Goal: Transaction & Acquisition: Purchase product/service

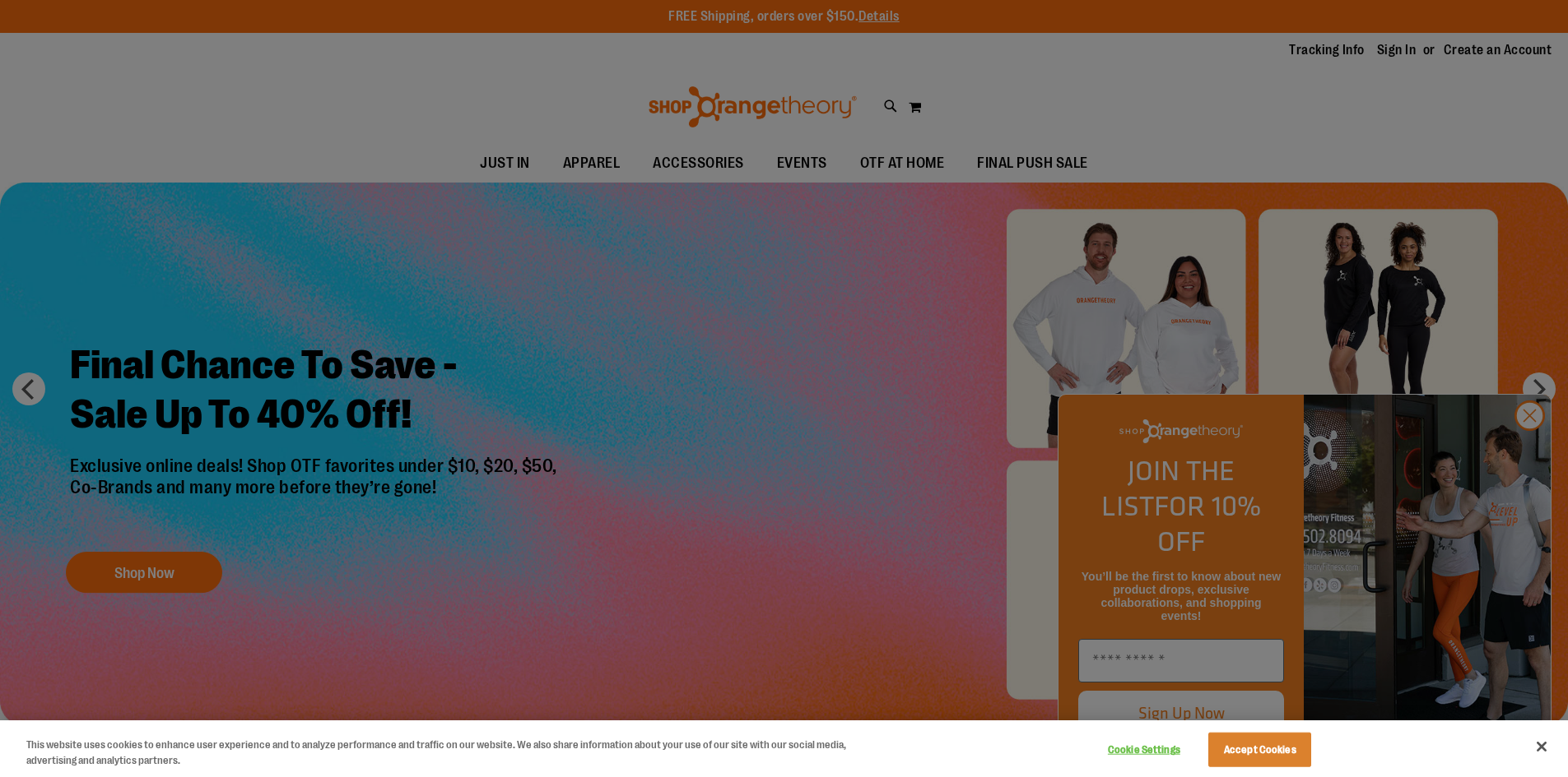
click at [1537, 455] on div at bounding box center [784, 388] width 1568 height 777
click at [1549, 751] on button "Close" at bounding box center [1540, 746] width 36 height 36
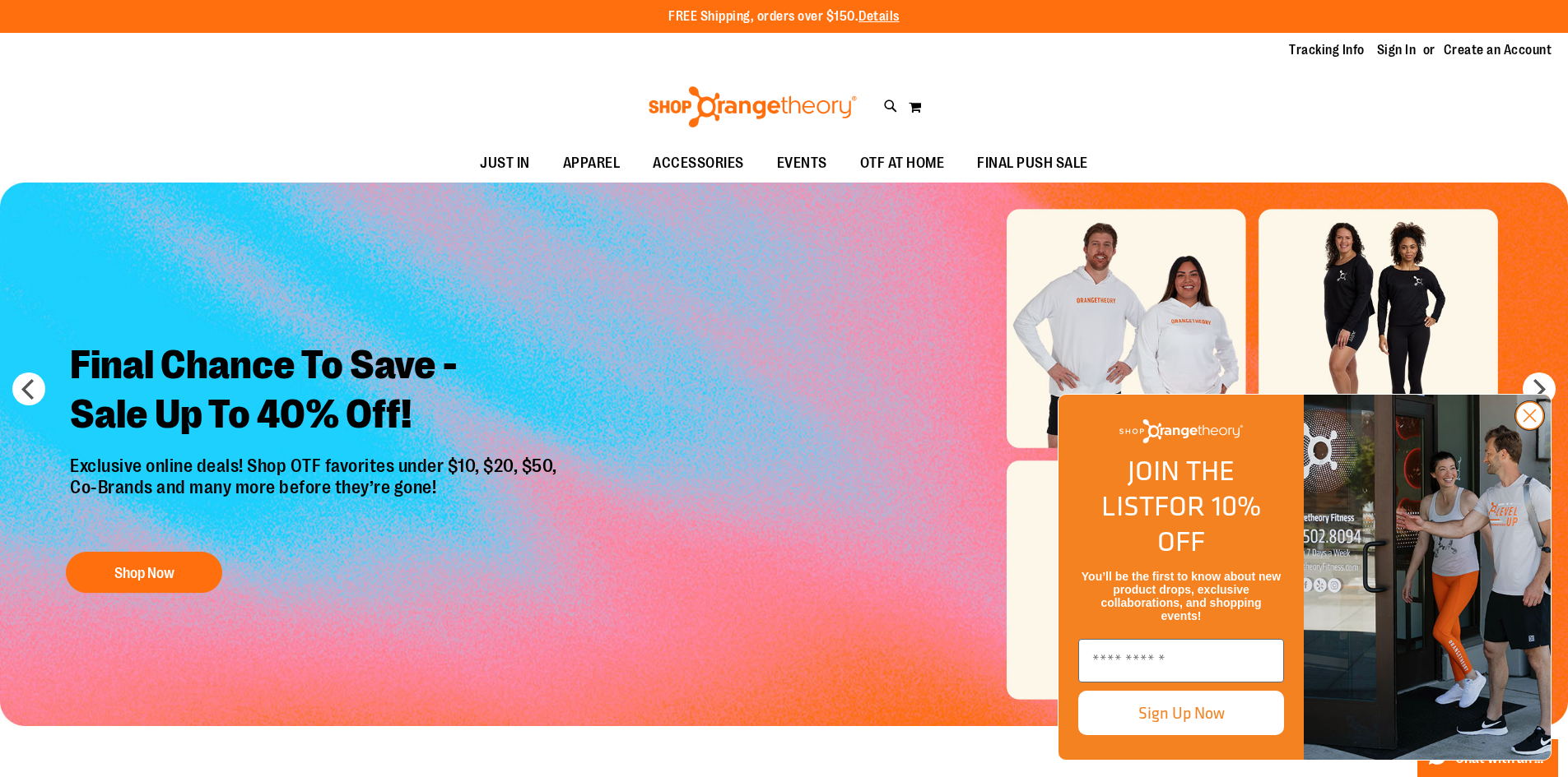
click at [1529, 430] on circle "Close dialog" at bounding box center [1529, 415] width 27 height 27
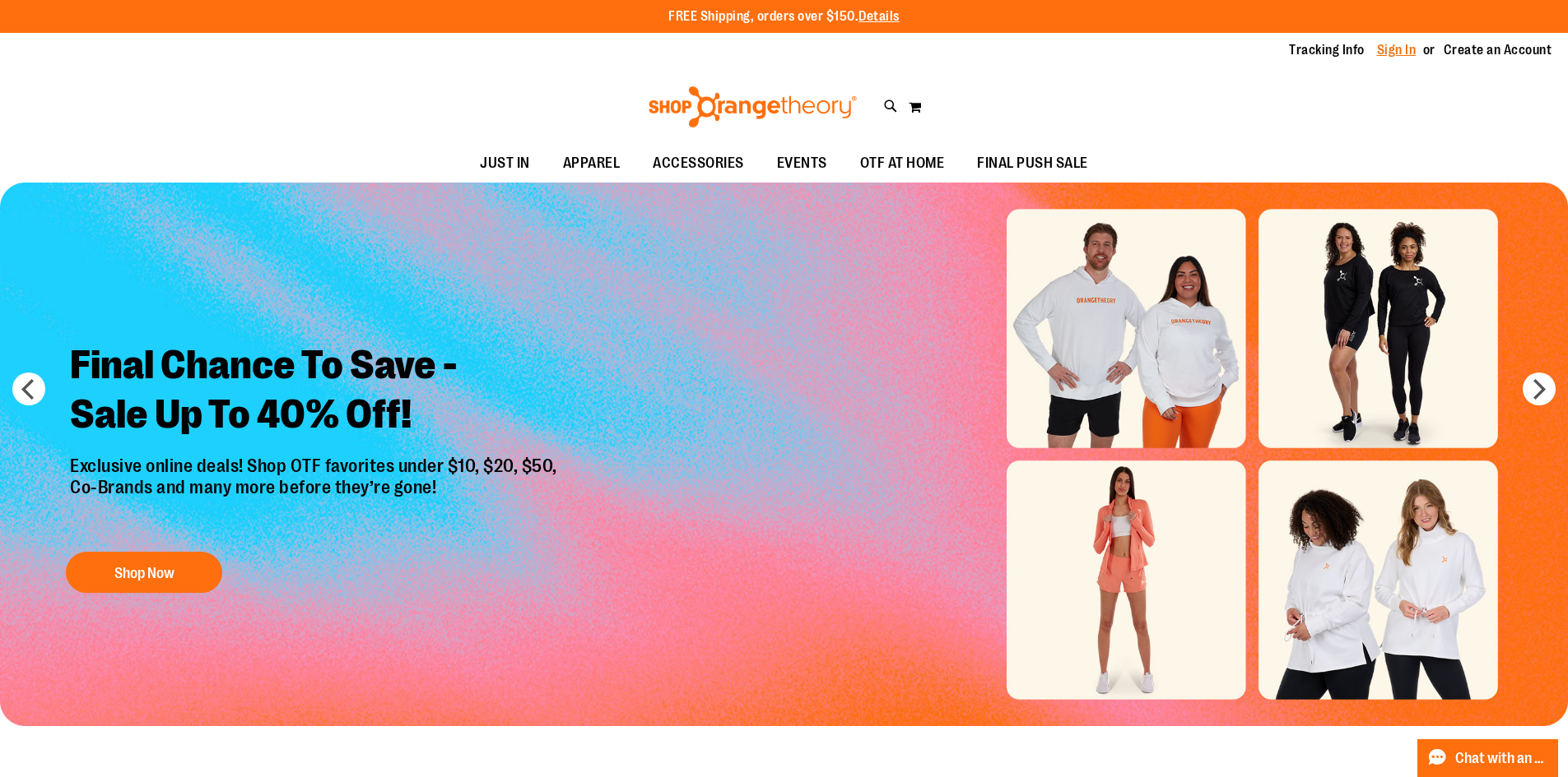
click at [1400, 52] on link "Sign In" at bounding box center [1396, 50] width 39 height 18
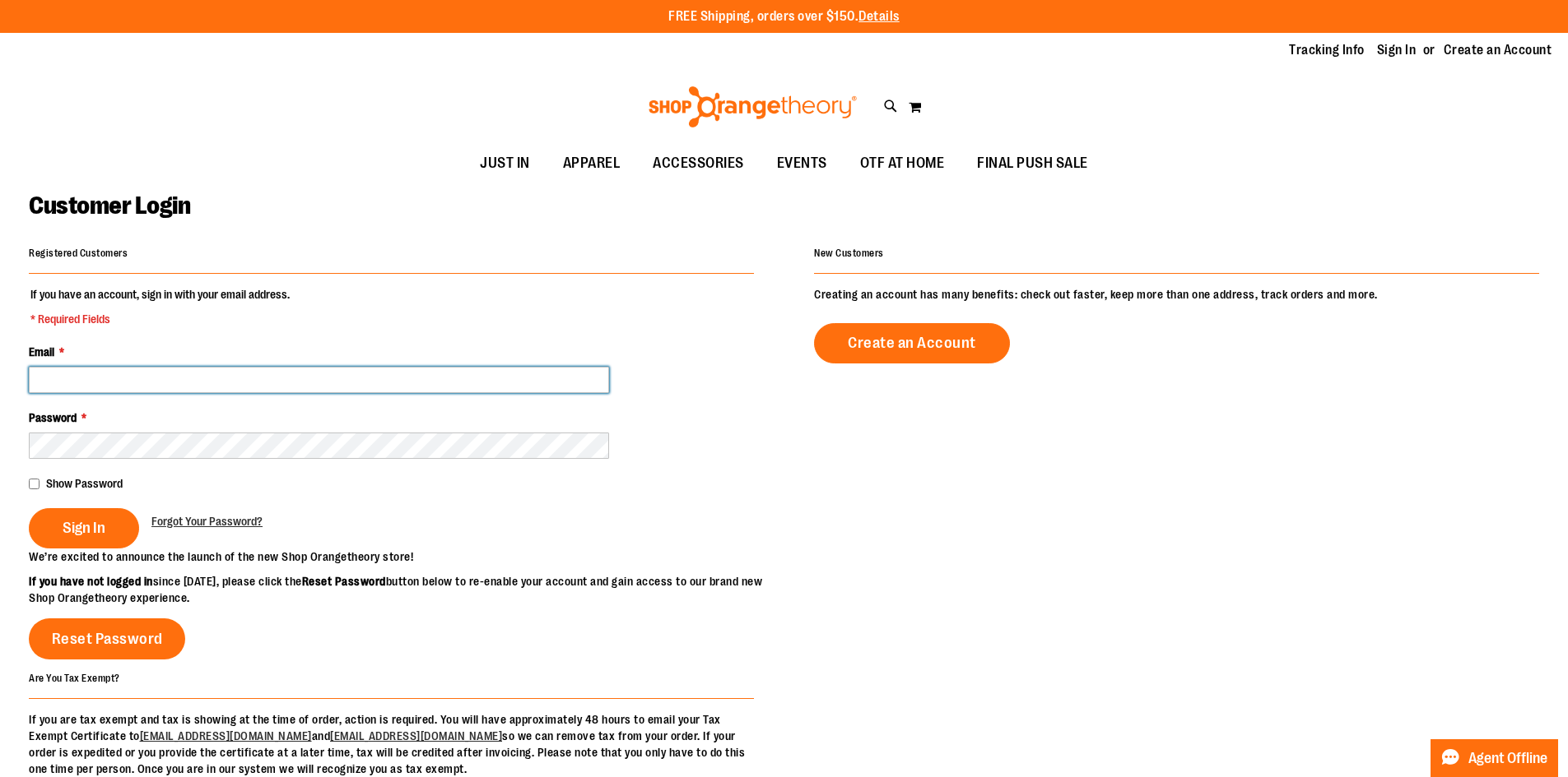
click at [101, 383] on input "Email *" at bounding box center [318, 379] width 580 height 26
type input "**********"
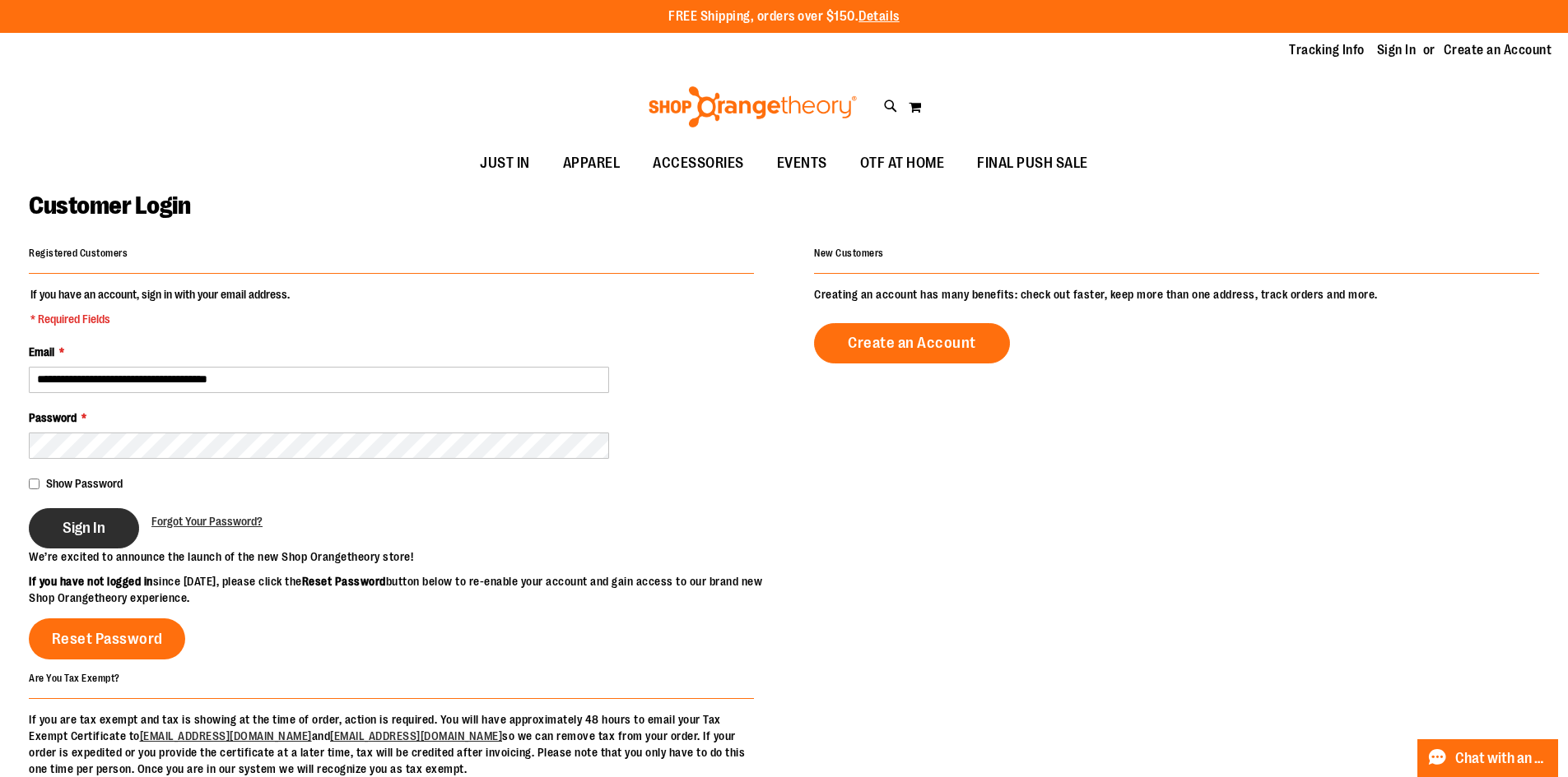
click at [71, 519] on span "Sign In" at bounding box center [84, 528] width 43 height 18
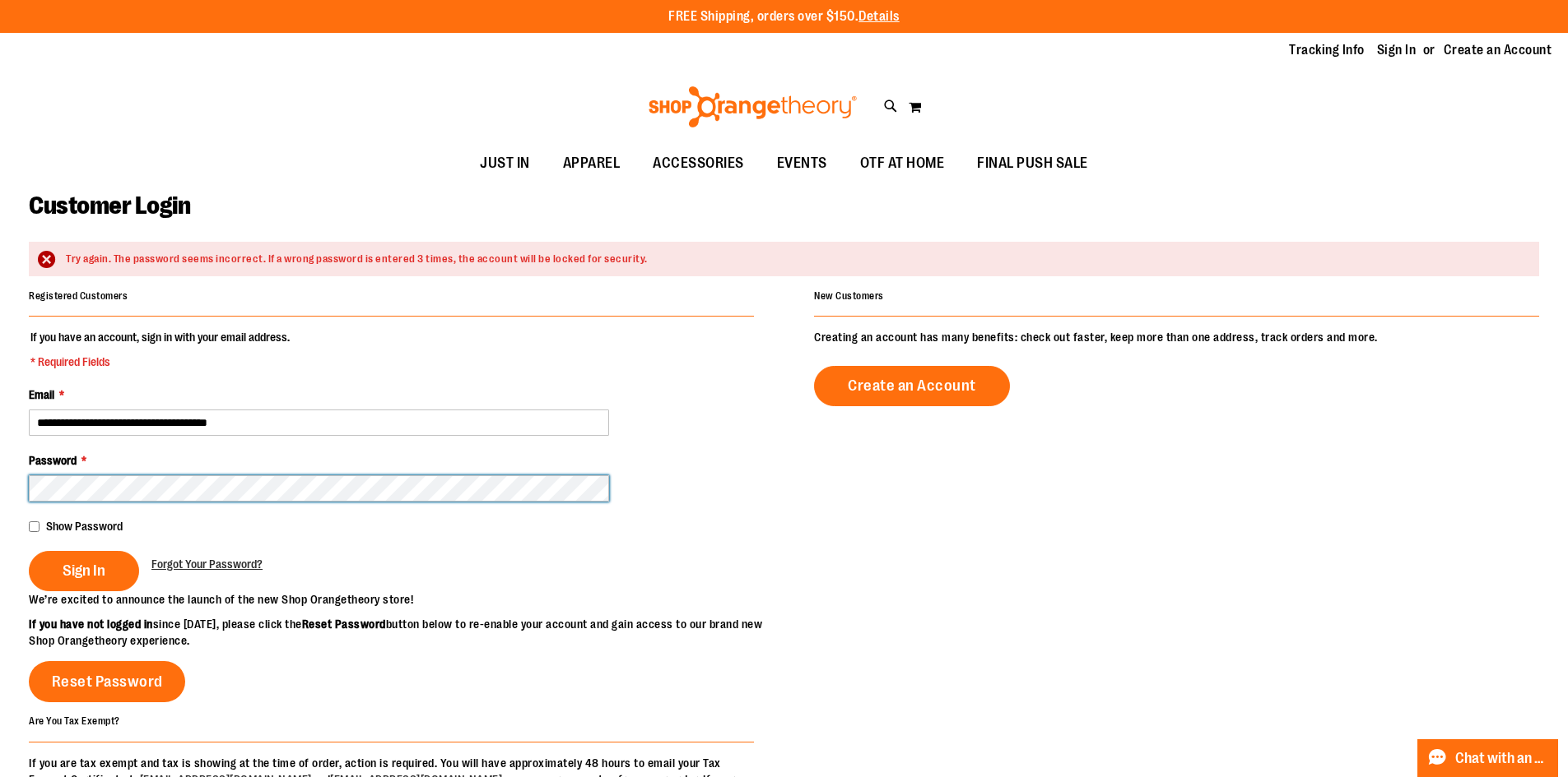
click at [28, 551] on button "Sign In" at bounding box center [84, 571] width 111 height 40
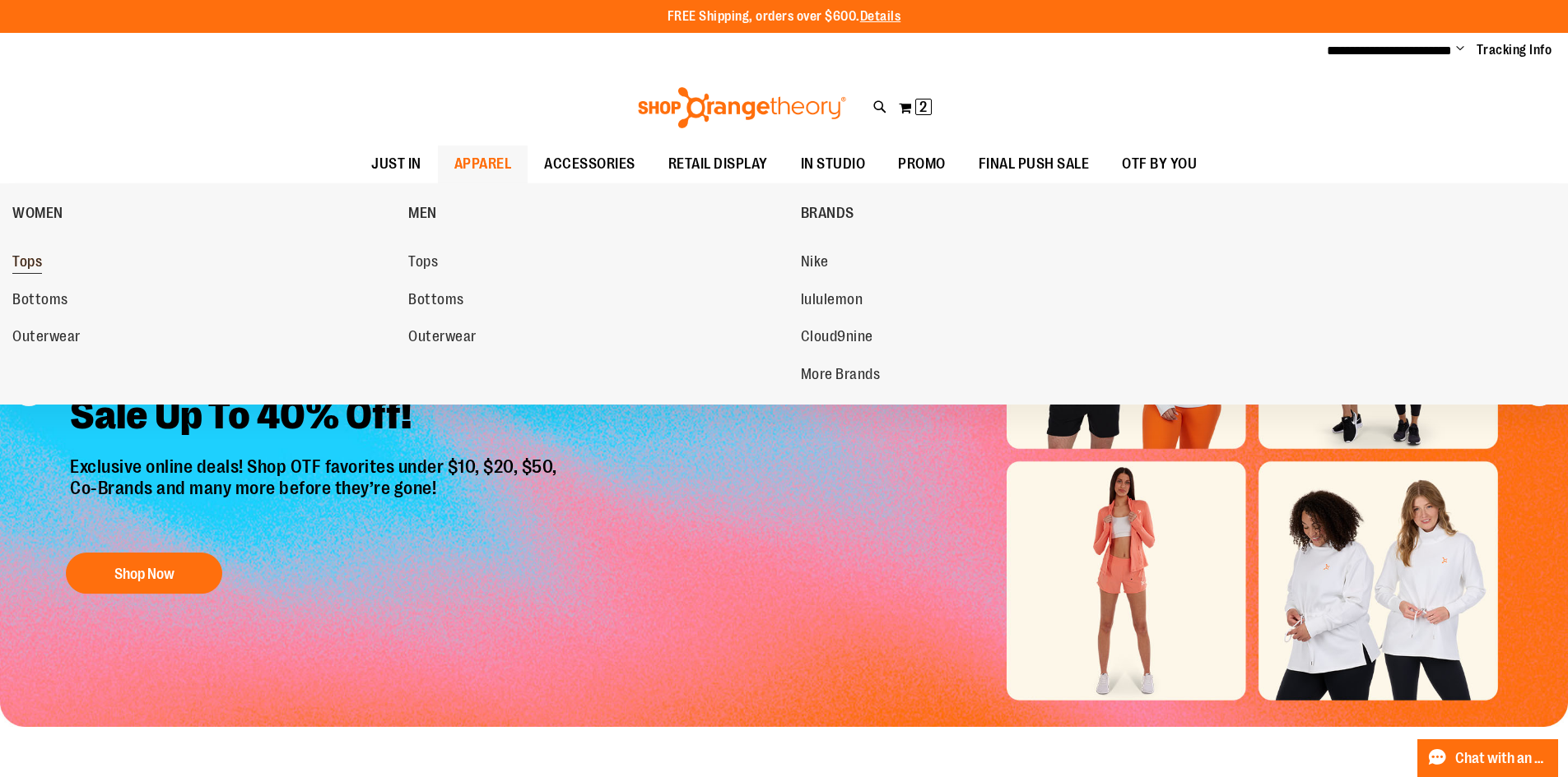
click at [40, 260] on span "Tops" at bounding box center [27, 264] width 29 height 21
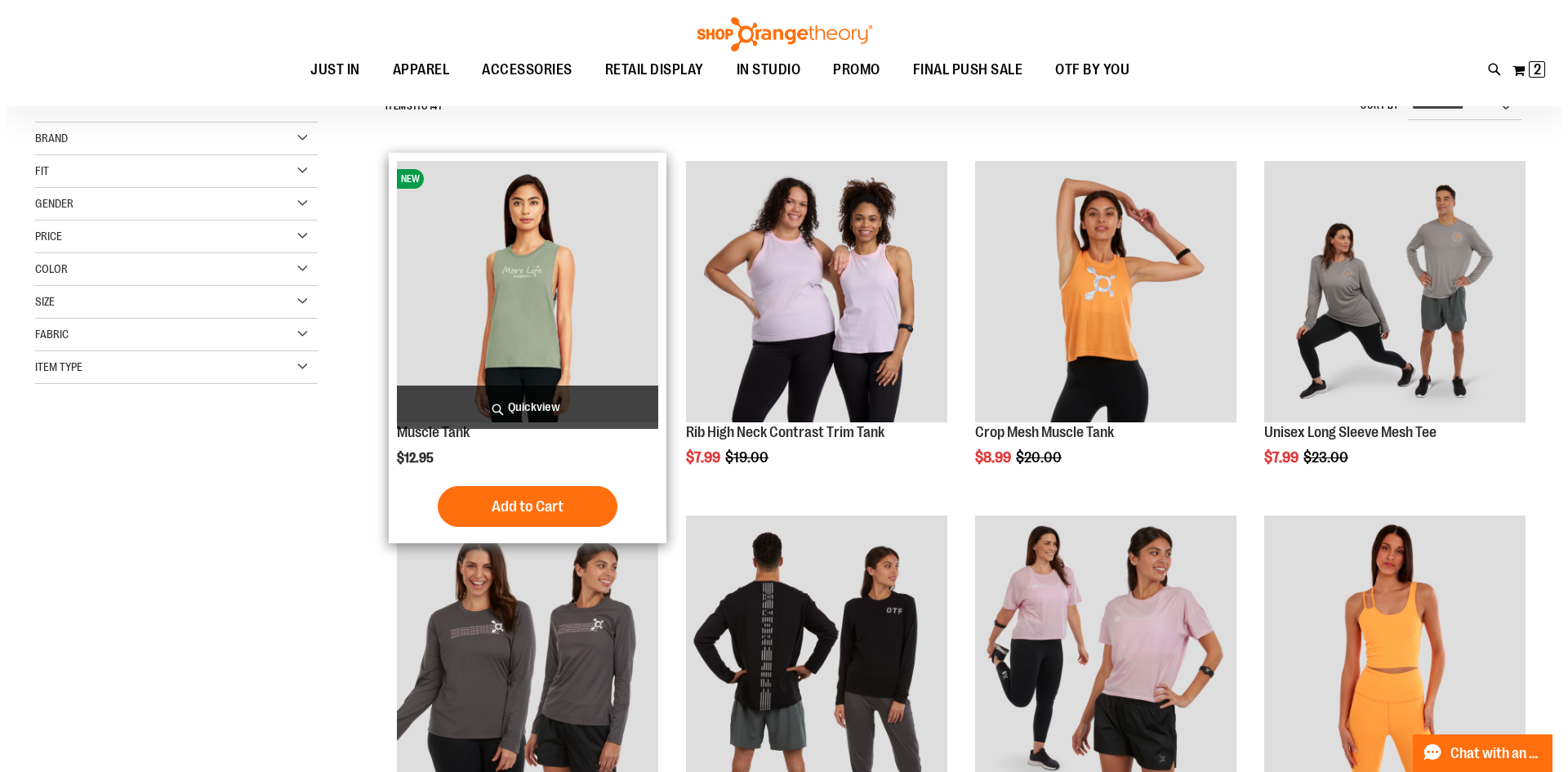
scroll to position [81, 0]
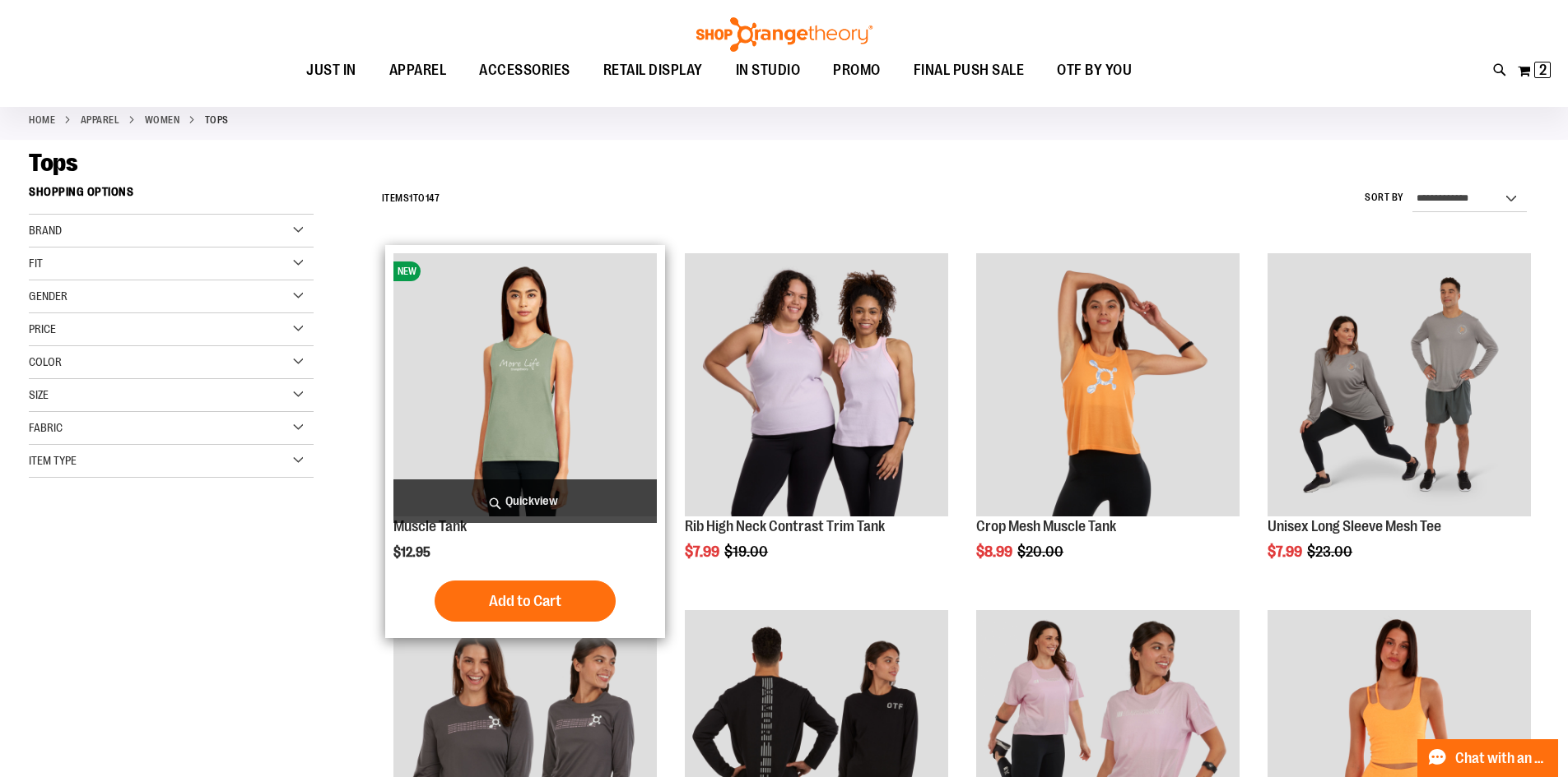
click at [534, 502] on span "Quickview" at bounding box center [525, 502] width 263 height 44
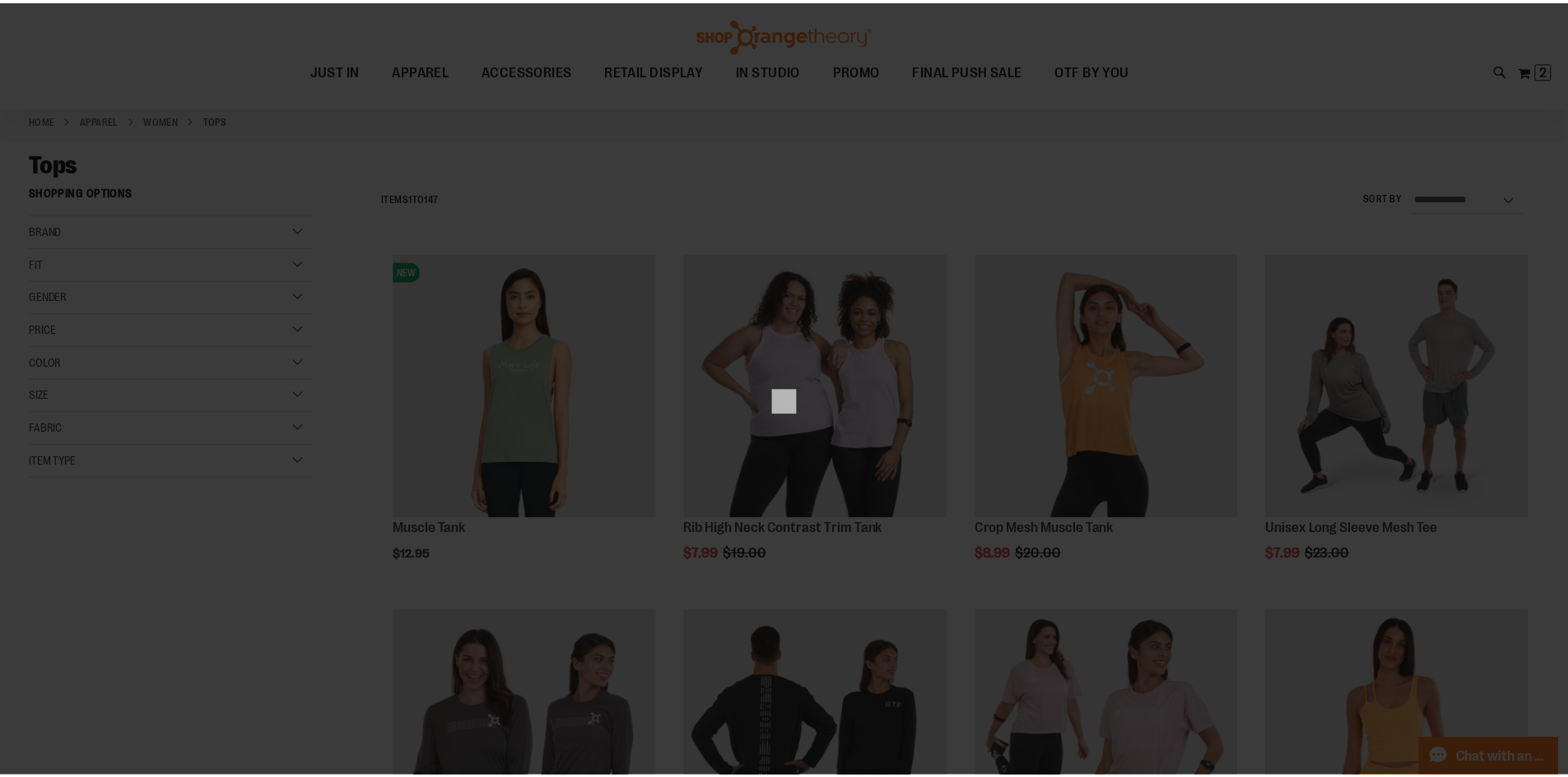
scroll to position [0, 0]
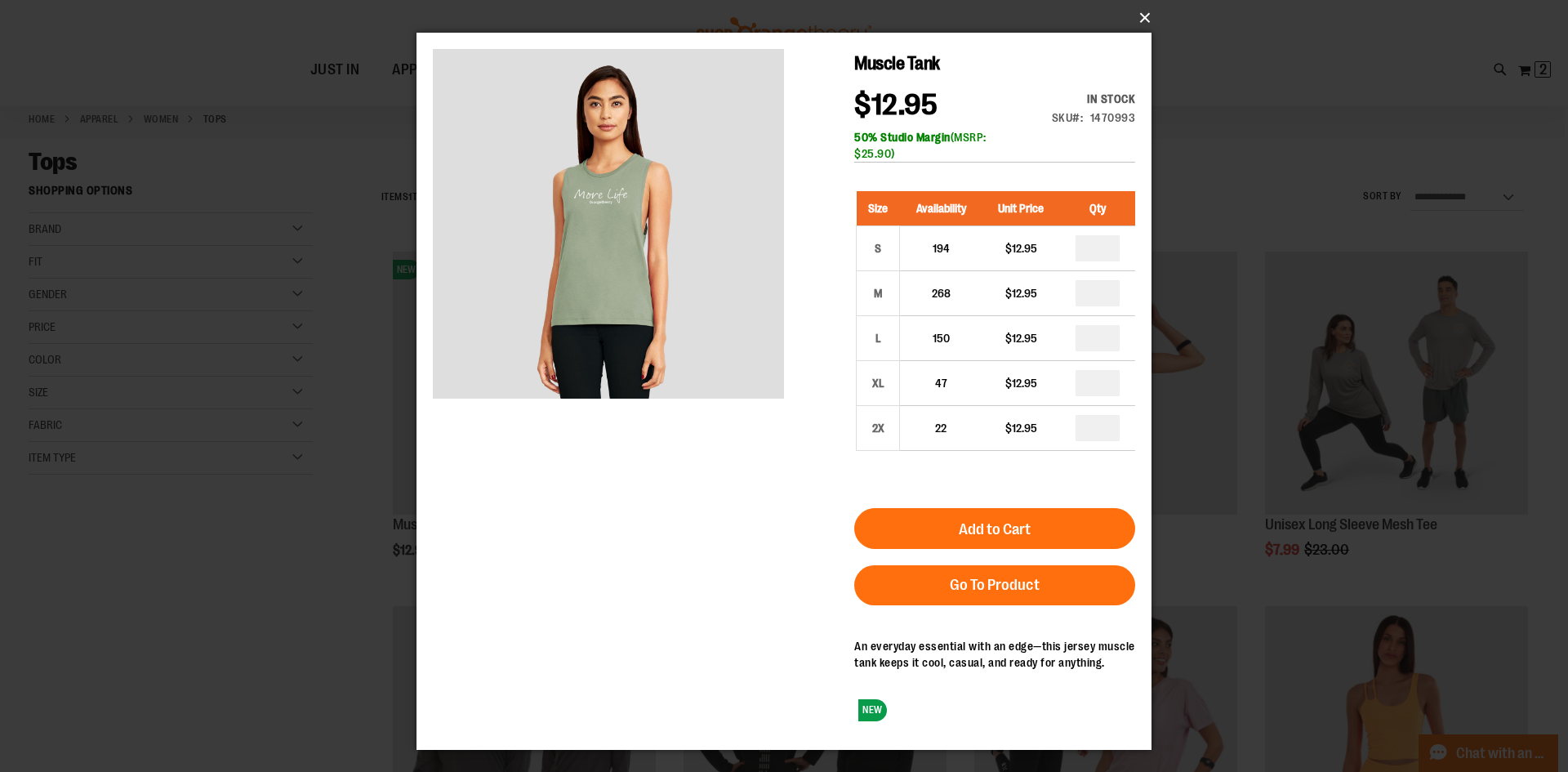
click at [1143, 18] on button "×" at bounding box center [789, 17] width 735 height 36
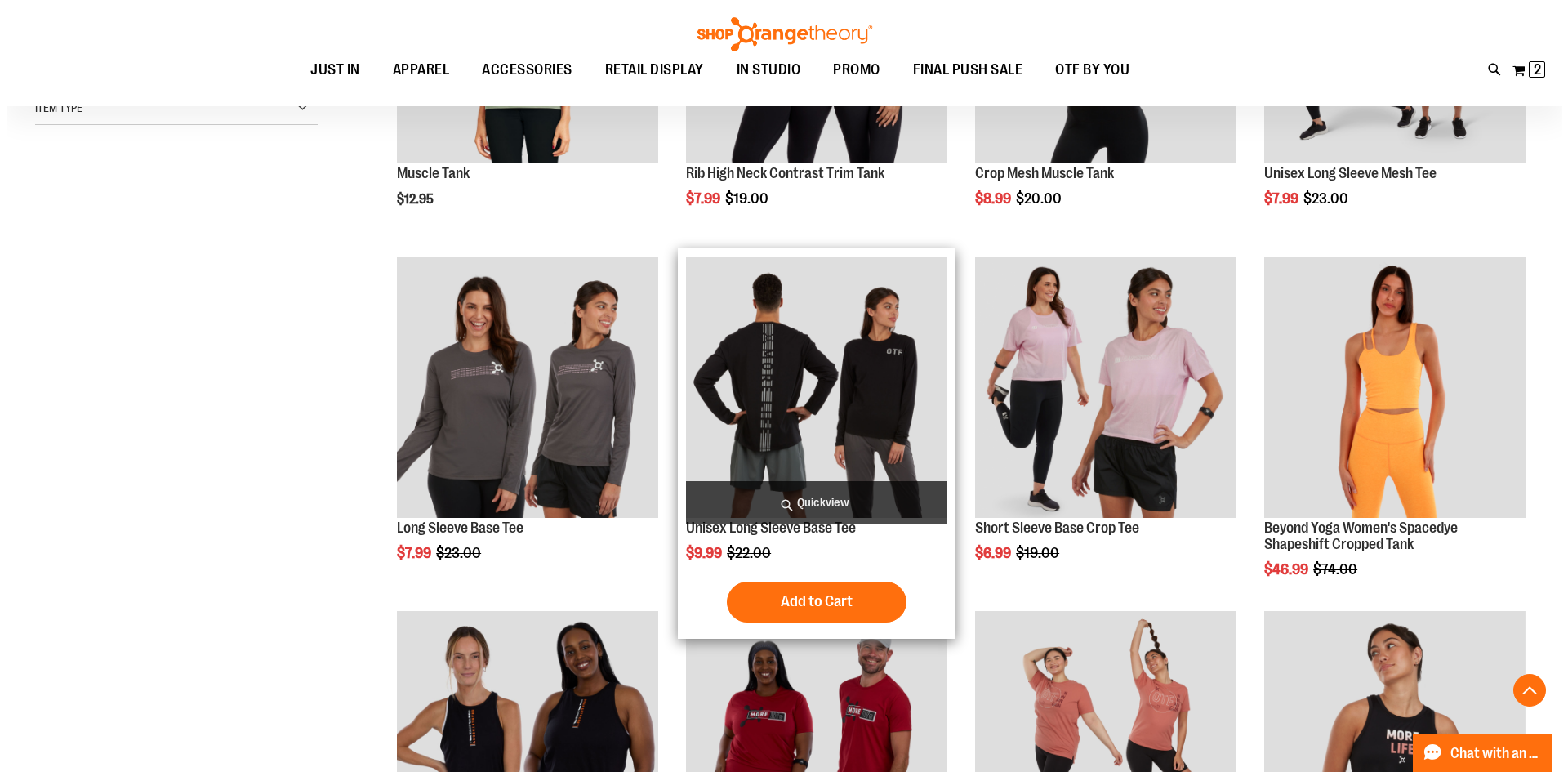
scroll to position [489, 0]
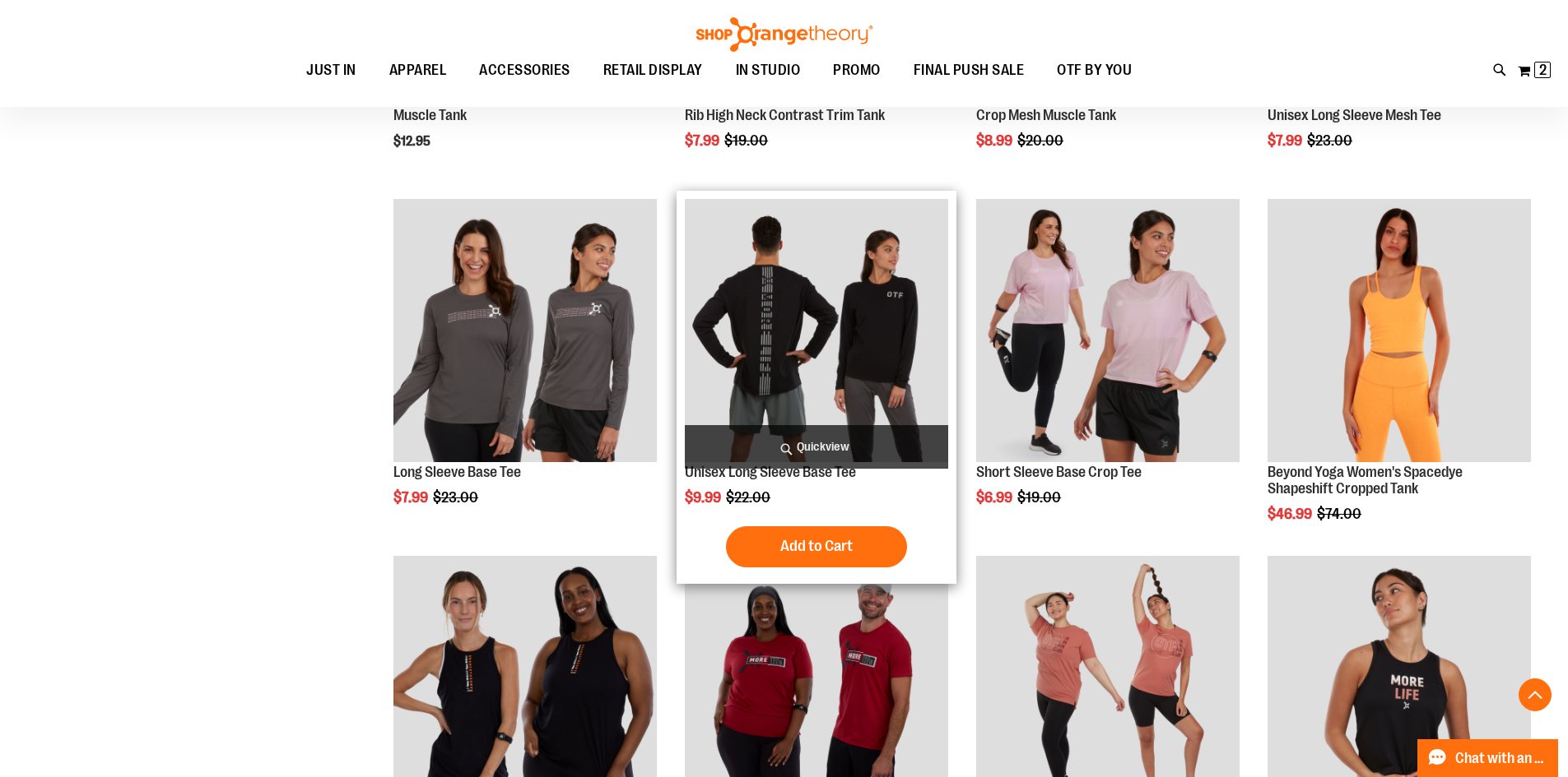
click at [829, 440] on span "Quickview" at bounding box center [816, 447] width 263 height 44
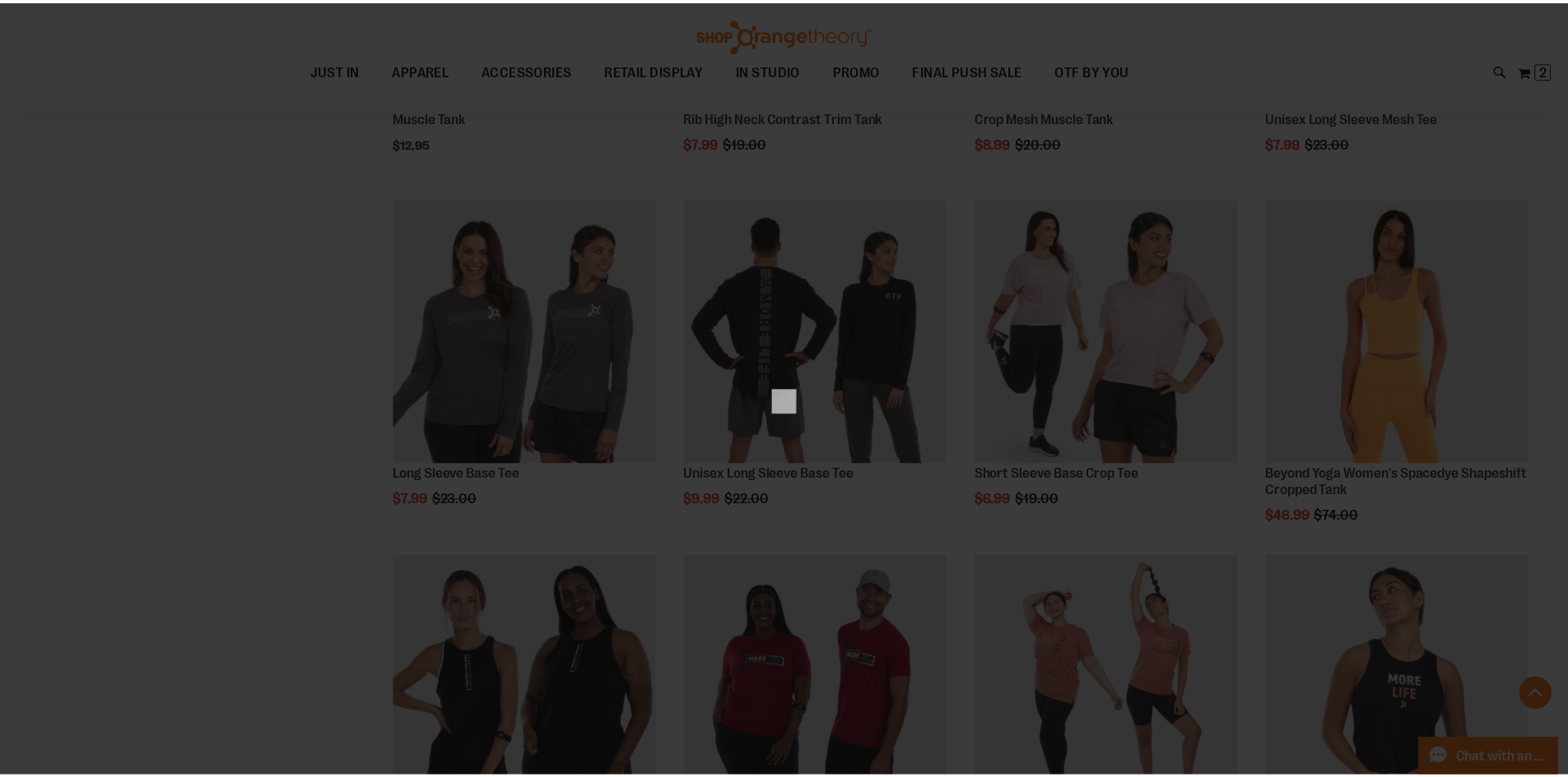
scroll to position [0, 0]
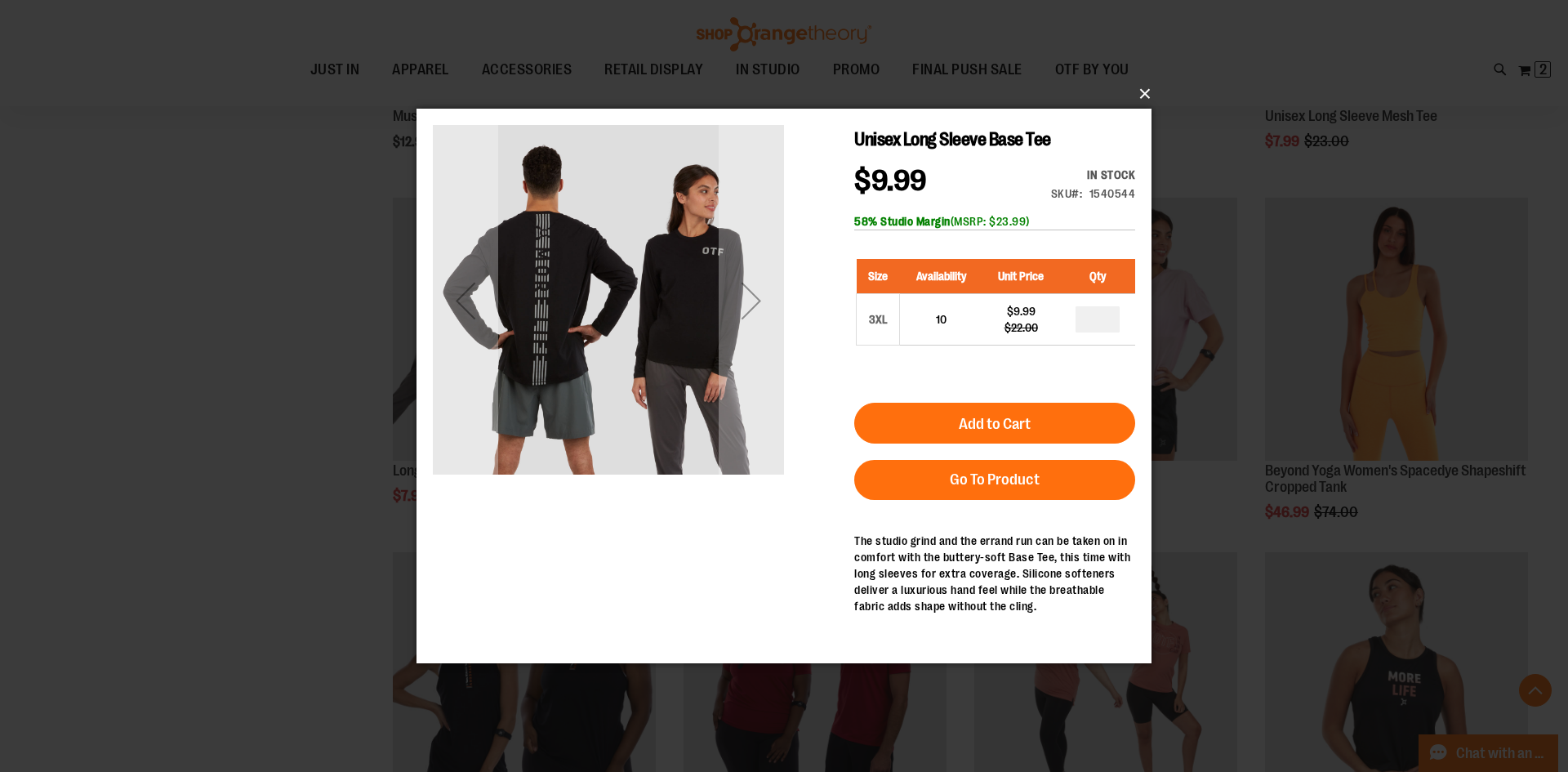
click at [1148, 96] on button "×" at bounding box center [789, 93] width 735 height 36
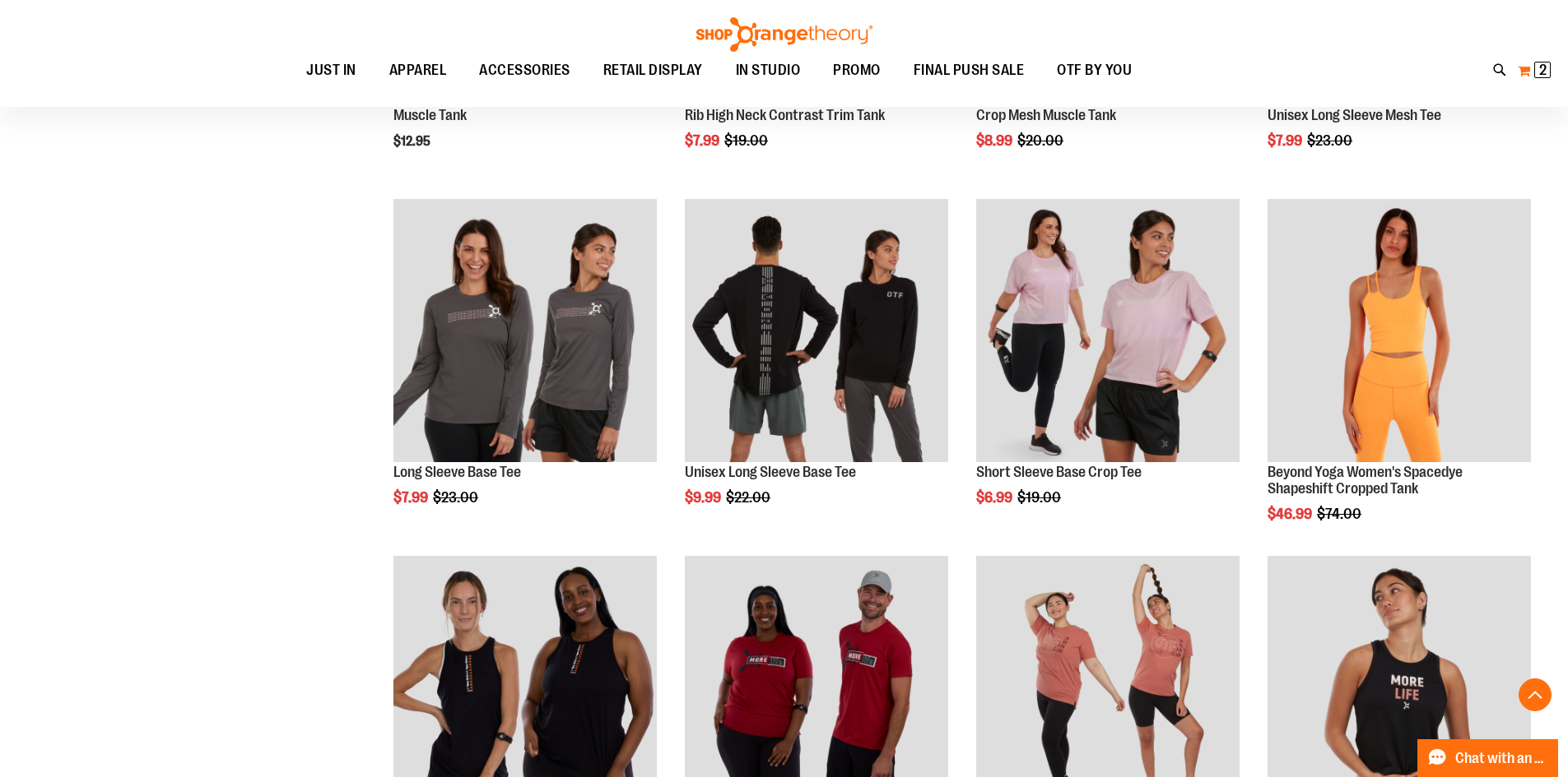
click at [1534, 67] on span "2 2 items" at bounding box center [1542, 70] width 17 height 17
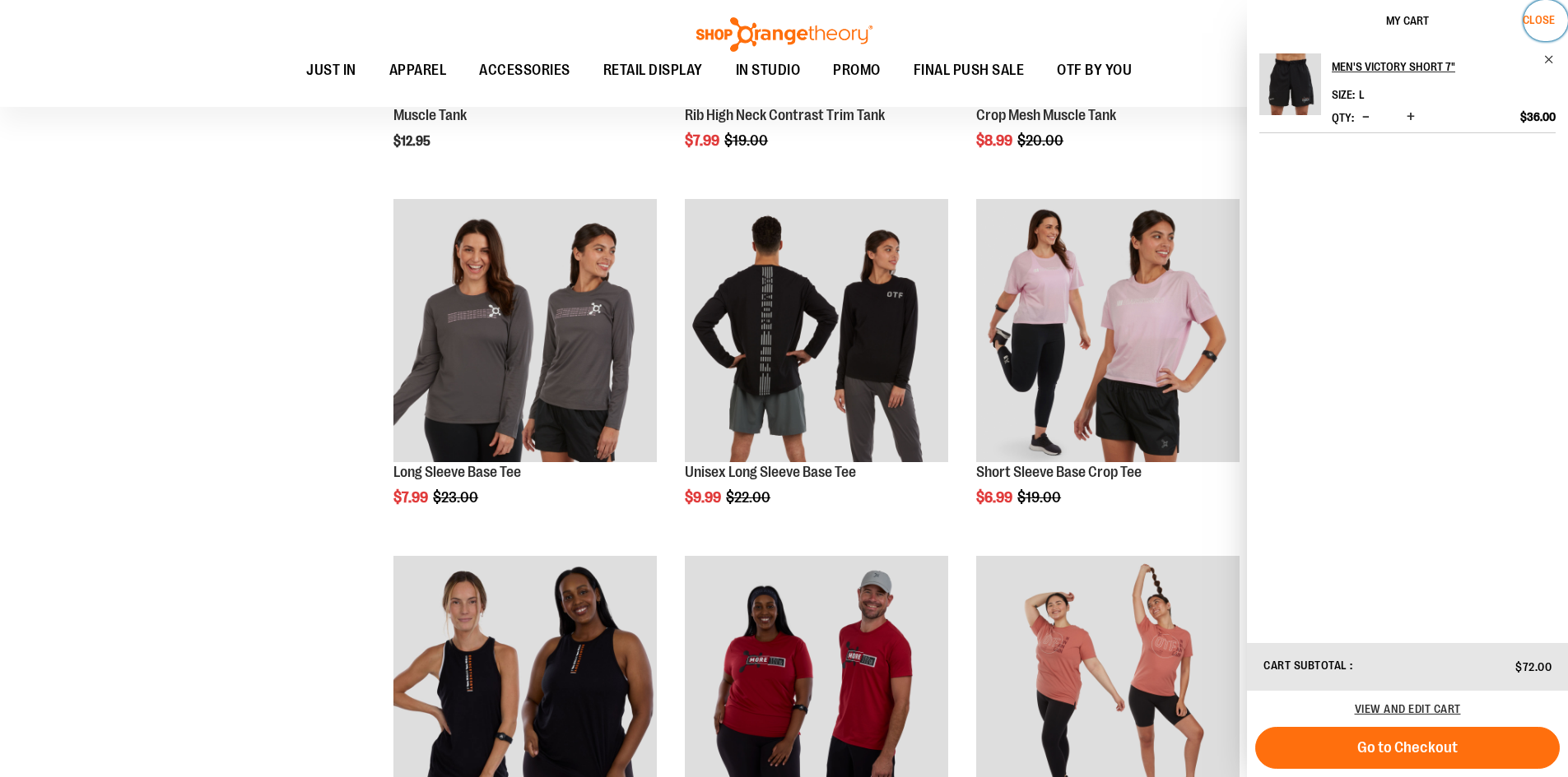
click at [1529, 14] on span "Close" at bounding box center [1539, 20] width 32 height 13
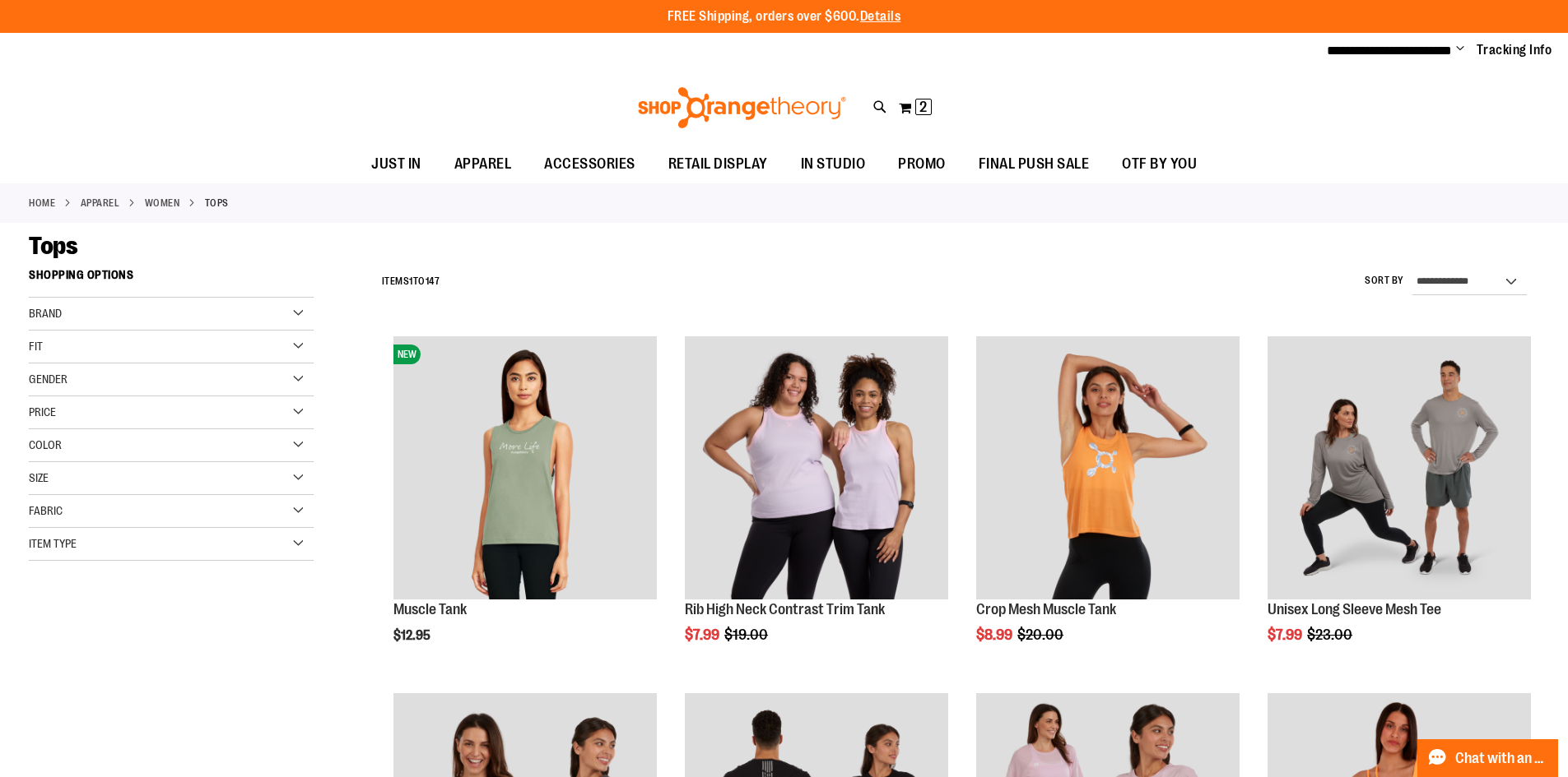
click at [121, 481] on div "Size" at bounding box center [171, 478] width 285 height 33
click at [102, 517] on div "M" at bounding box center [102, 519] width 24 height 24
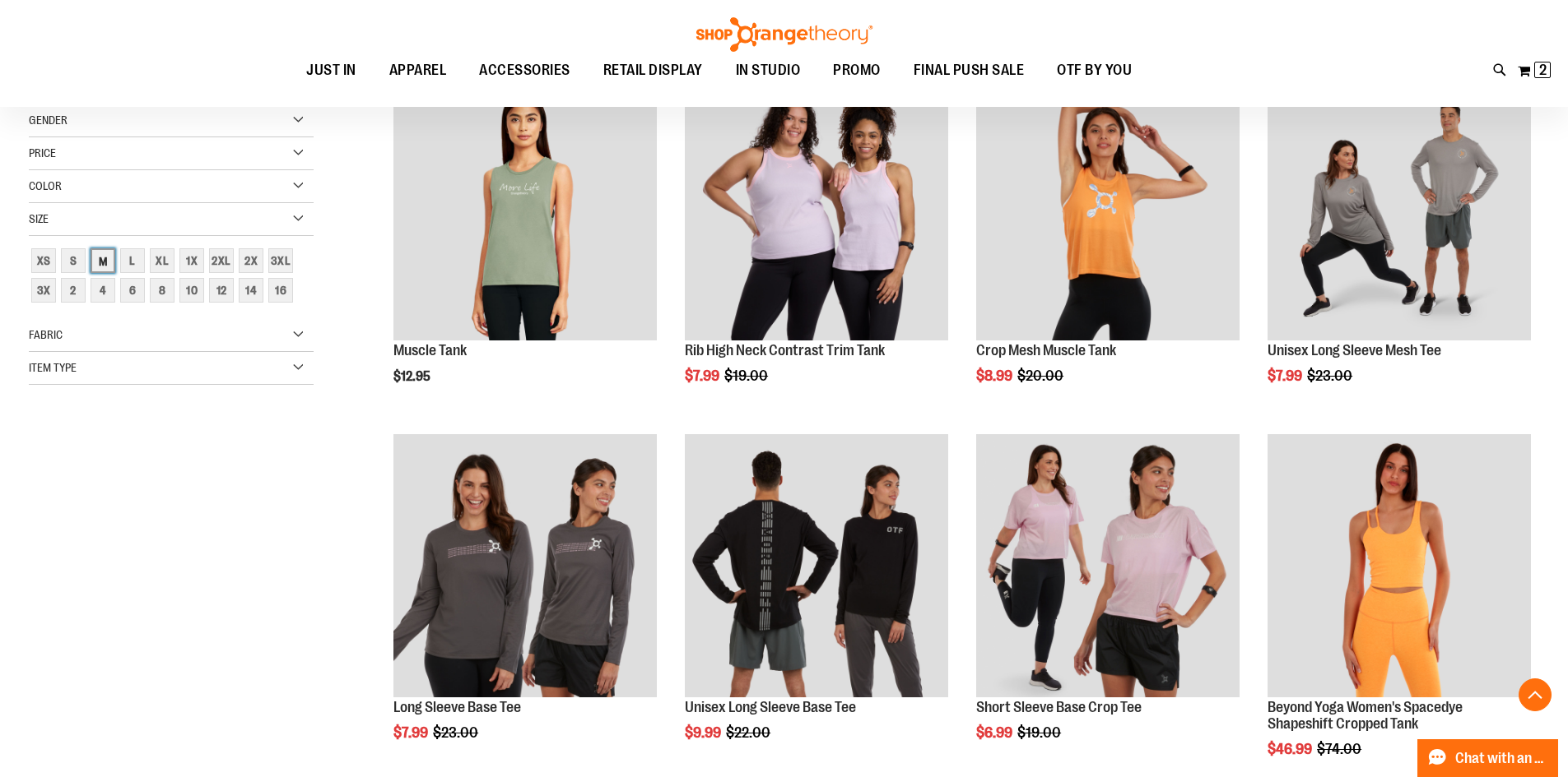
scroll to position [260, 0]
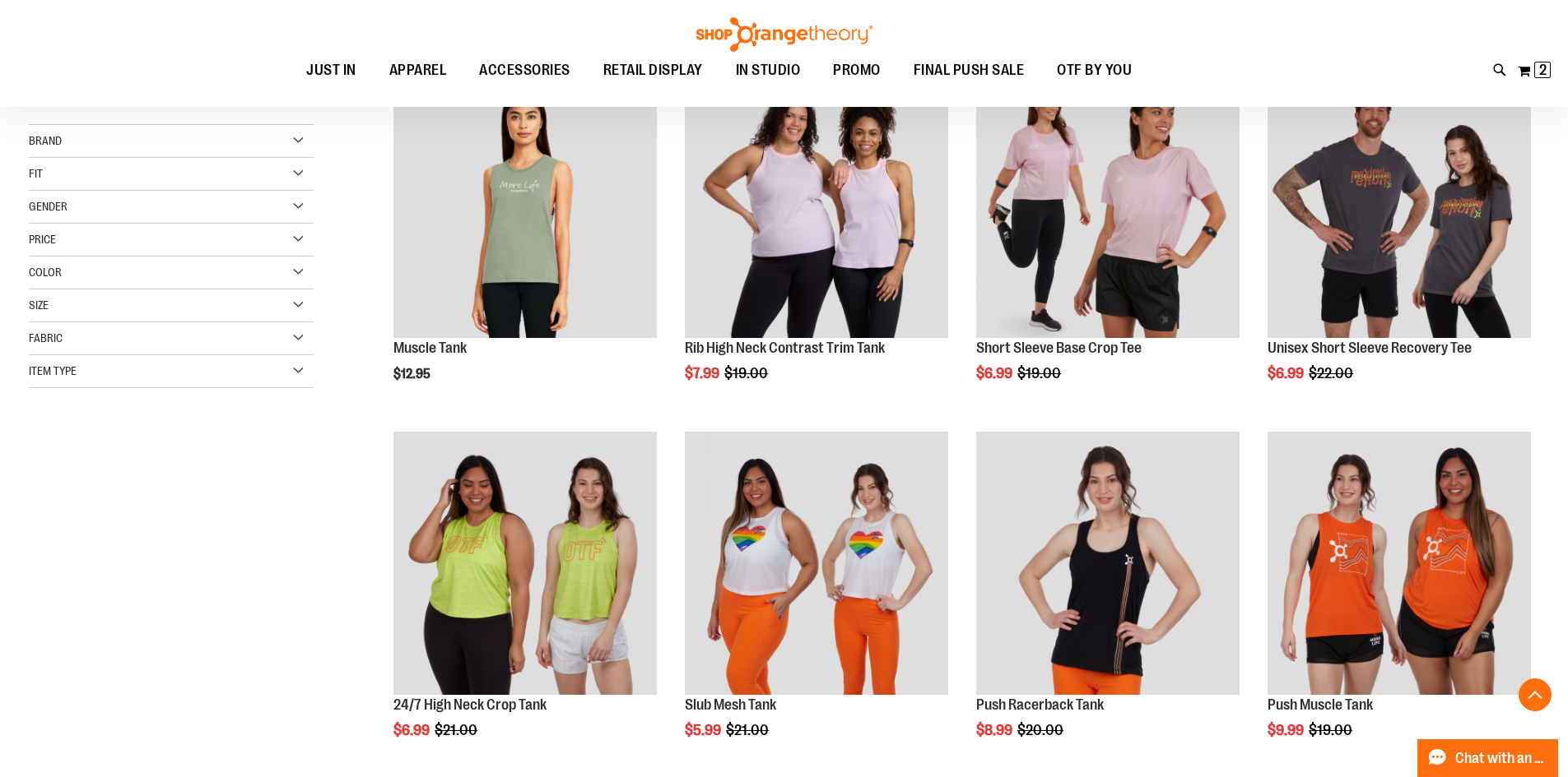
click at [185, 307] on div "Size" at bounding box center [171, 306] width 285 height 33
click at [140, 378] on div "6" at bounding box center [132, 376] width 24 height 24
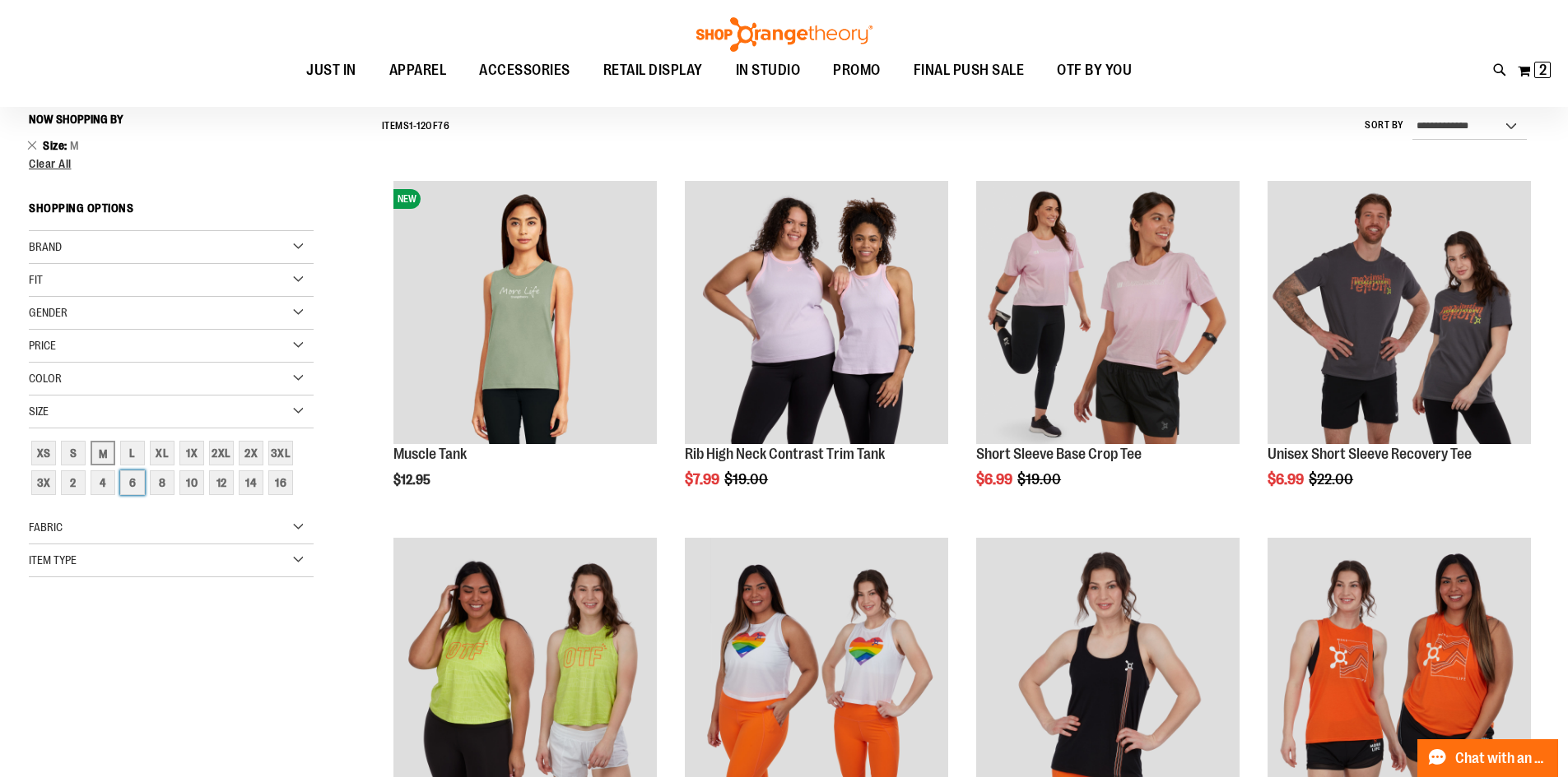
scroll to position [153, 0]
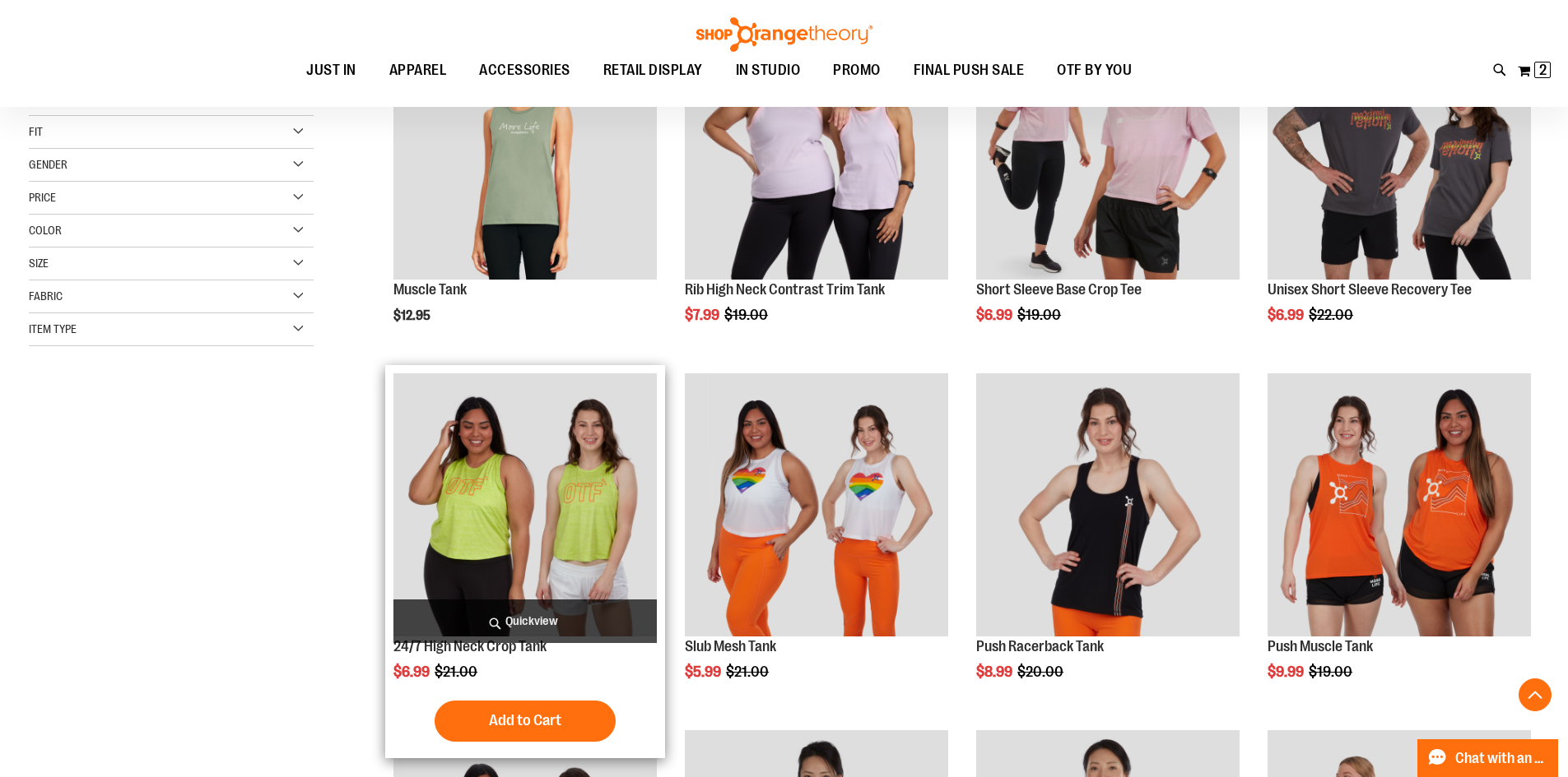
scroll to position [646, 0]
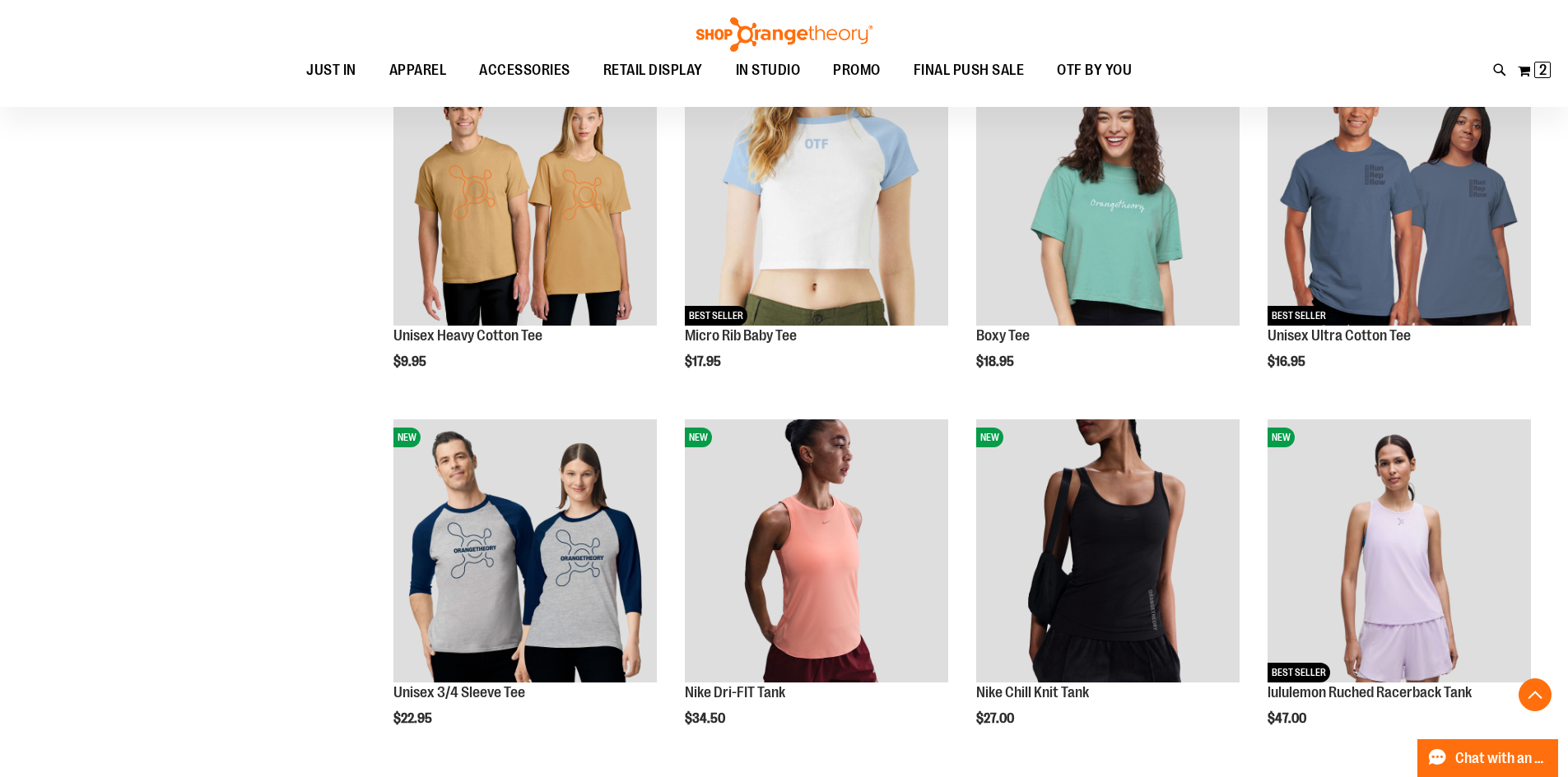
scroll to position [1387, 0]
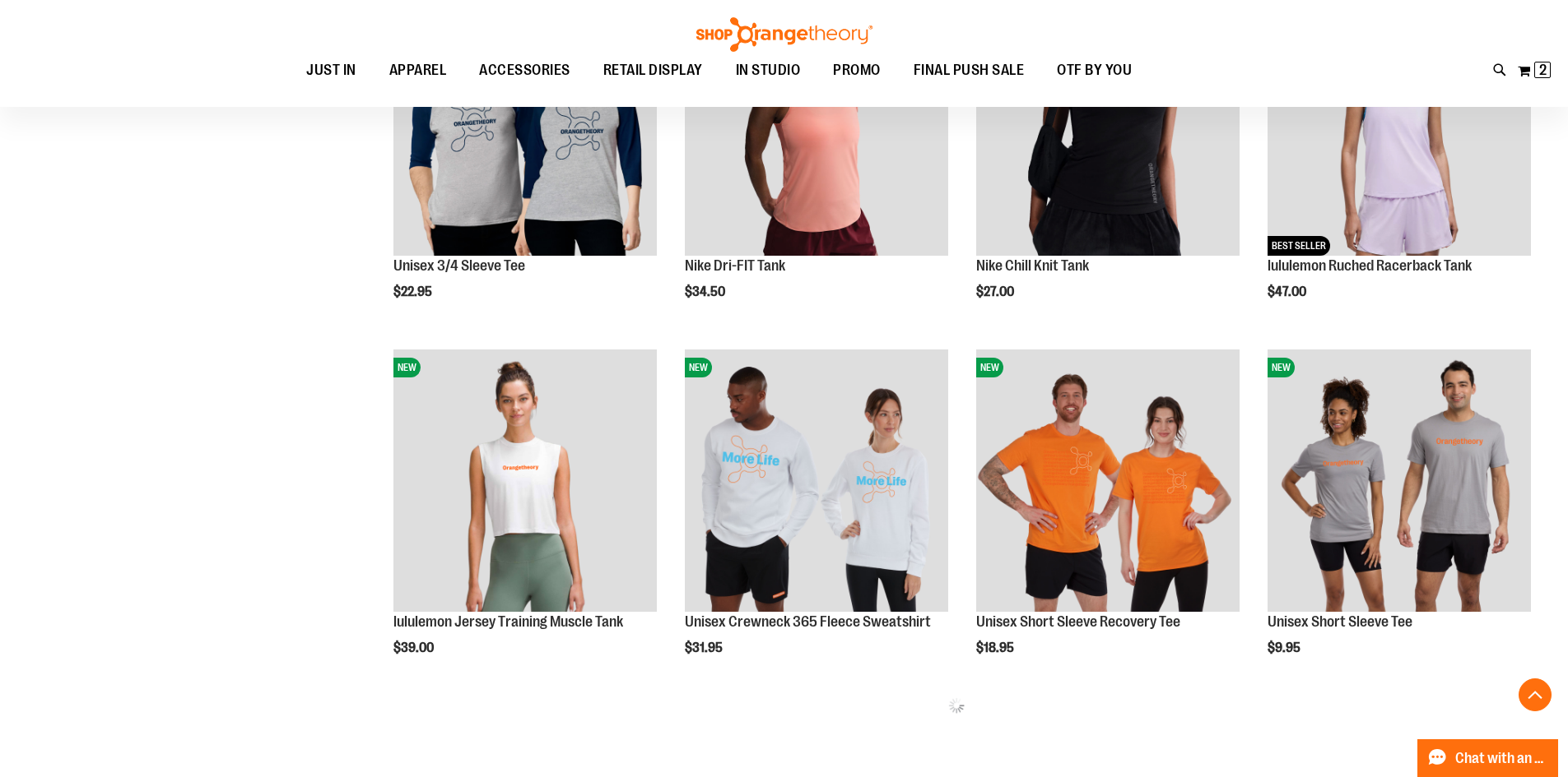
scroll to position [1798, 0]
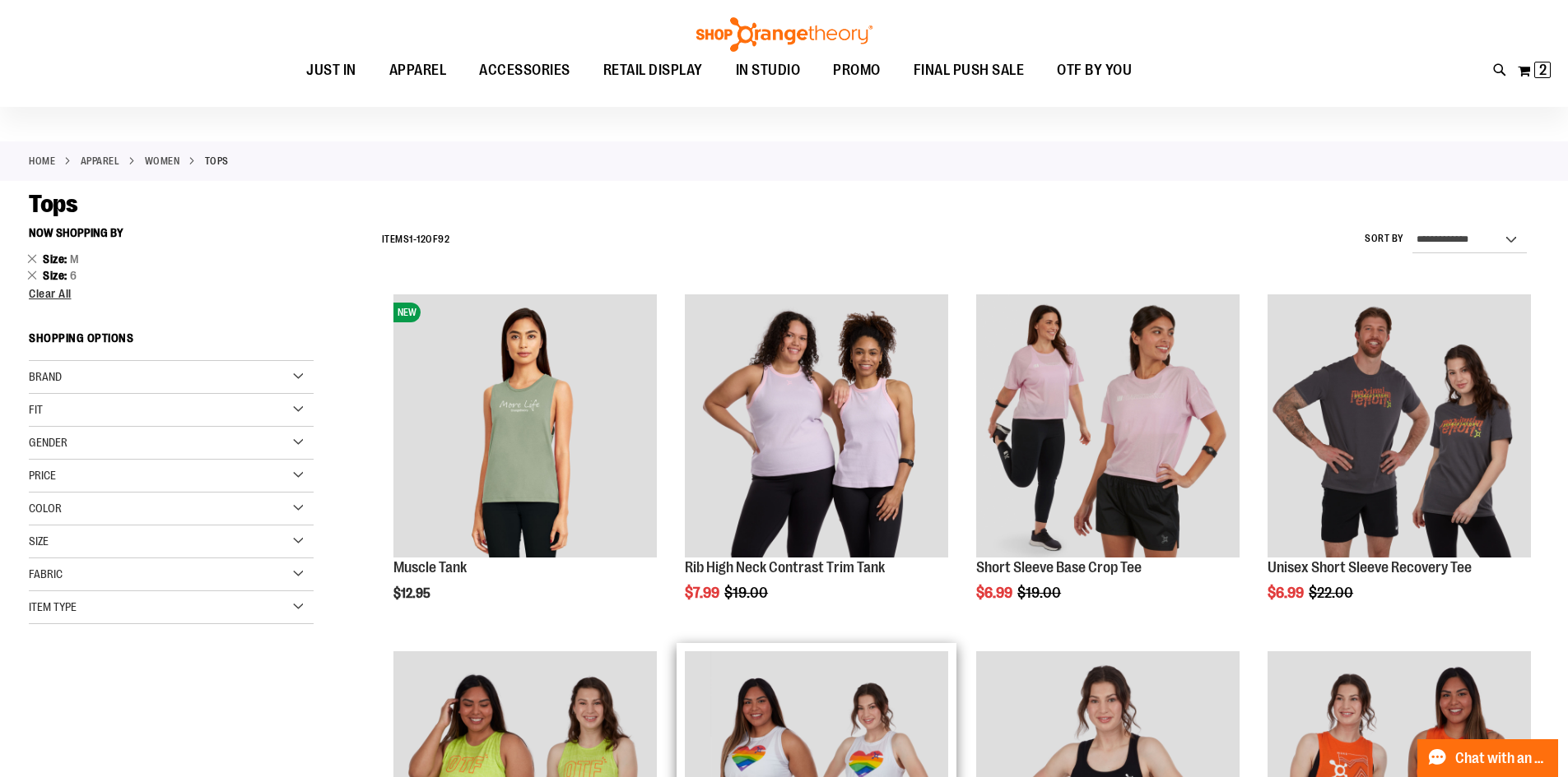
scroll to position [81, 0]
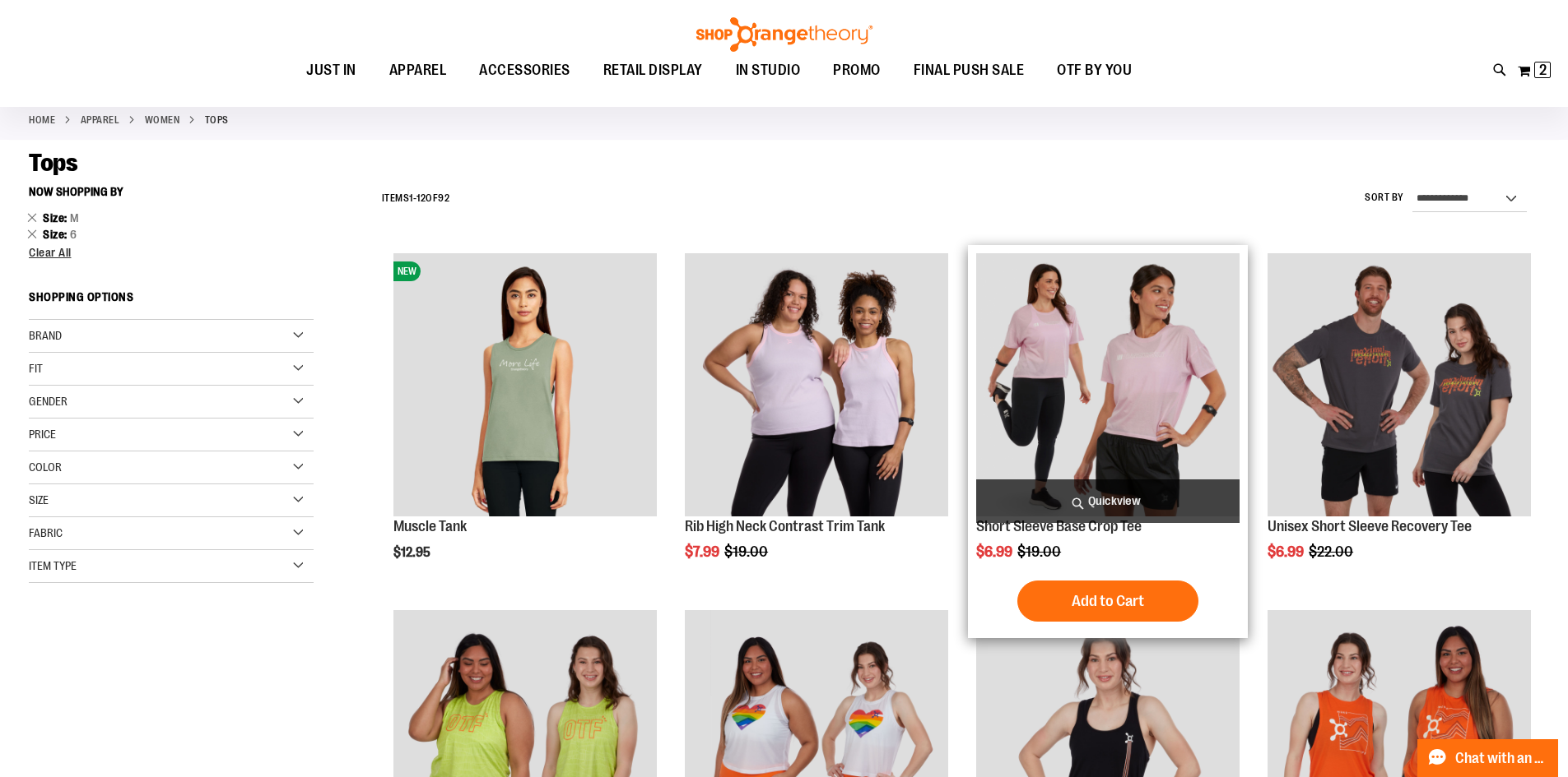
click at [1070, 323] on img "product" at bounding box center [1107, 385] width 263 height 263
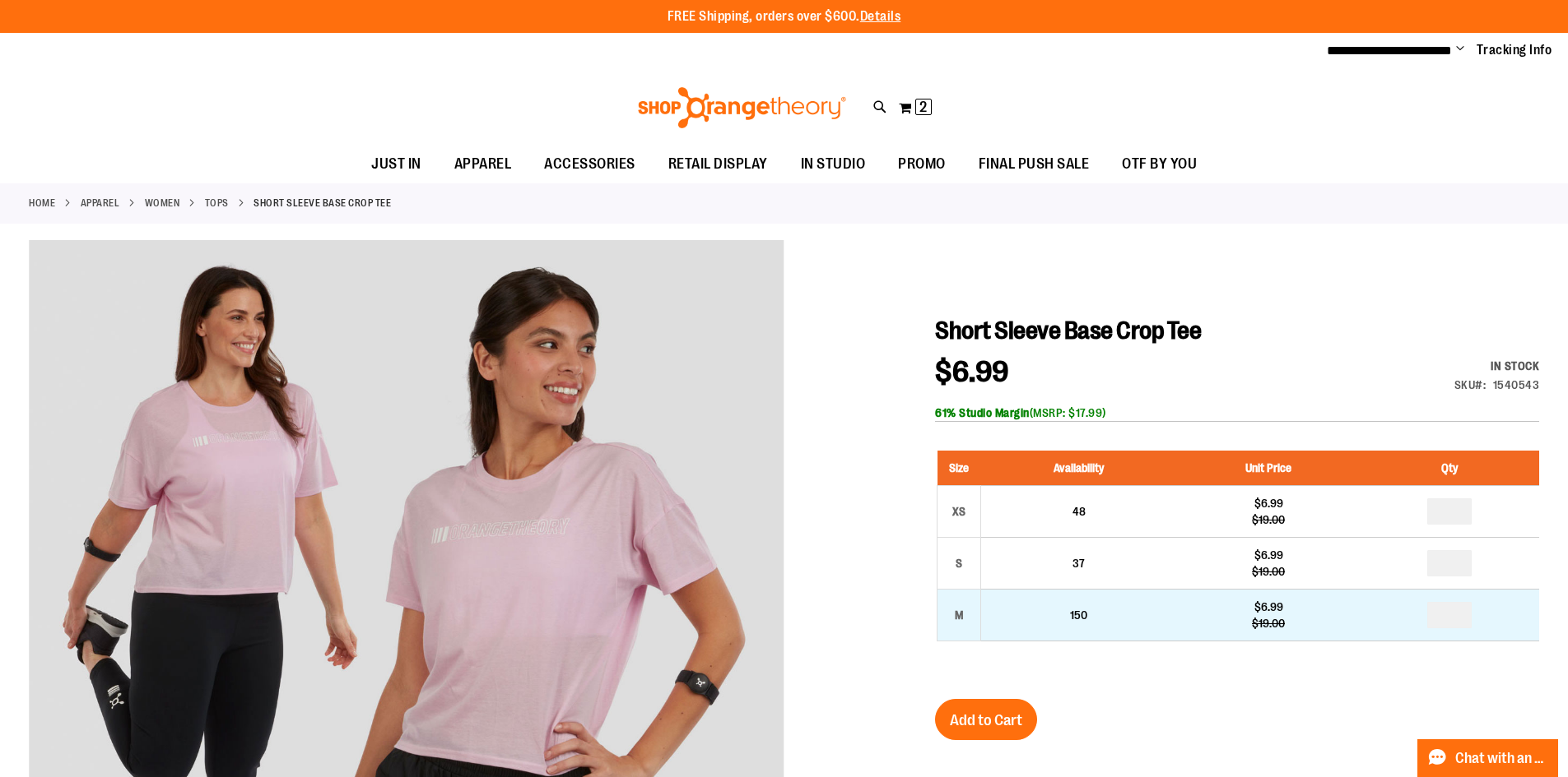
click at [1035, 616] on td "150" at bounding box center [1079, 615] width 196 height 52
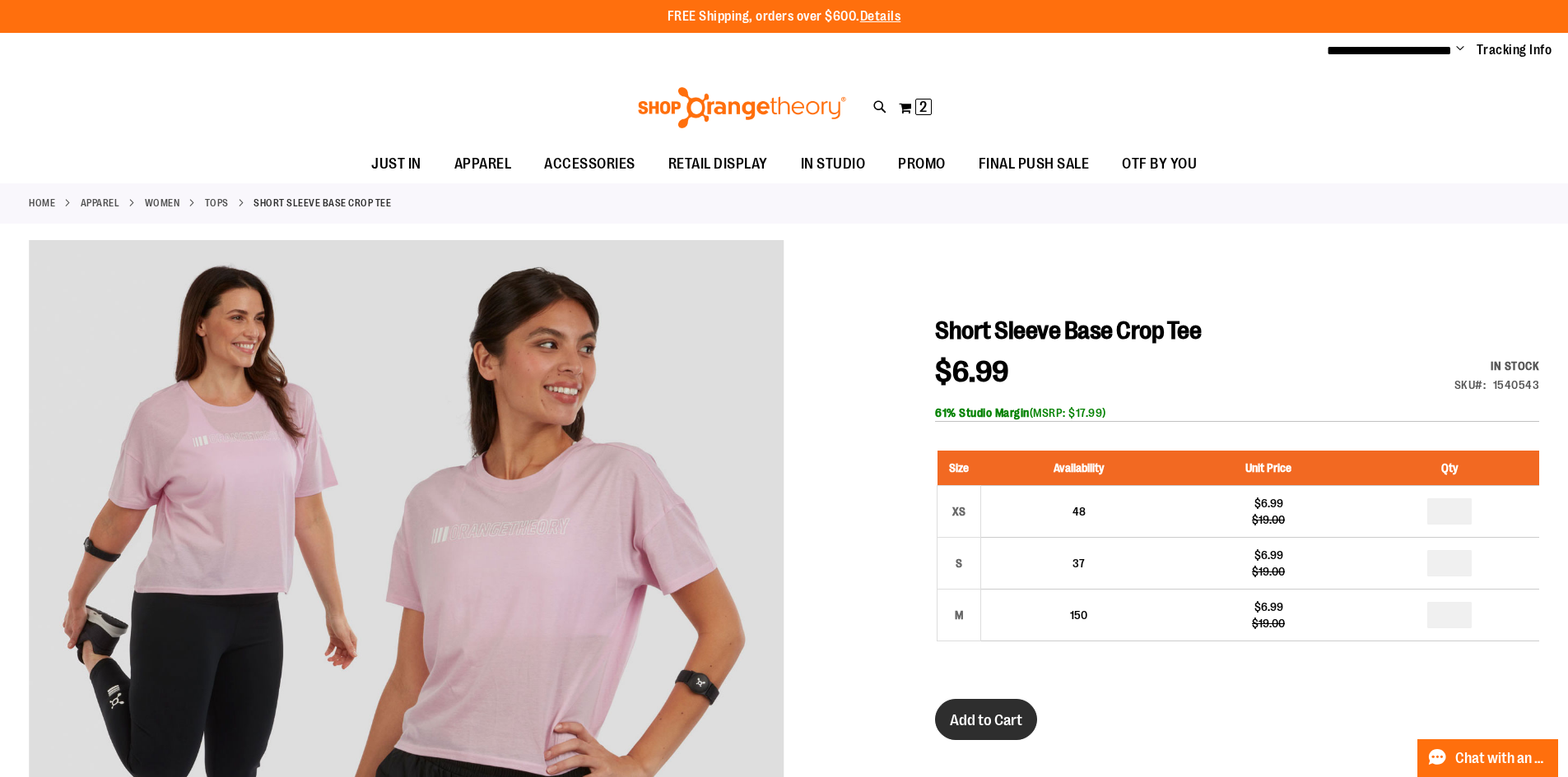
click at [988, 699] on button "Add to Cart" at bounding box center [986, 719] width 102 height 41
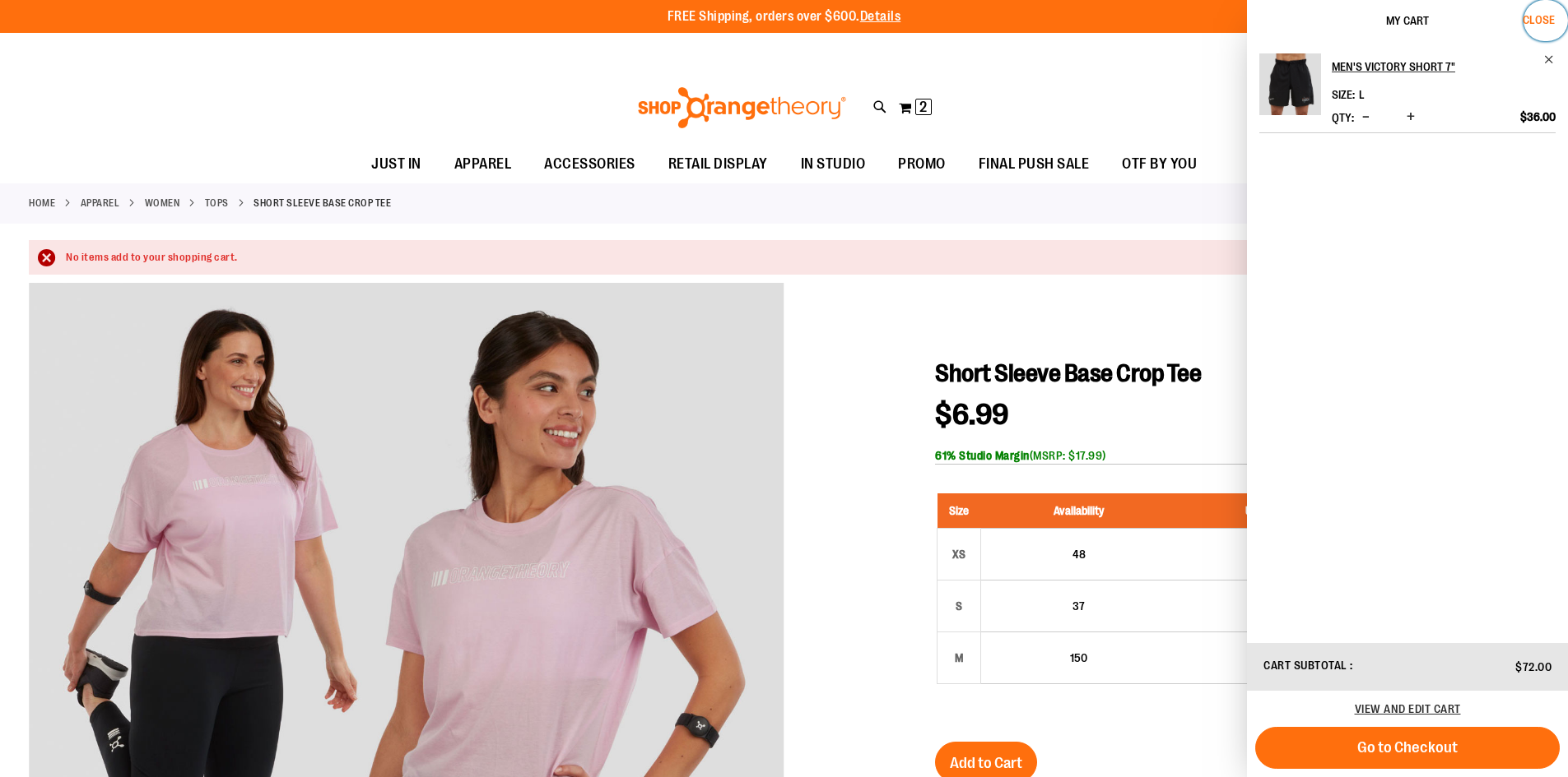
click at [1550, 15] on span "Close" at bounding box center [1539, 20] width 32 height 13
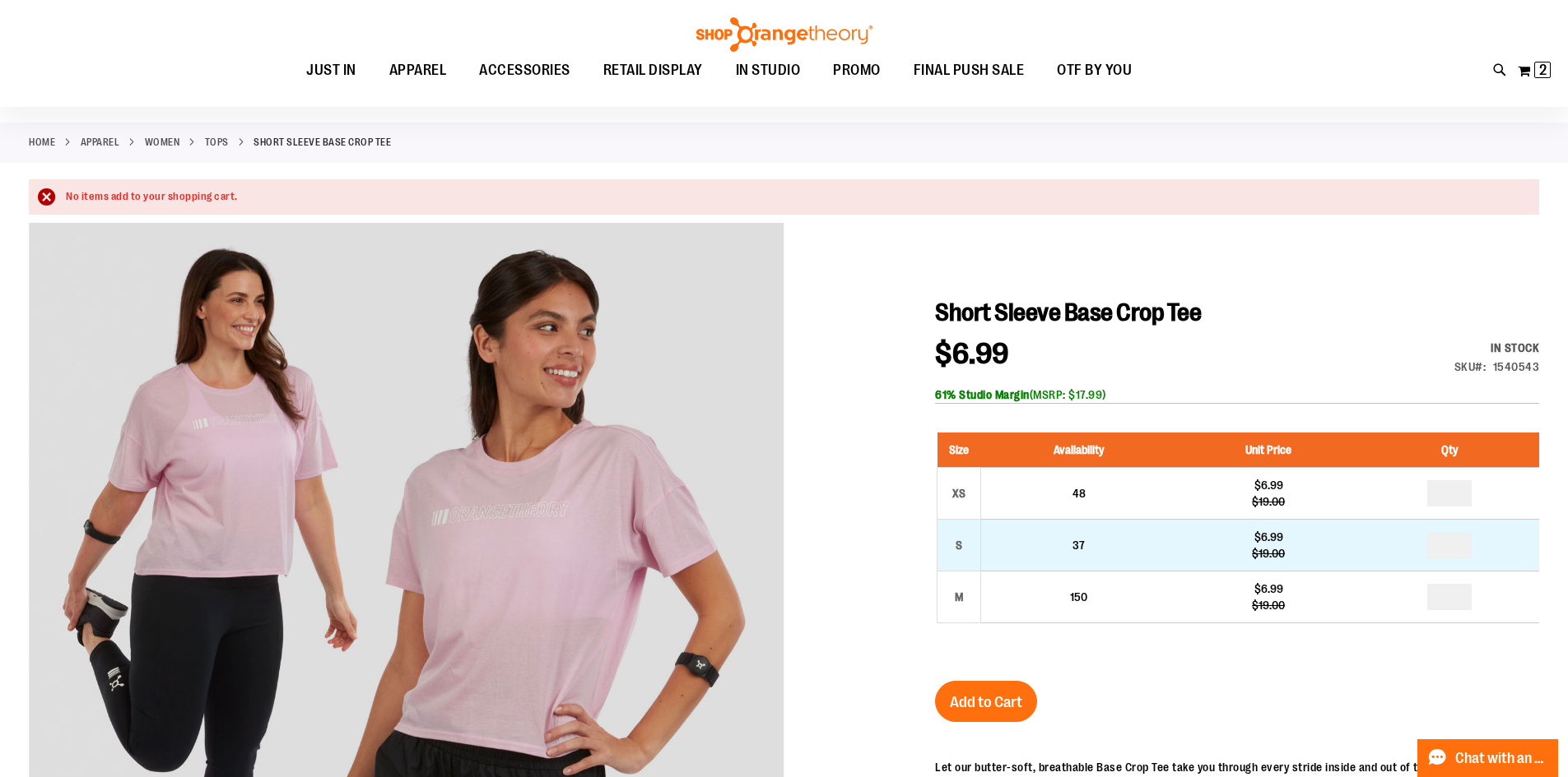
scroll to position [164, 0]
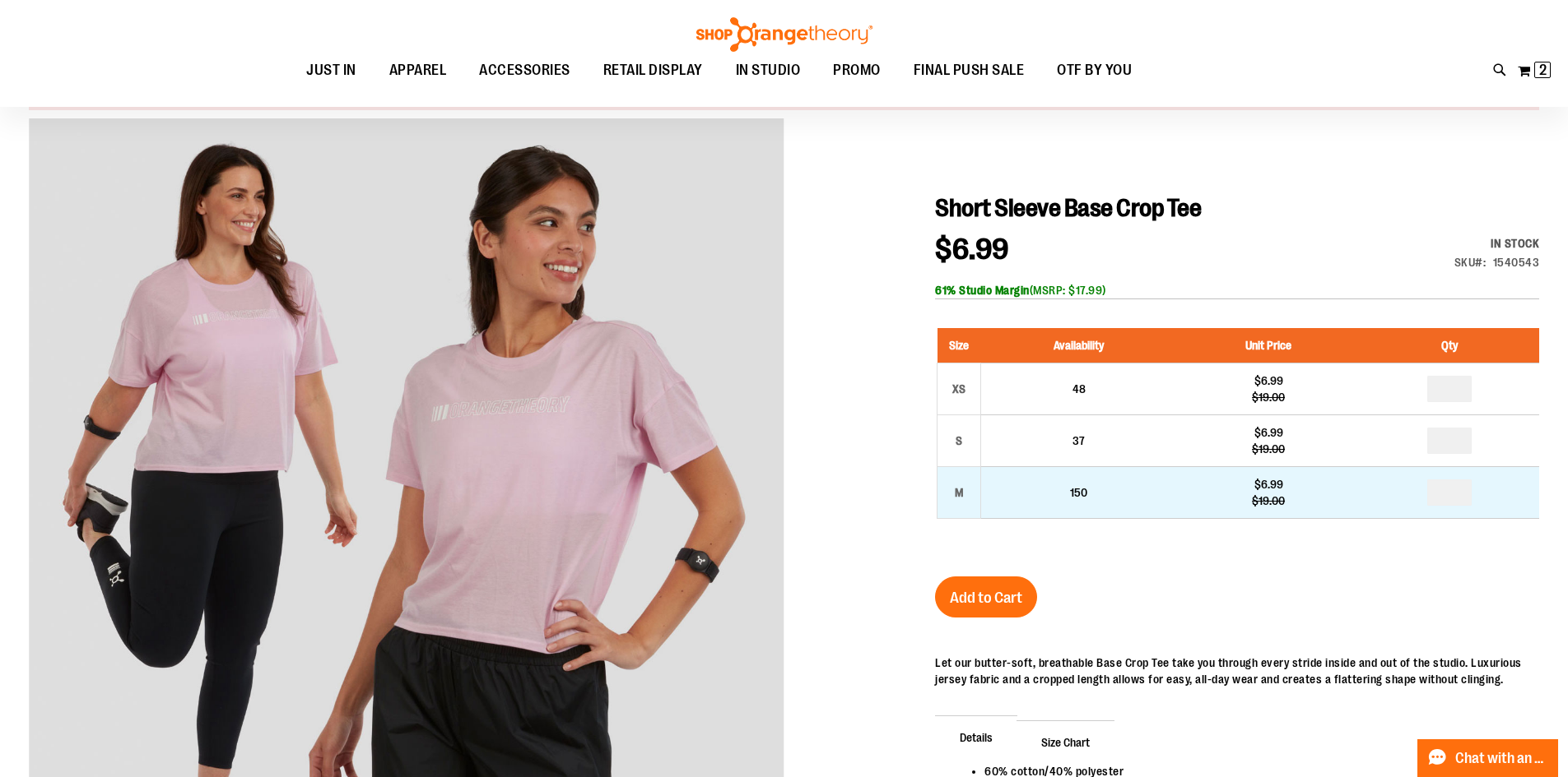
click at [1010, 513] on td "150" at bounding box center [1079, 493] width 196 height 52
click at [1003, 501] on td "150" at bounding box center [1079, 493] width 196 height 52
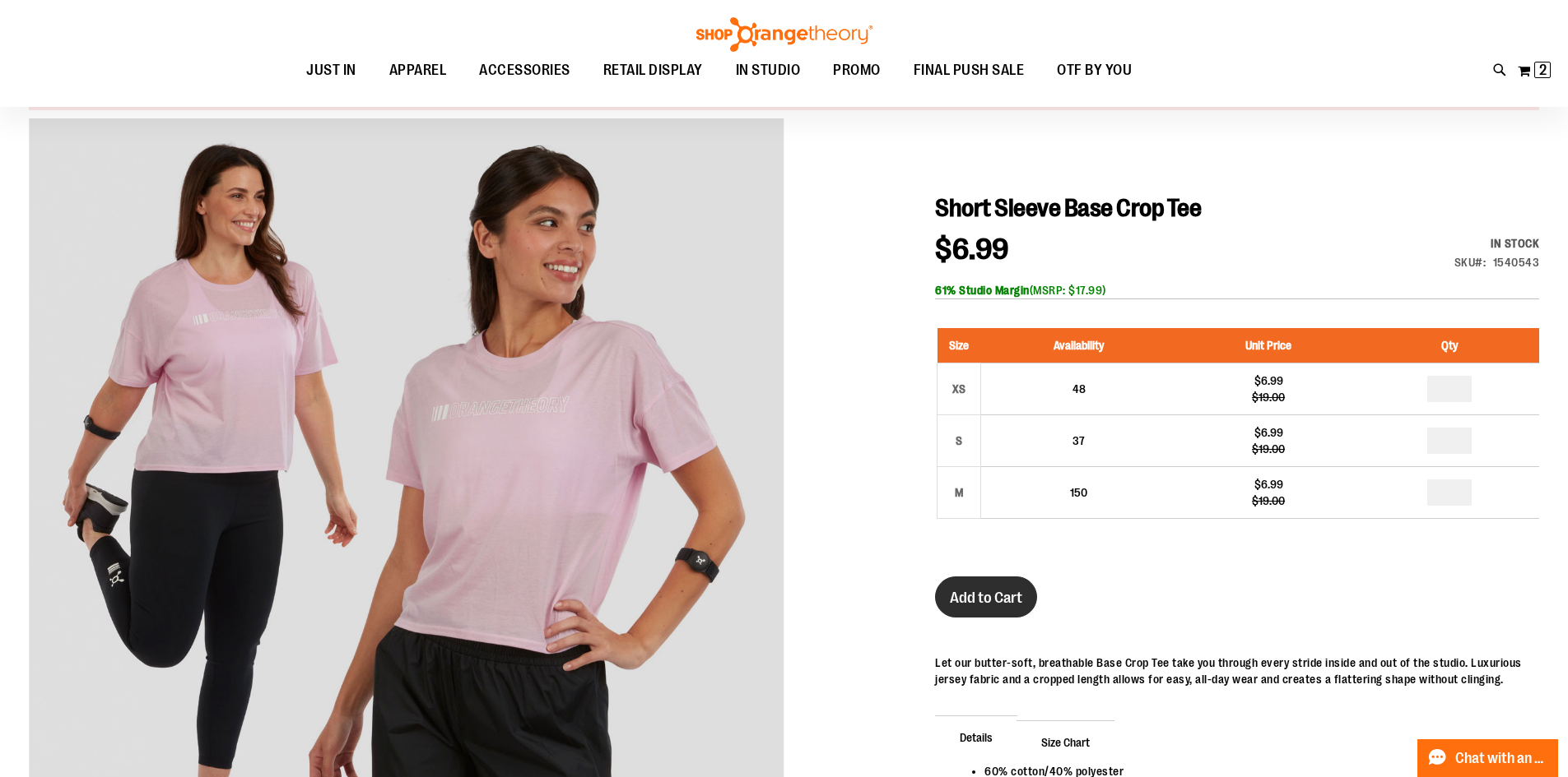
click at [998, 597] on span "Add to Cart" at bounding box center [986, 598] width 72 height 18
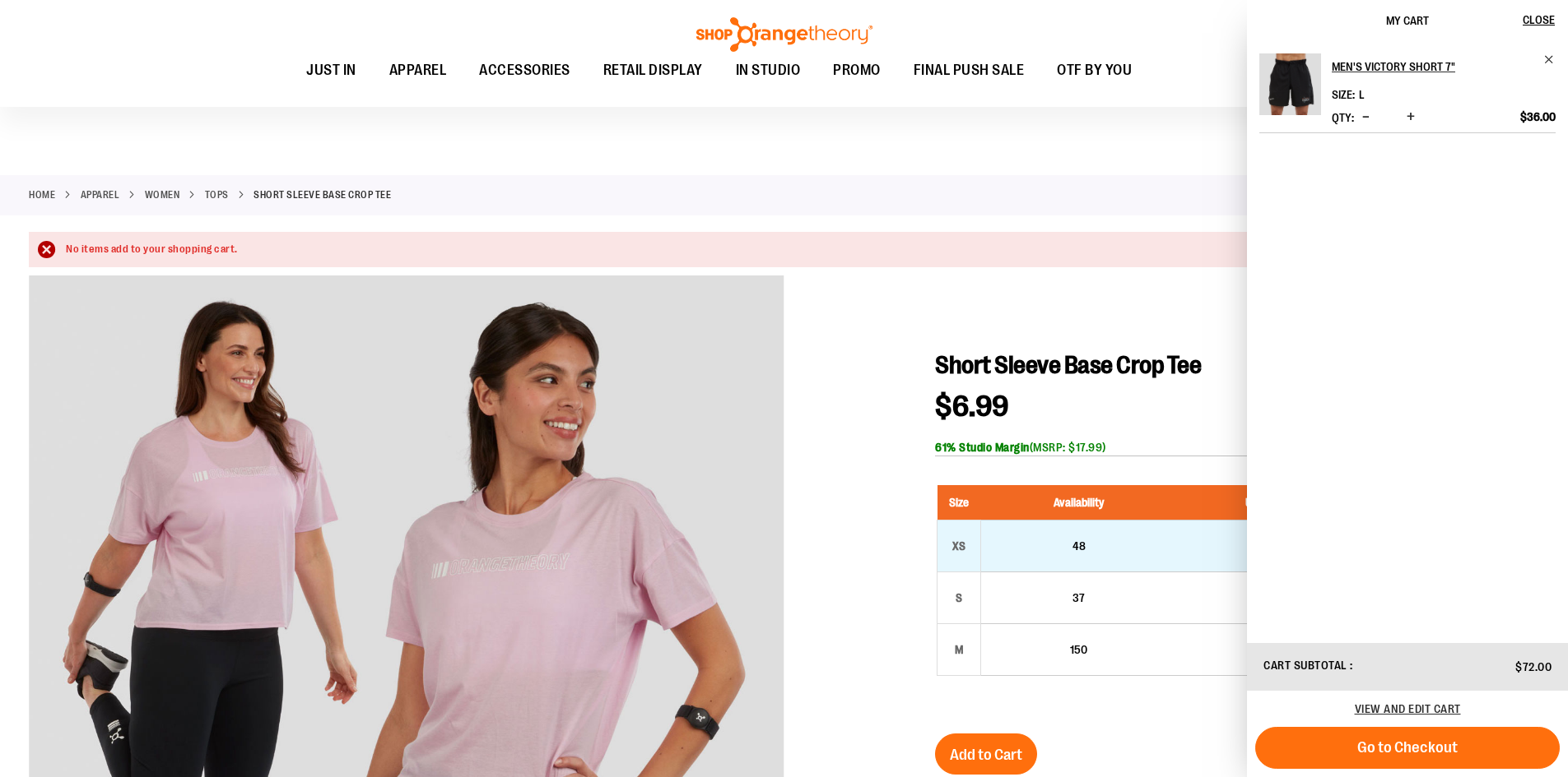
scroll to position [0, 0]
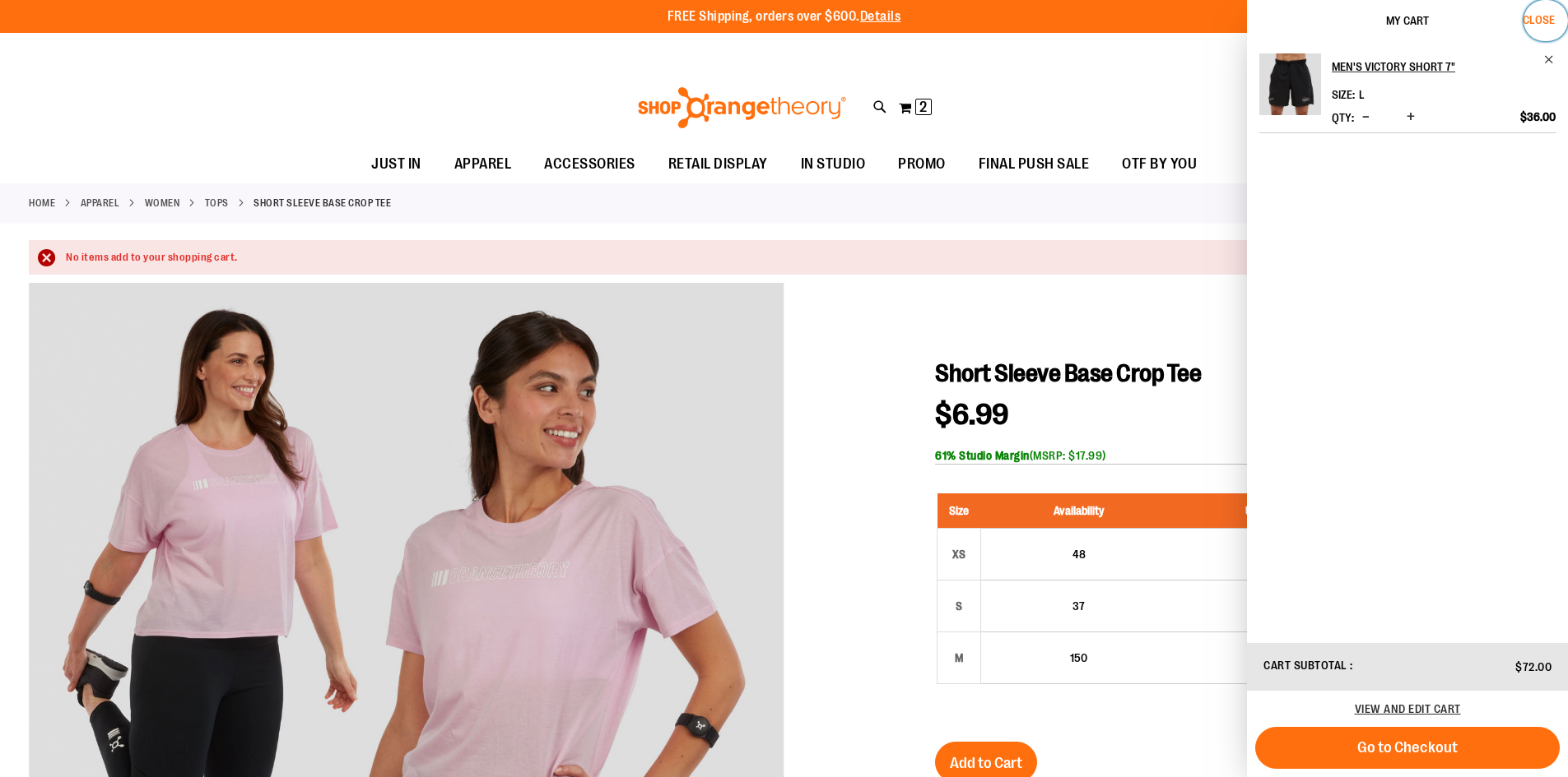
click at [1548, 18] on span "Close" at bounding box center [1539, 20] width 32 height 13
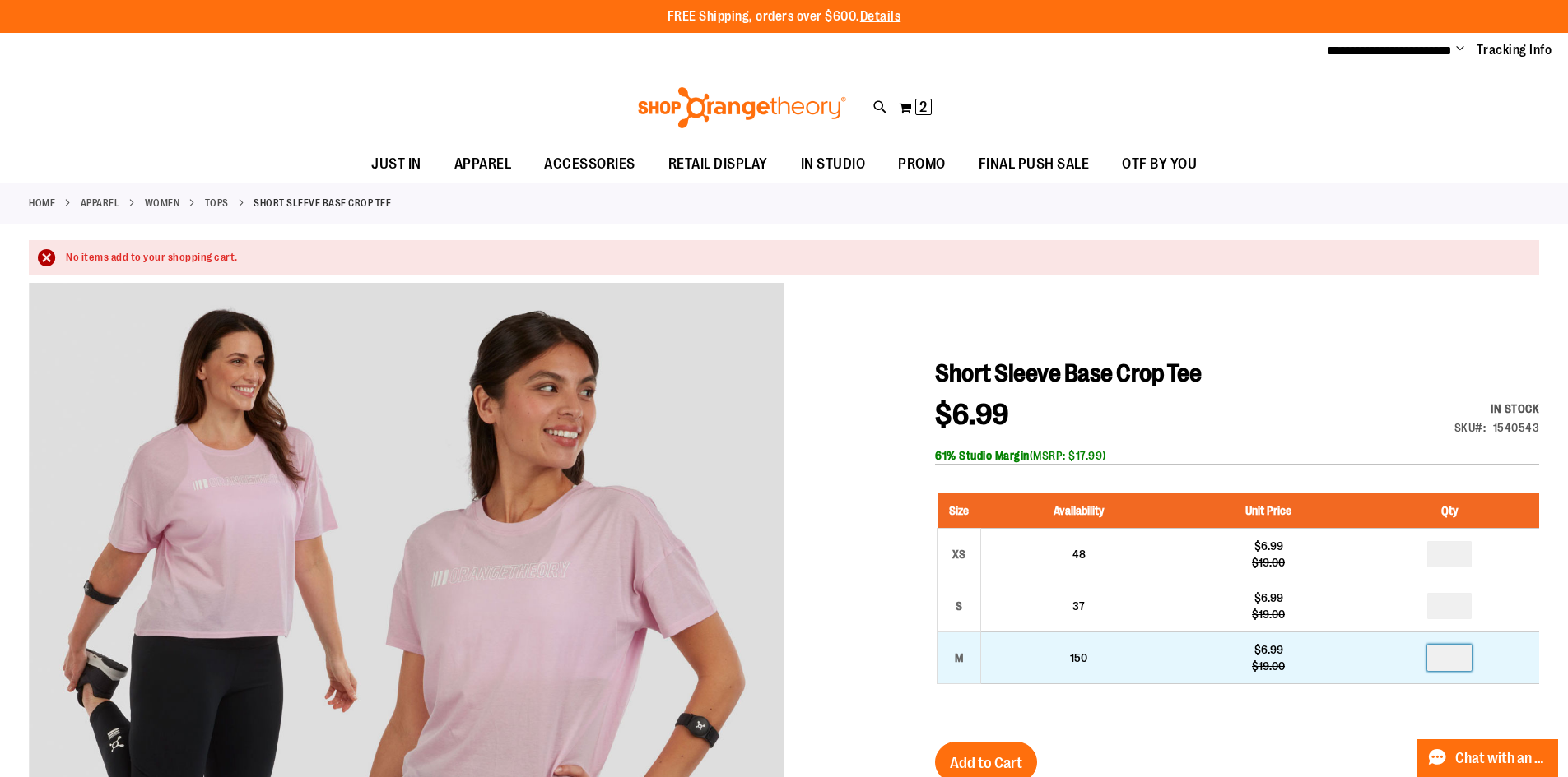
click at [1462, 661] on input "number" at bounding box center [1449, 657] width 44 height 26
type input "*"
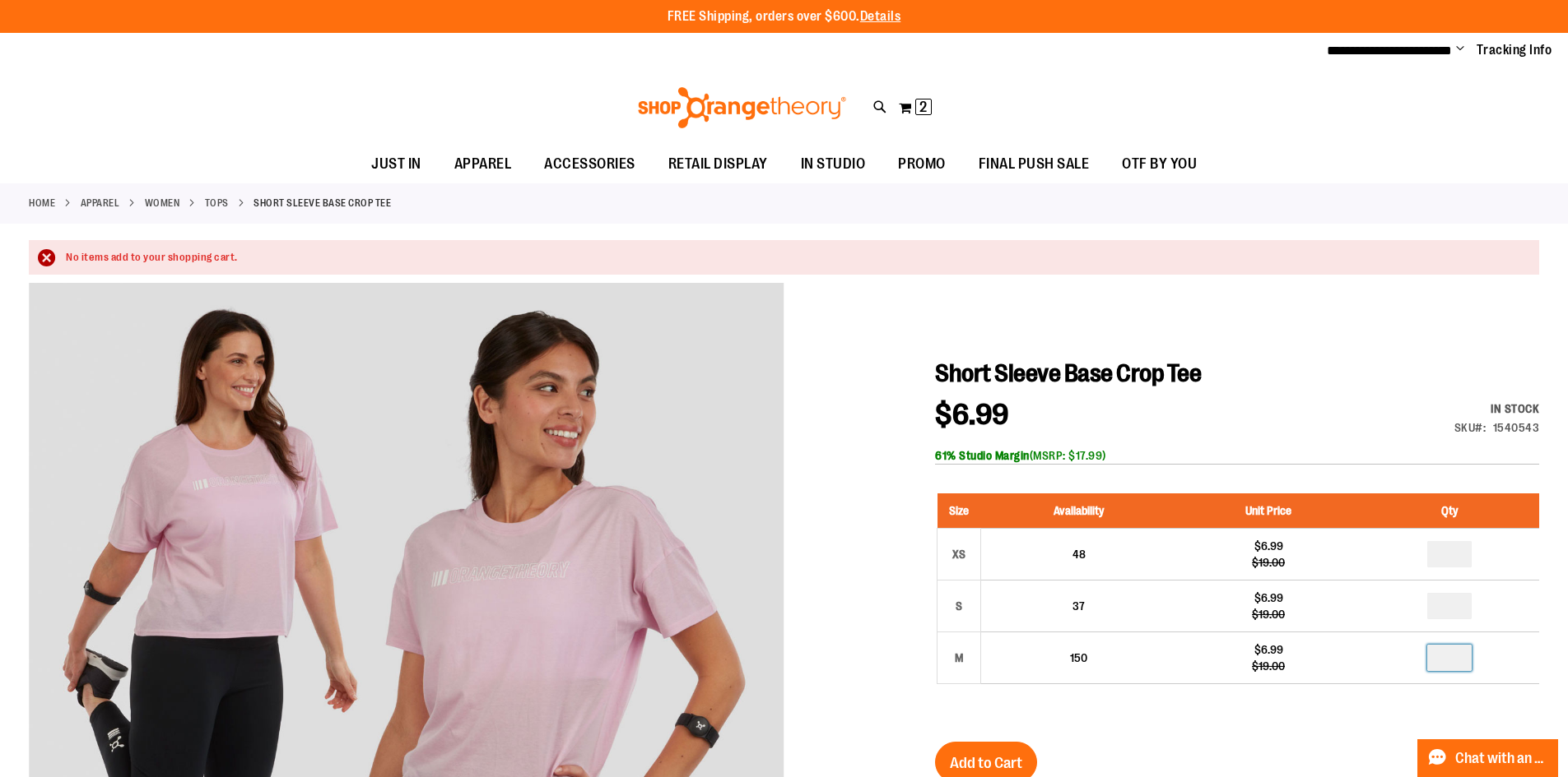
click at [1212, 727] on div "Short Sleeve Base Crop Tee $6.99 Regular Price $19.00 In stock Only %1 left SKU…" at bounding box center [1236, 718] width 604 height 719
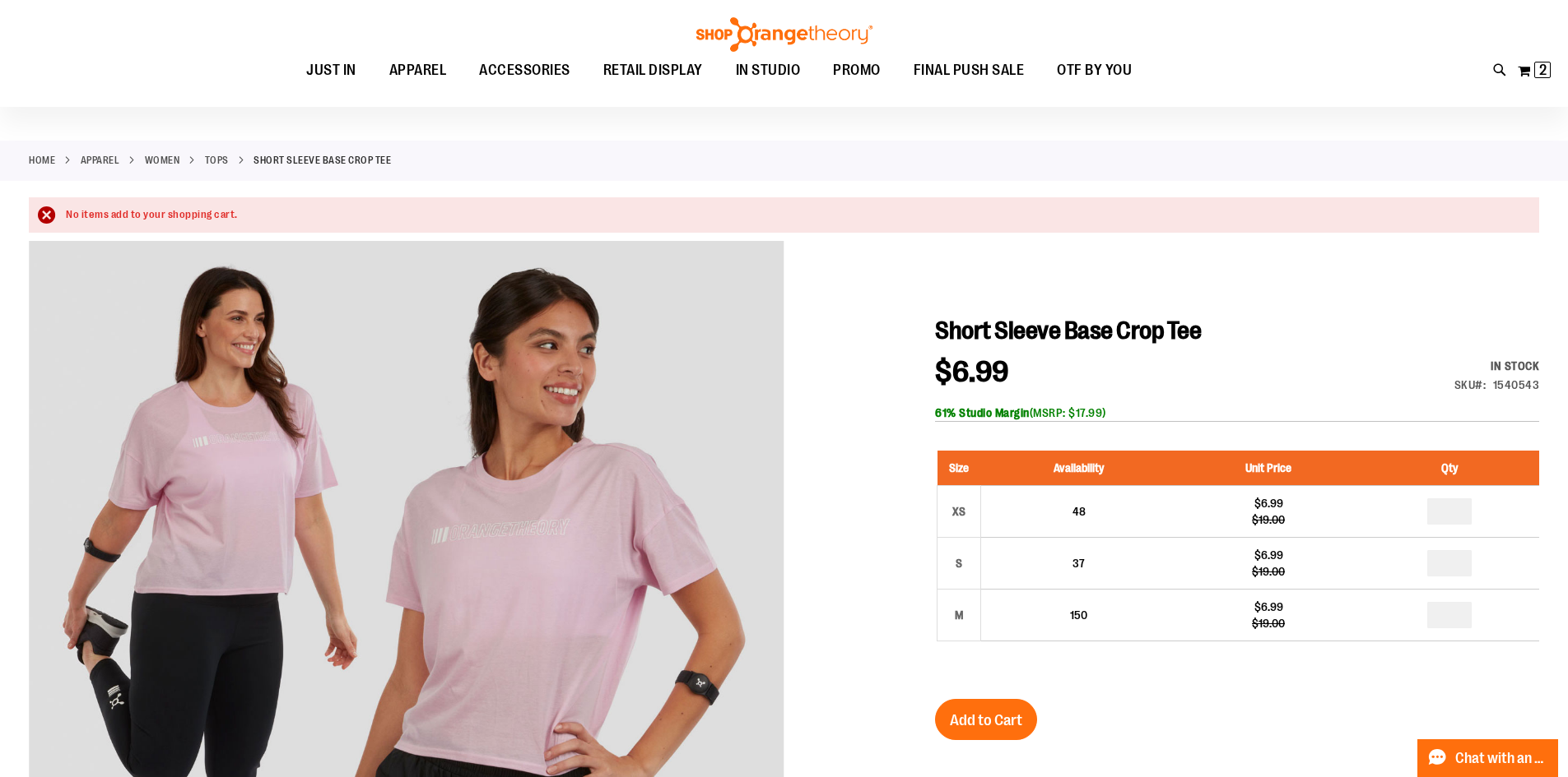
scroll to position [81, 0]
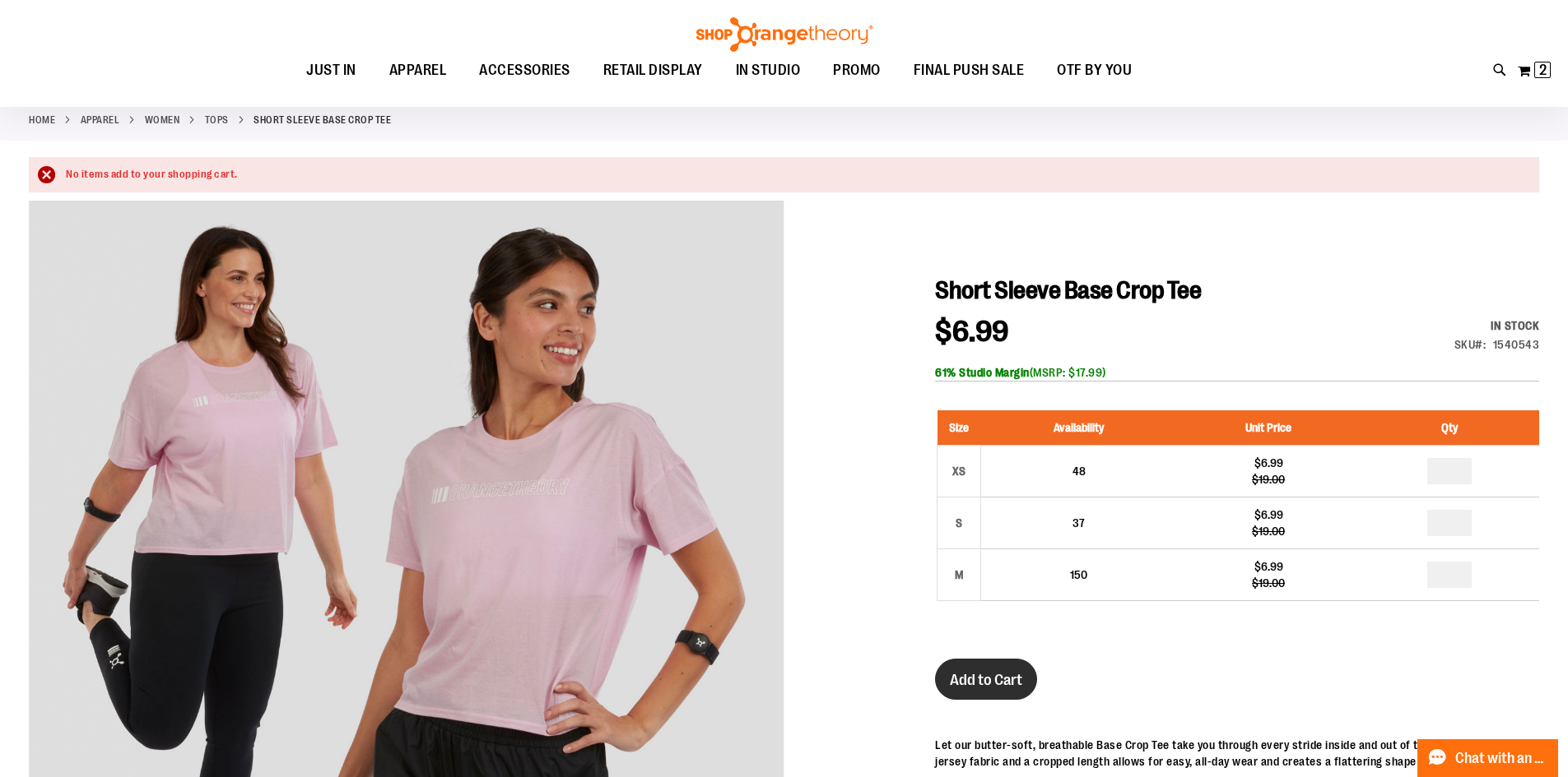
click at [972, 681] on span "Add to Cart" at bounding box center [986, 681] width 72 height 18
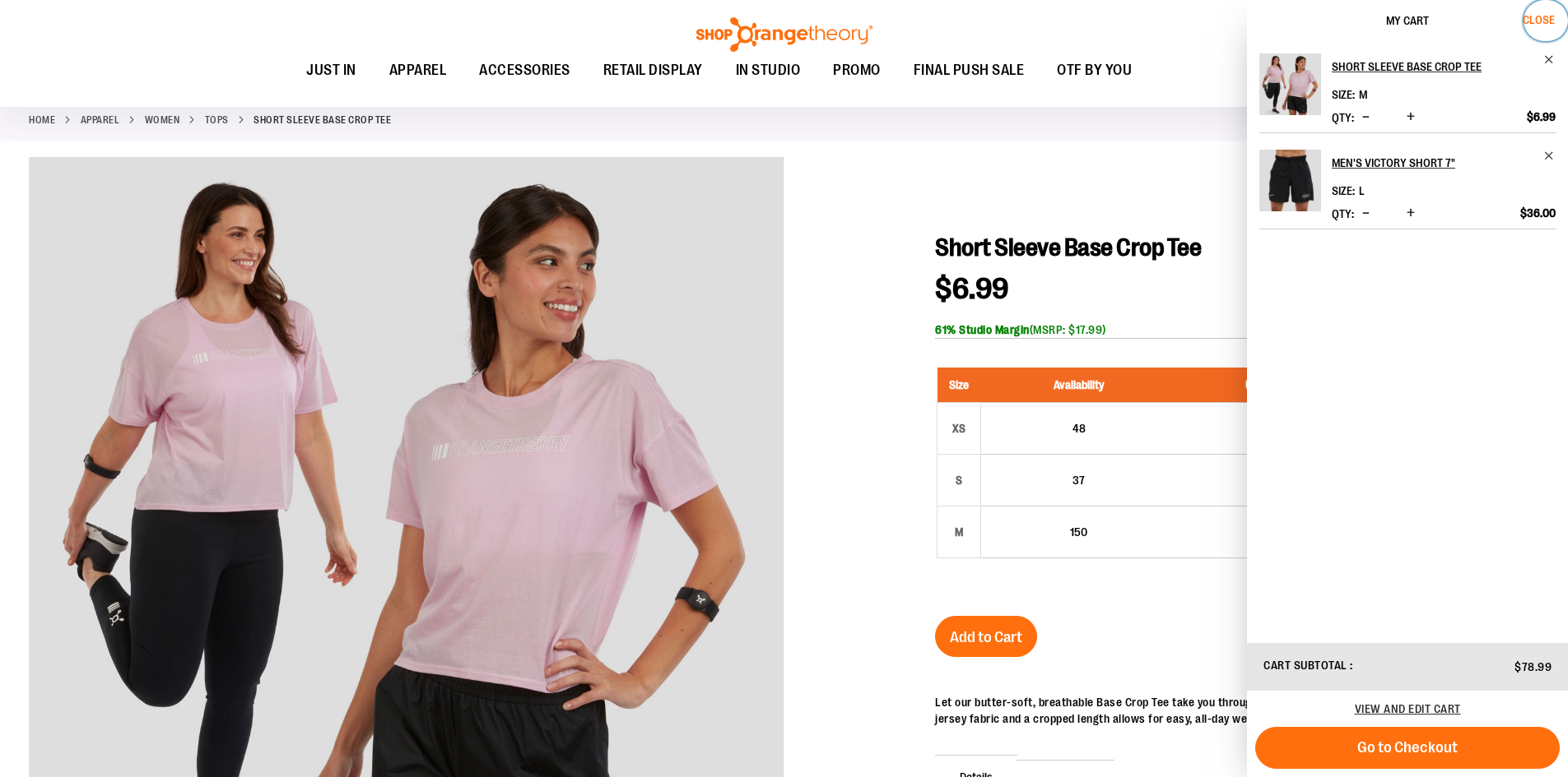
click at [1537, 16] on span "Close" at bounding box center [1539, 20] width 32 height 13
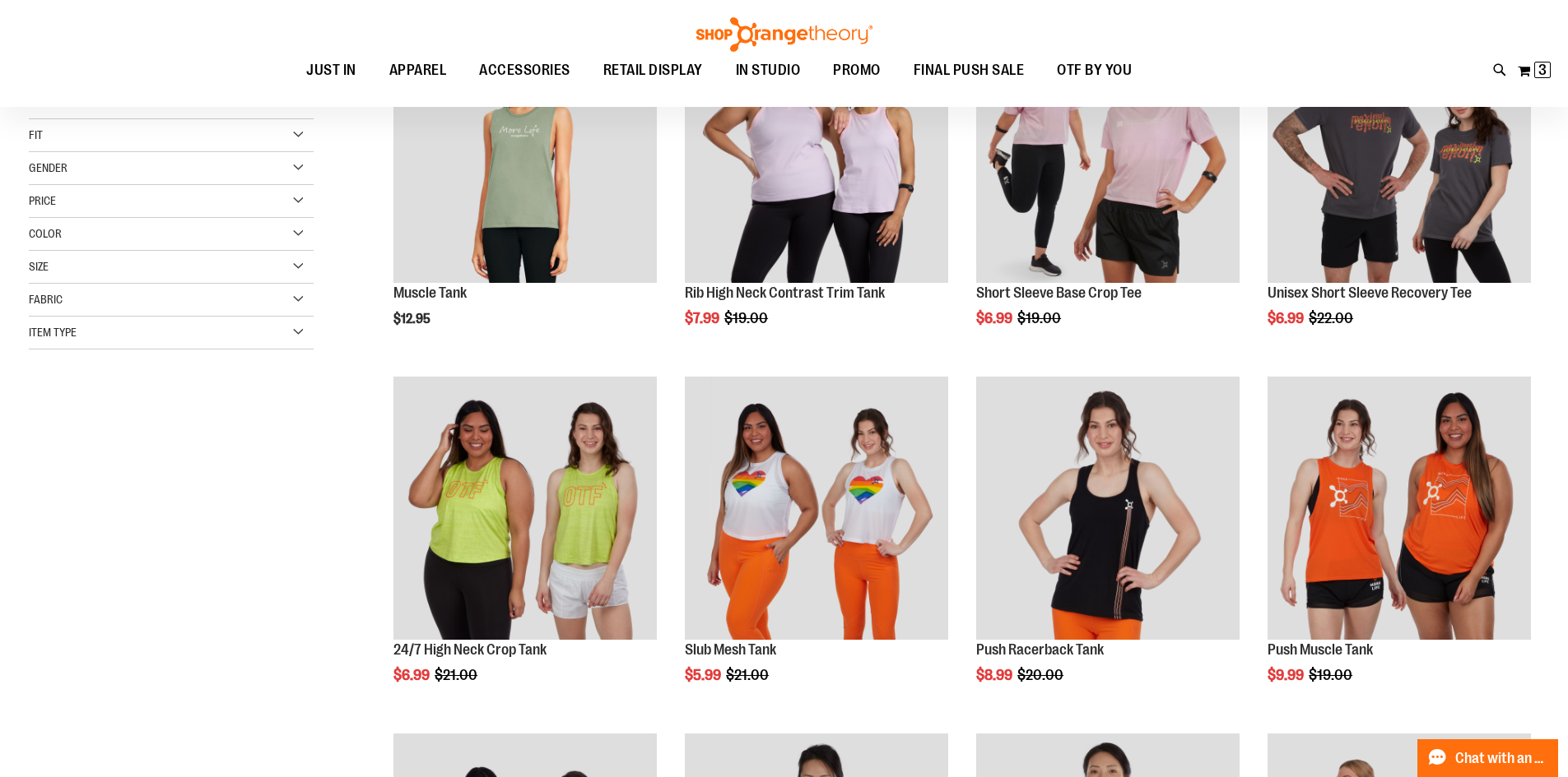
scroll to position [159, 0]
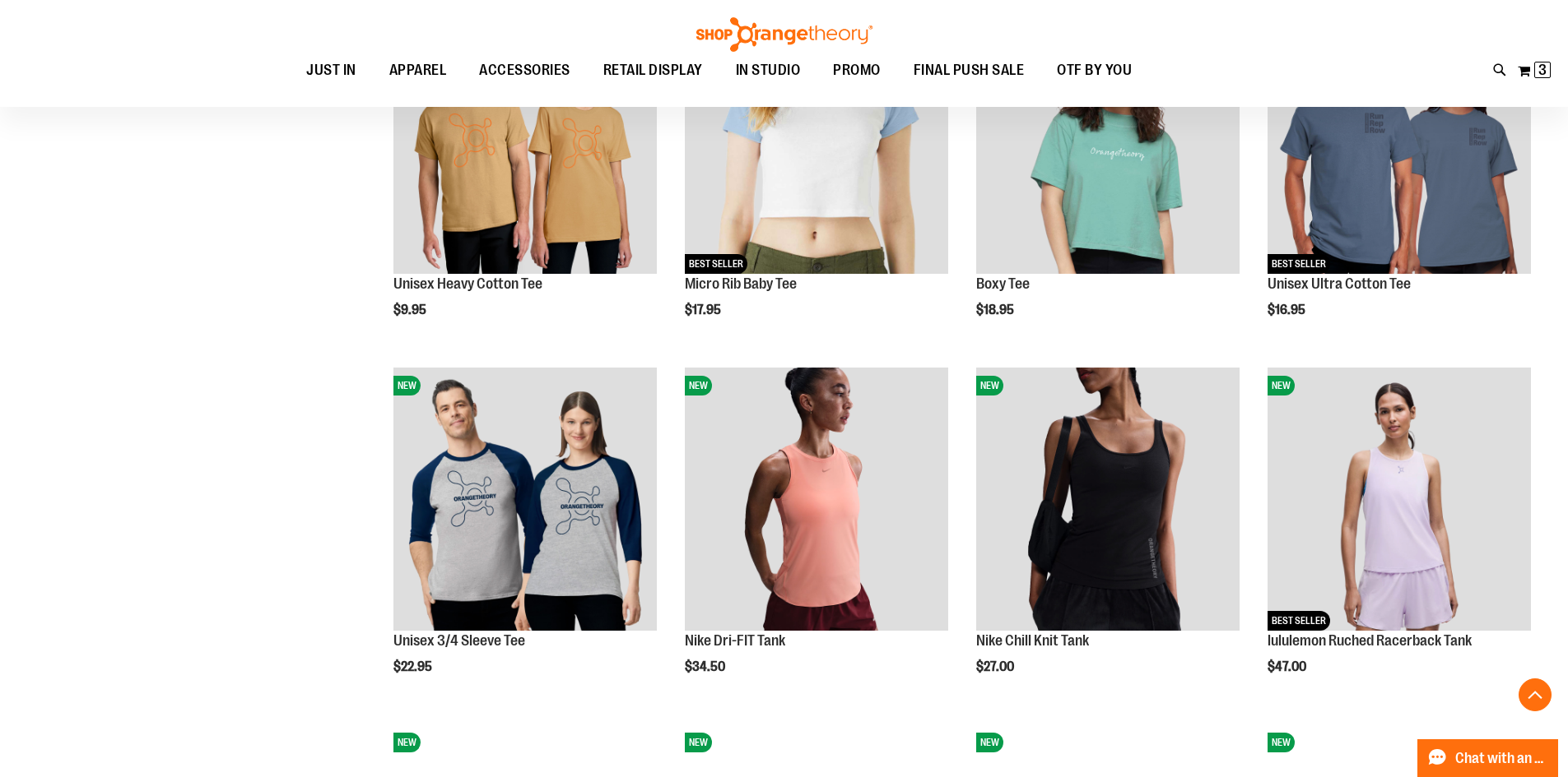
scroll to position [1392, 0]
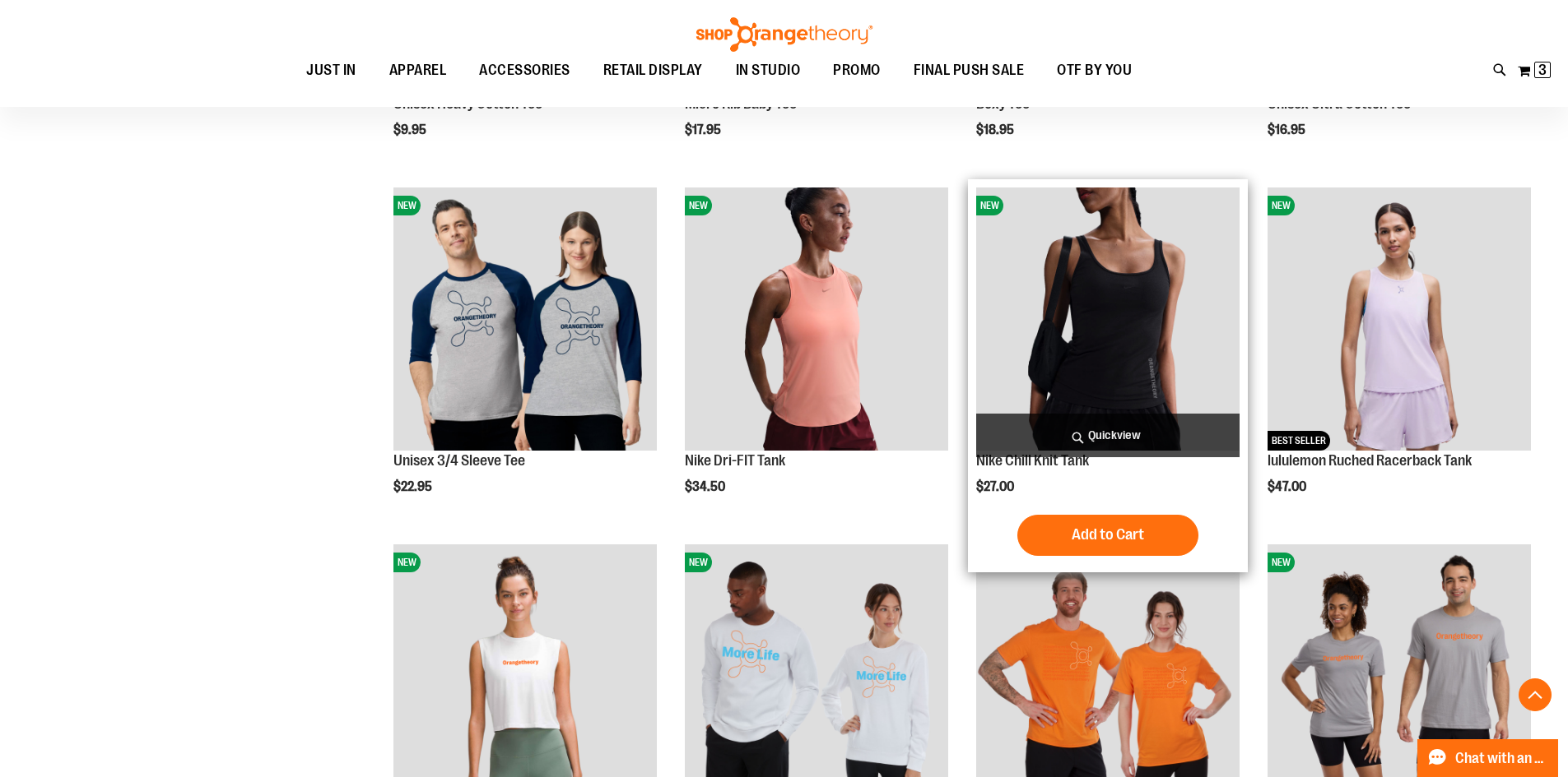
click at [1163, 359] on img "product" at bounding box center [1107, 319] width 263 height 263
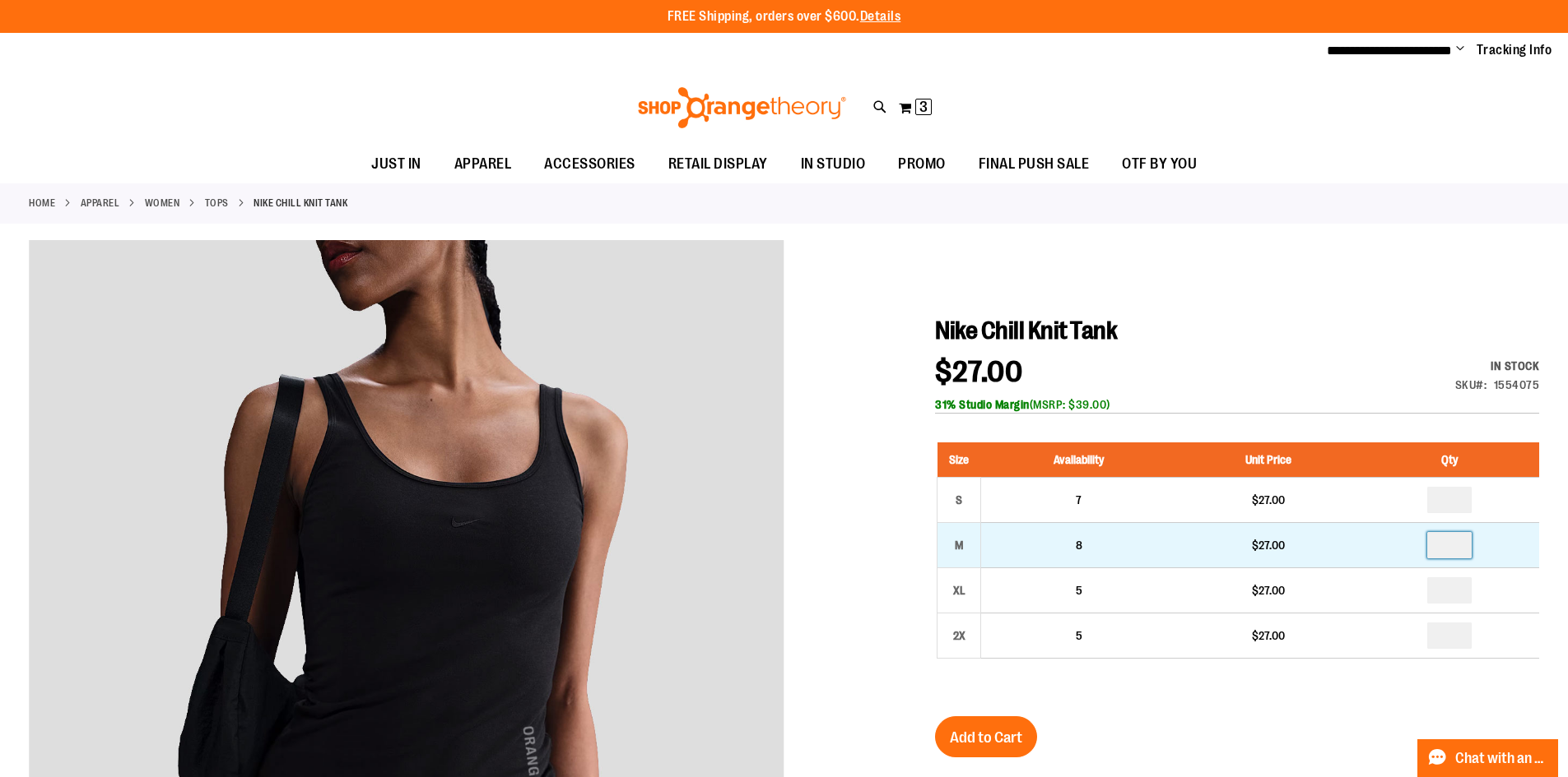
click at [1453, 548] on input "number" at bounding box center [1449, 545] width 44 height 26
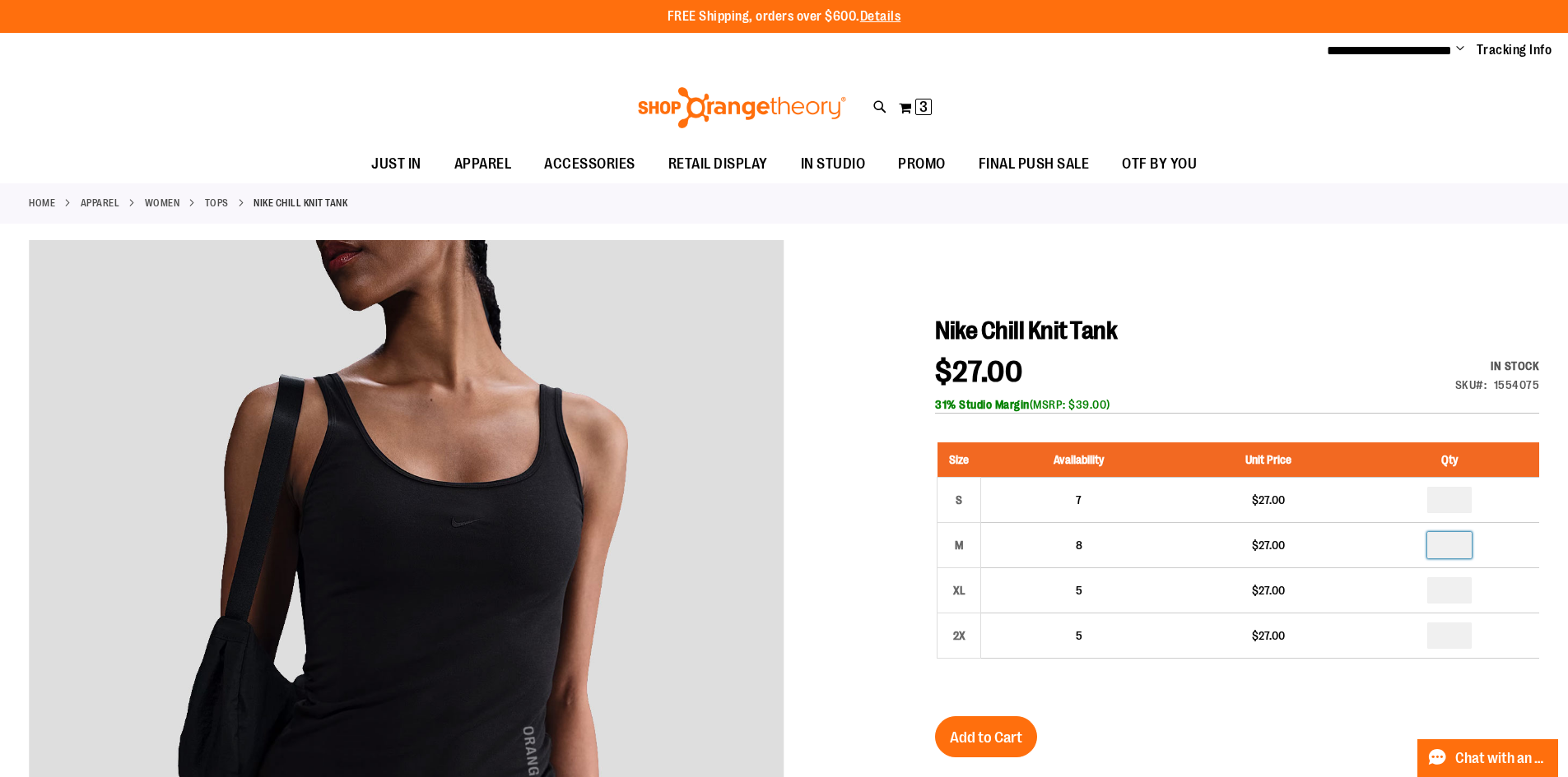
type input "*"
click at [979, 734] on span "Add to Cart" at bounding box center [986, 738] width 72 height 18
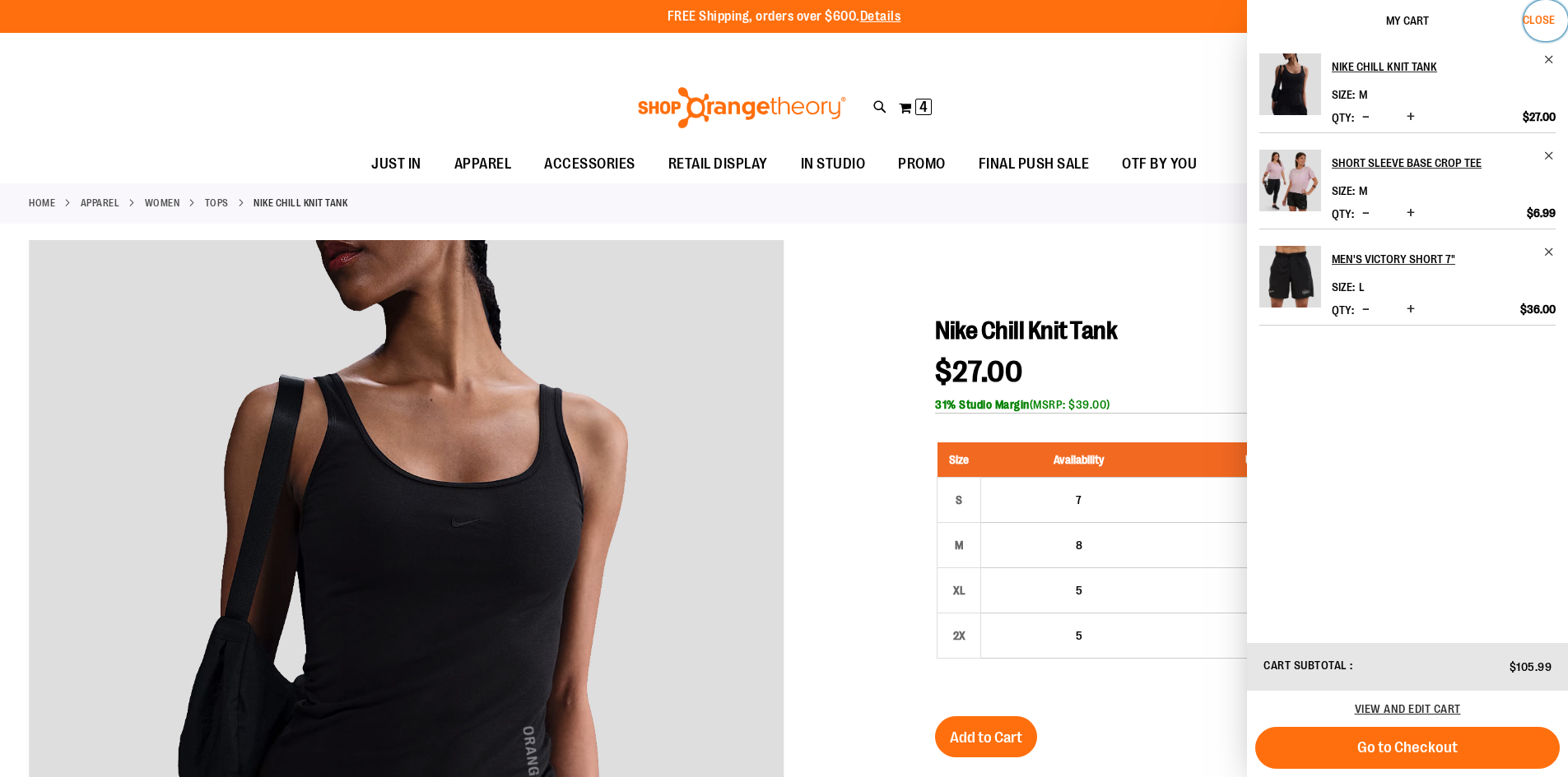
click at [1540, 9] on button "Close" at bounding box center [1545, 20] width 44 height 41
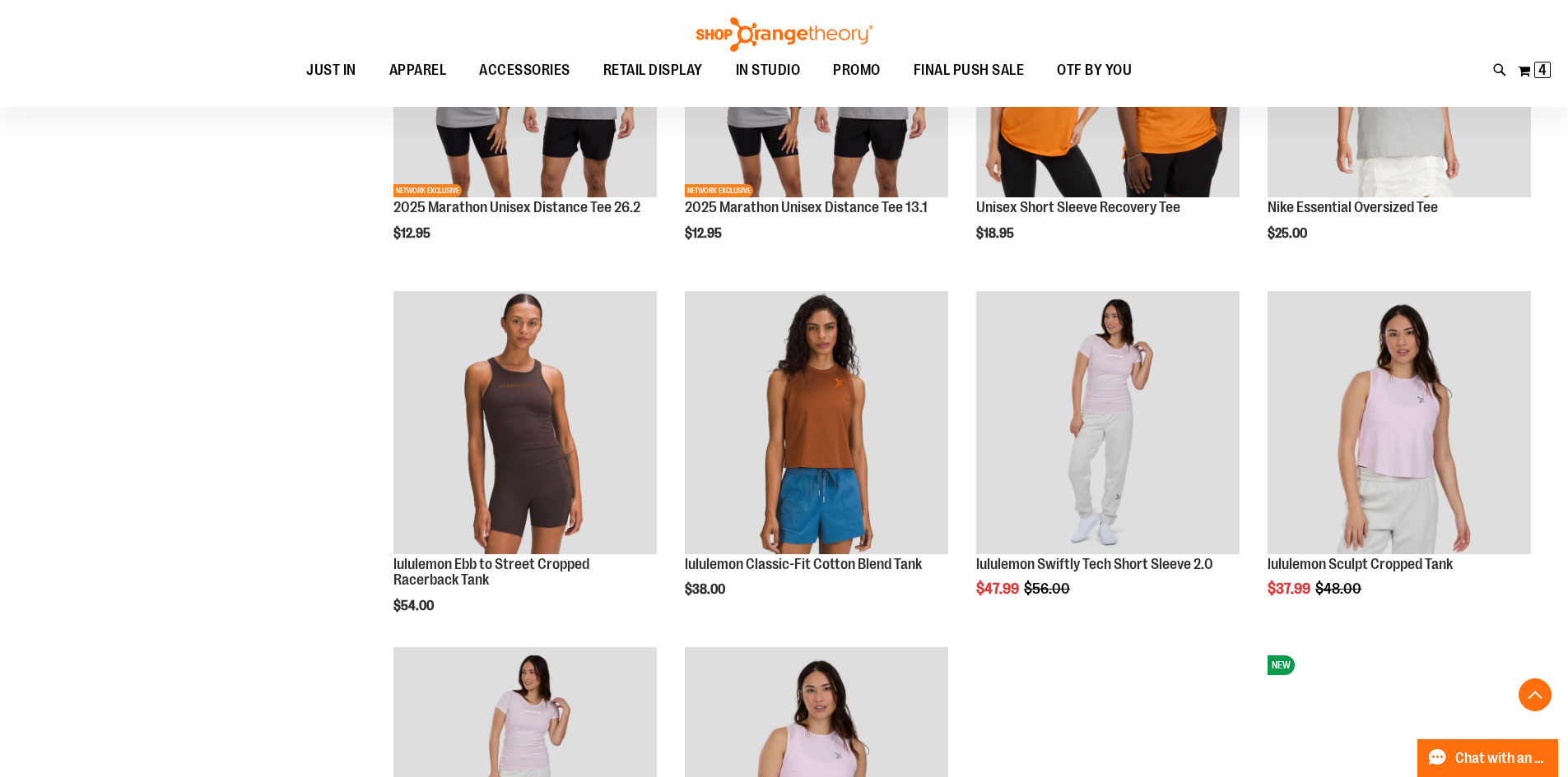
scroll to position [904, 0]
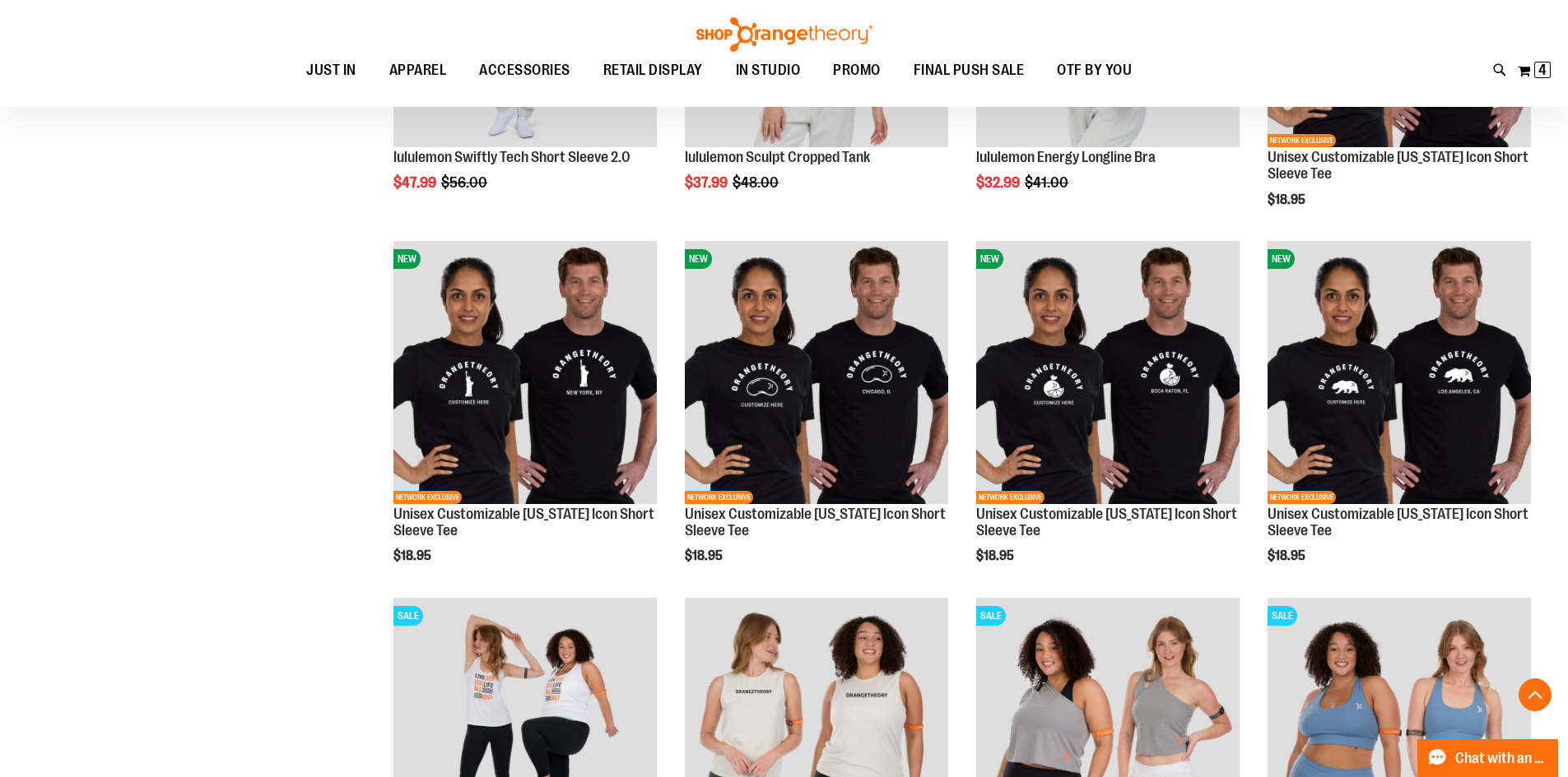
scroll to position [1644, 0]
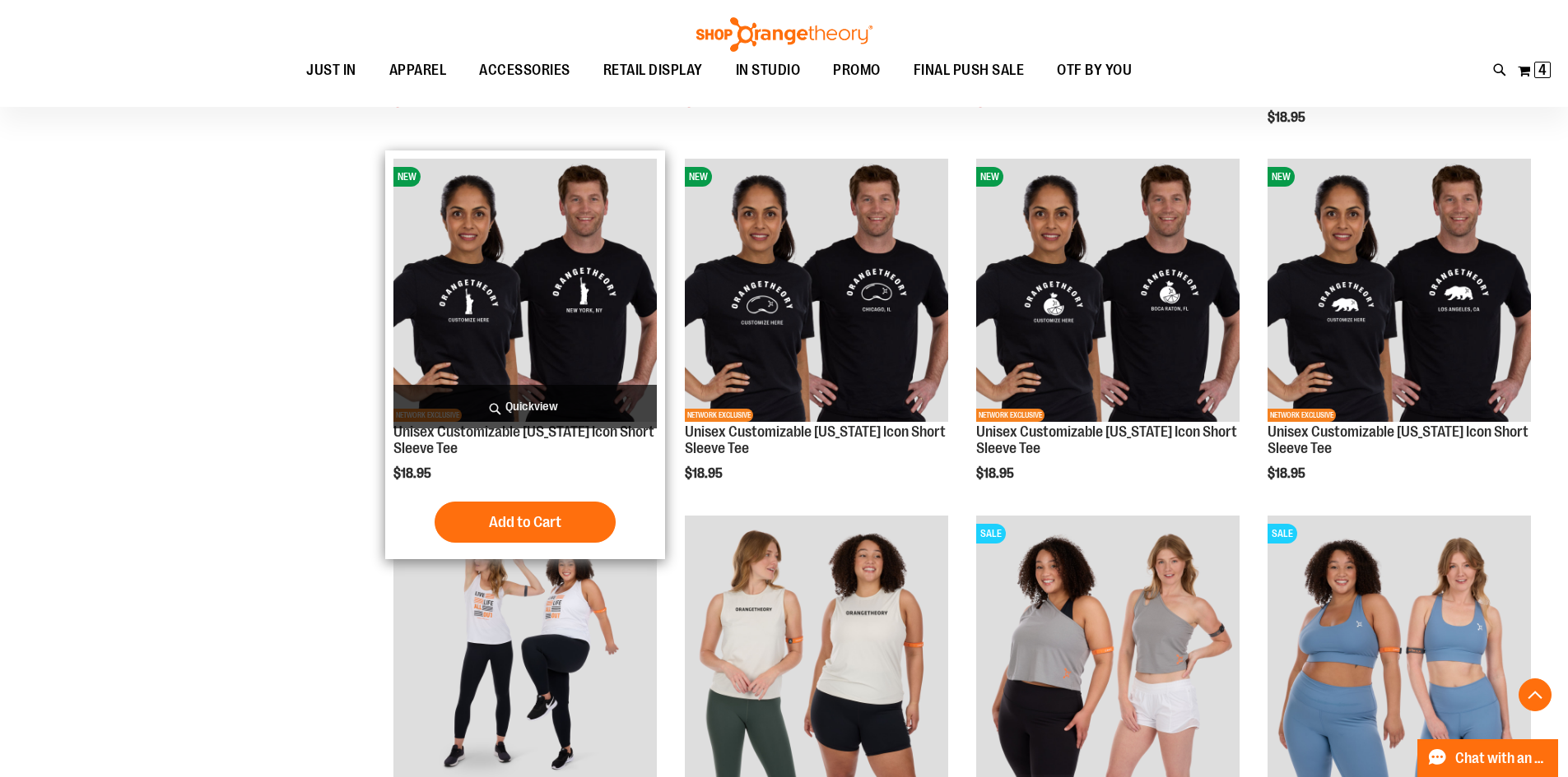
click at [653, 324] on img "product" at bounding box center [525, 291] width 263 height 263
click at [636, 324] on img "product" at bounding box center [525, 291] width 263 height 263
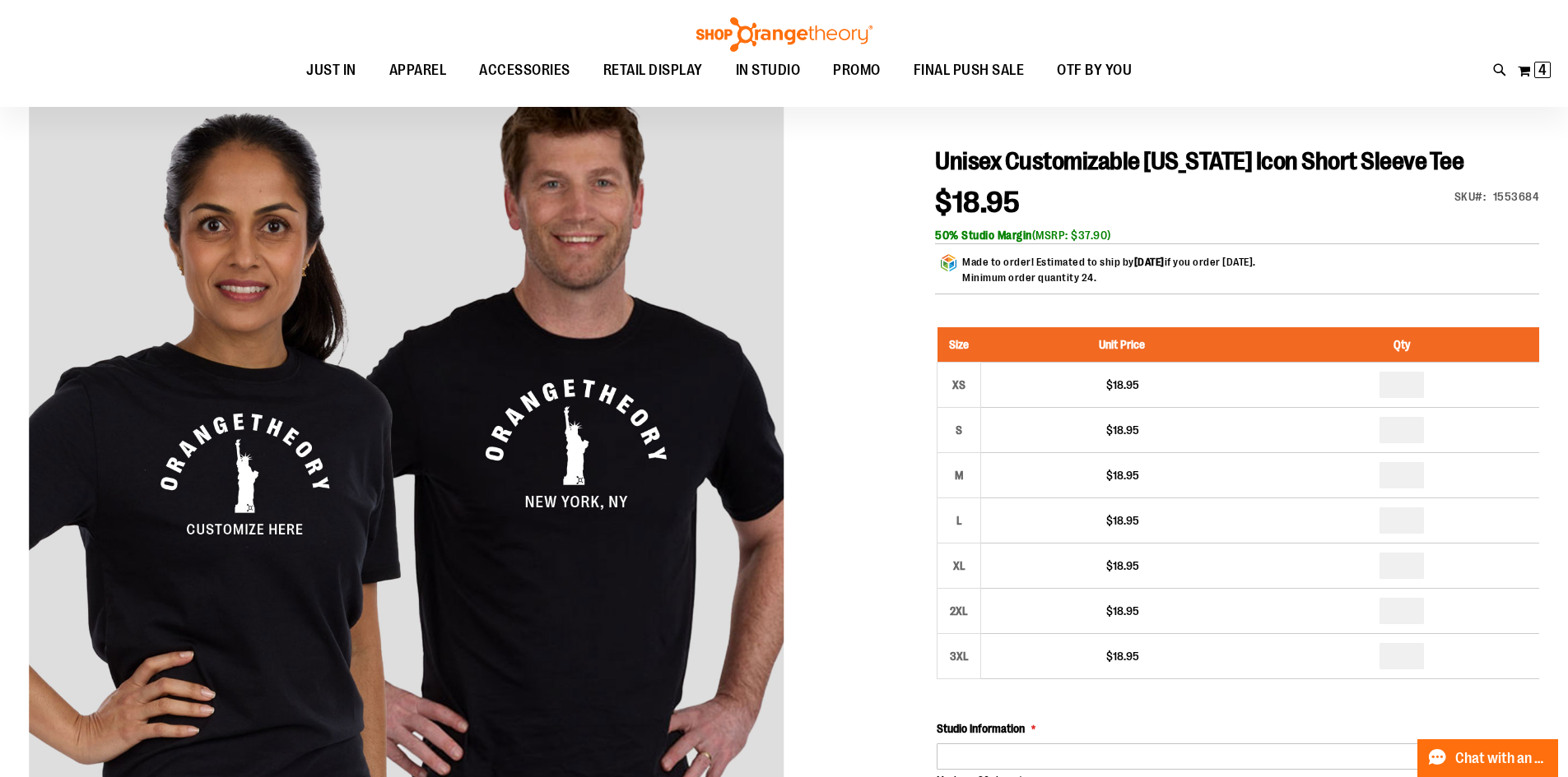
scroll to position [164, 0]
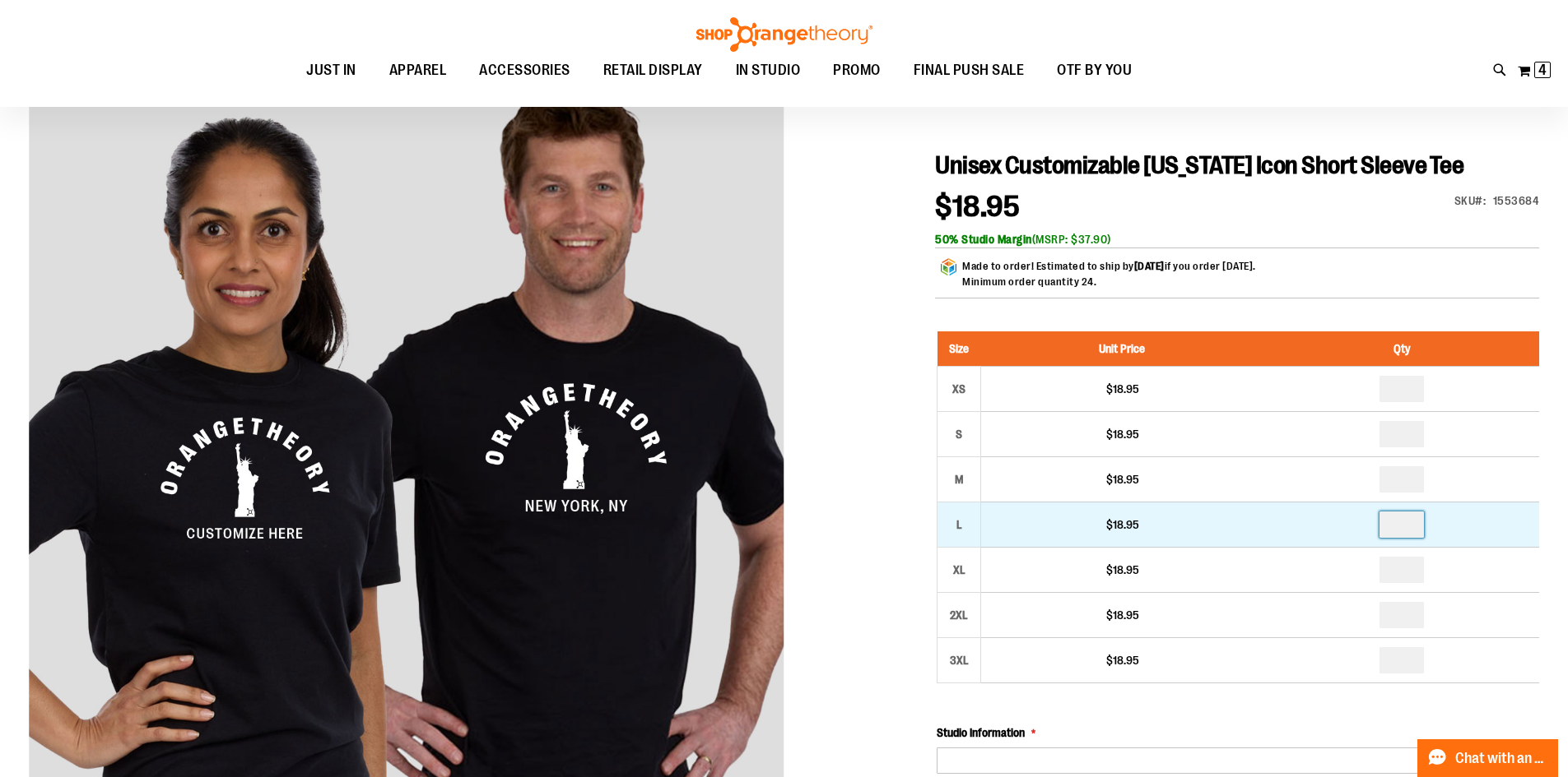
click at [1417, 522] on input "number" at bounding box center [1401, 524] width 44 height 26
type input "*"
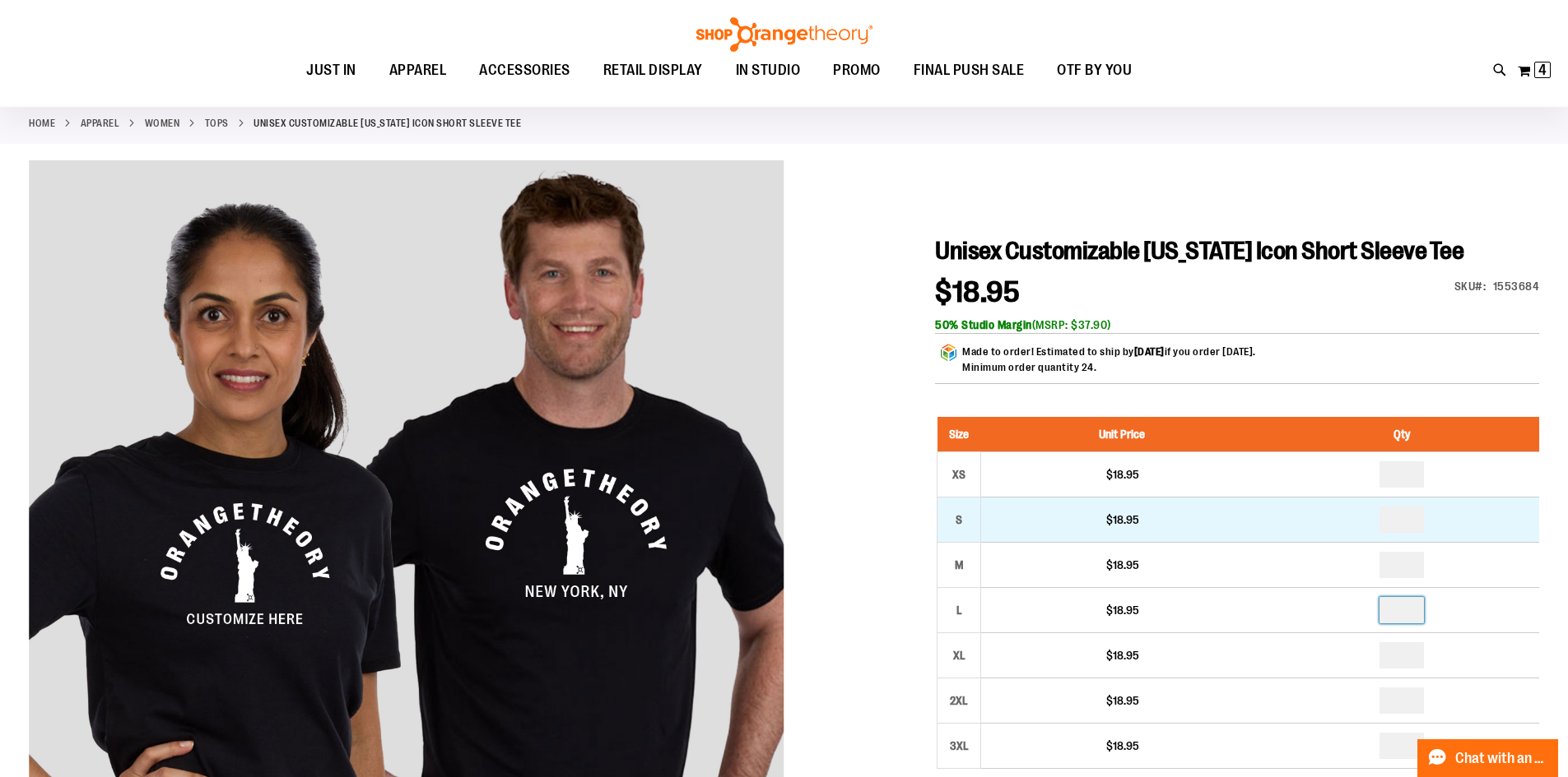
scroll to position [0, 0]
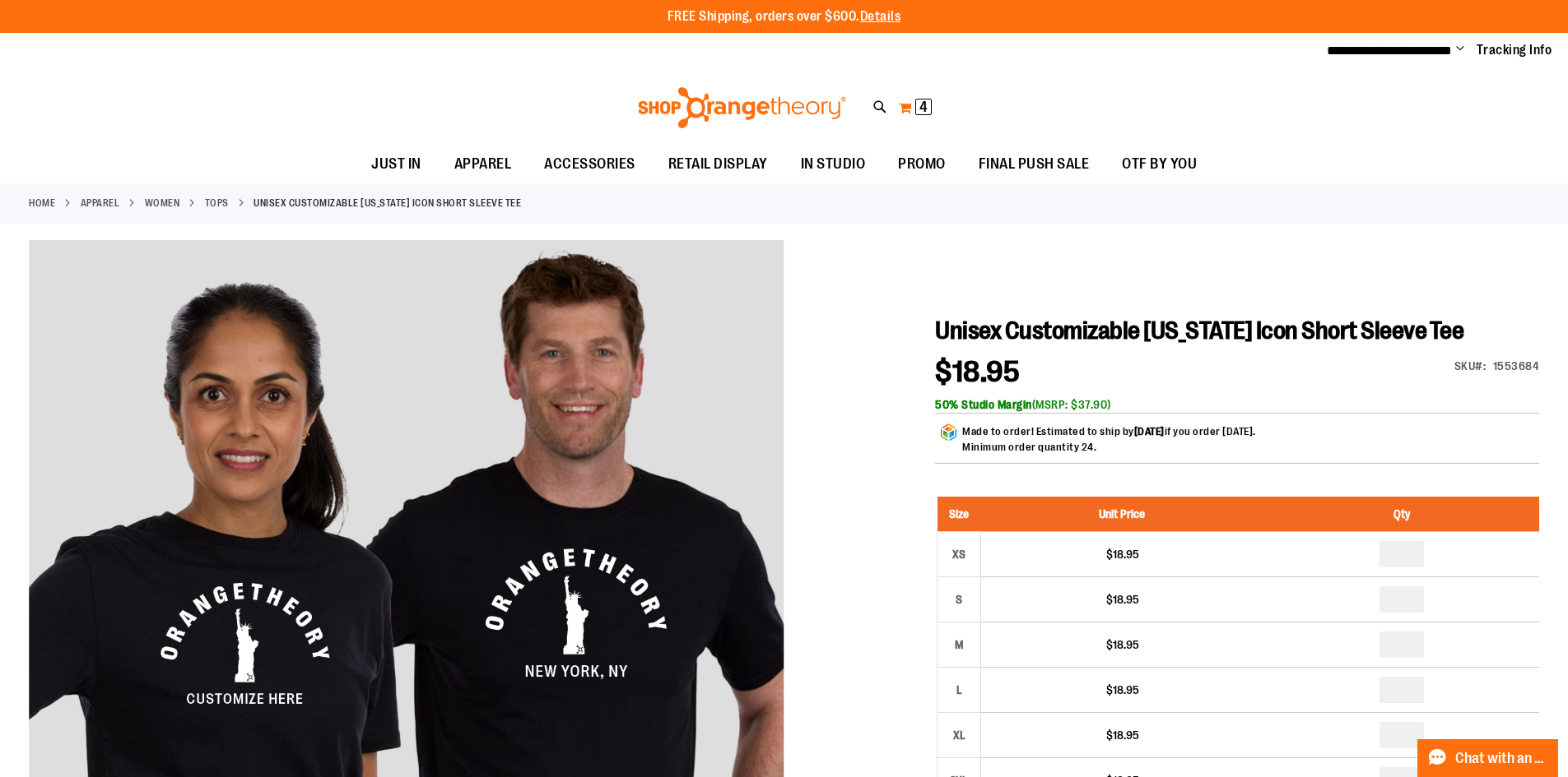
type input "*"
click at [909, 105] on button "My Cart 4 4 items" at bounding box center [915, 107] width 34 height 26
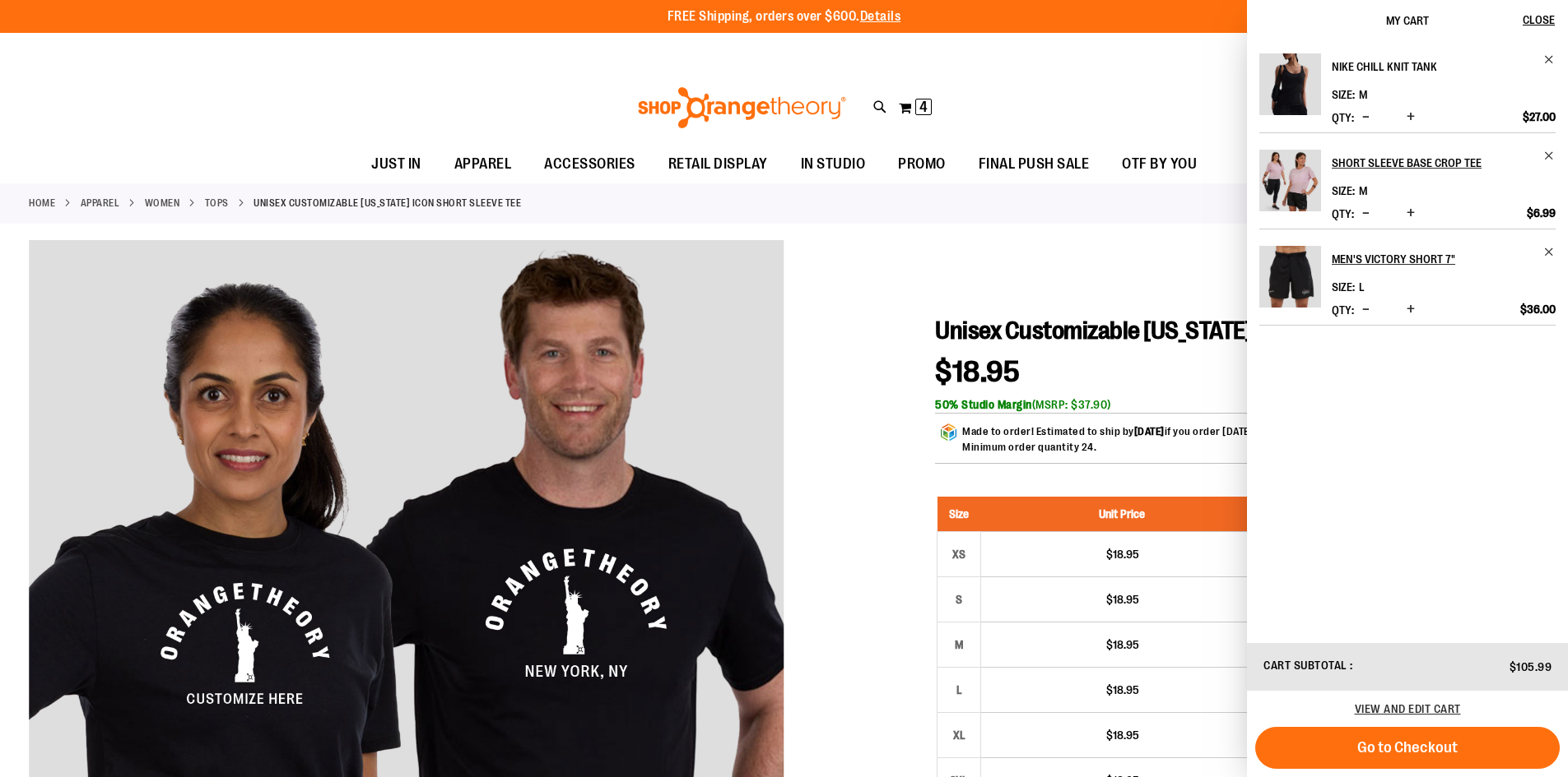
click at [1382, 63] on h2 "Nike Chill Knit Tank" at bounding box center [1432, 66] width 202 height 26
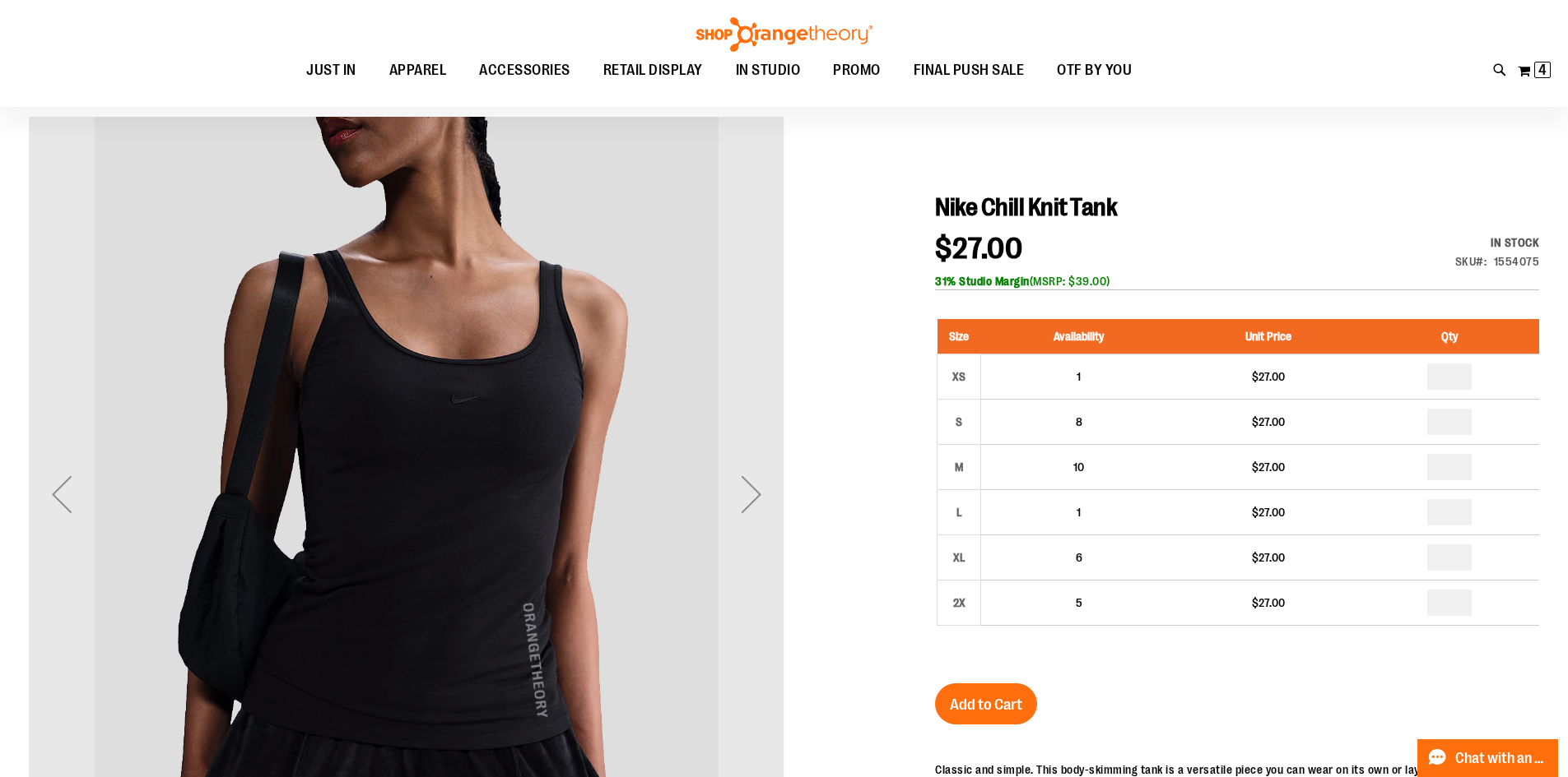
scroll to position [164, 0]
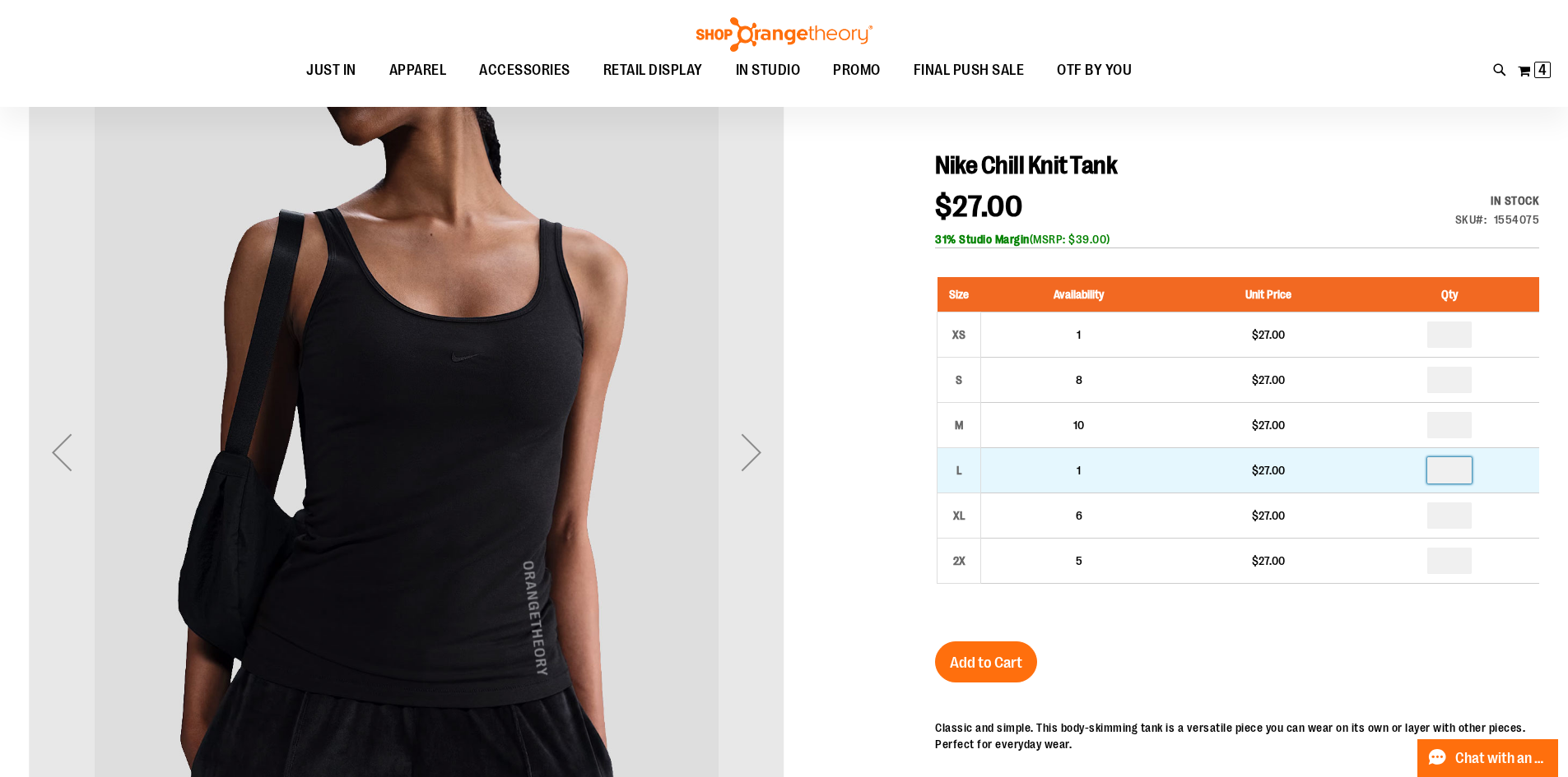
click at [1459, 466] on input "number" at bounding box center [1449, 470] width 44 height 26
type input "*"
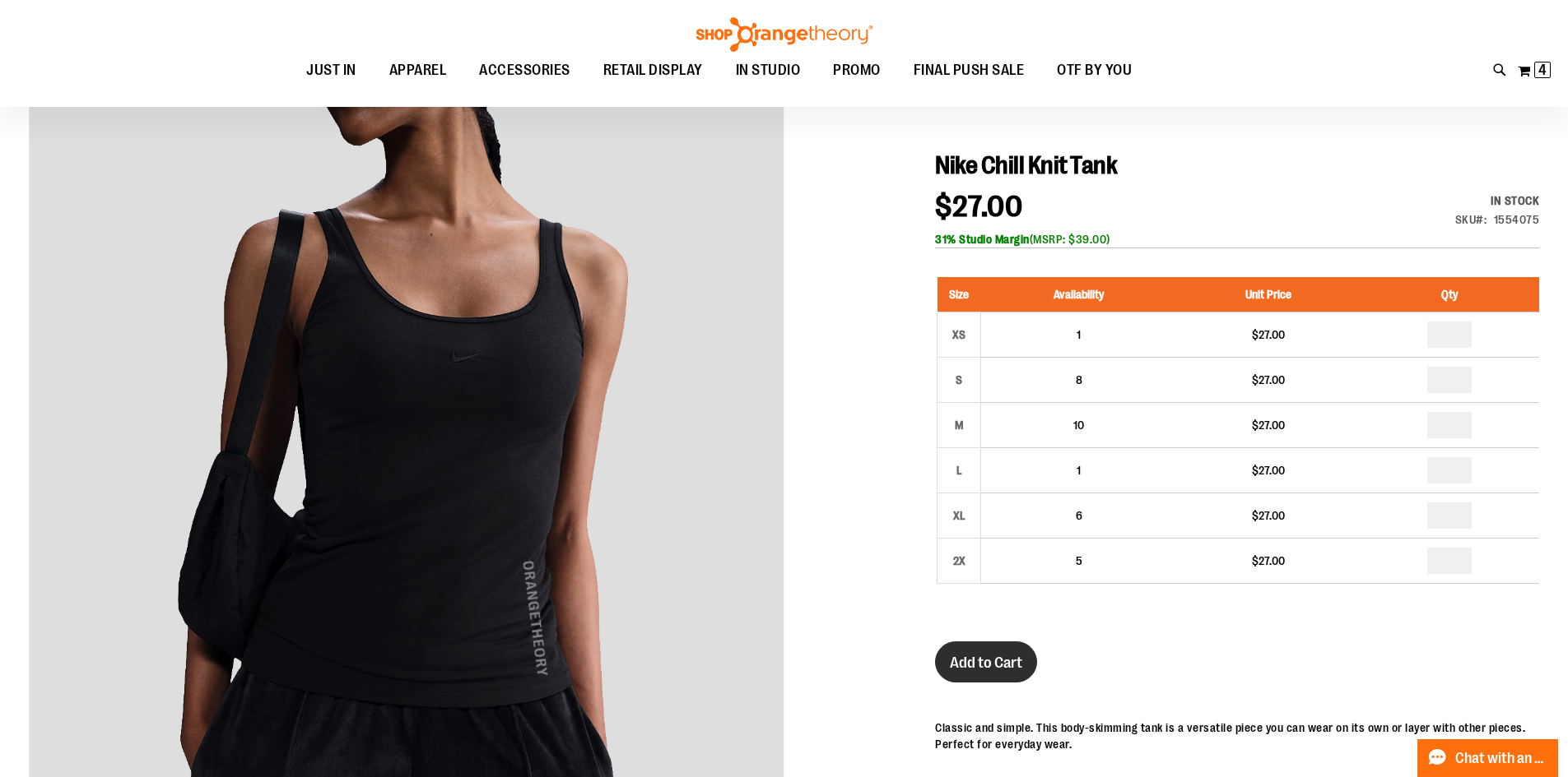
click at [983, 659] on span "Add to Cart" at bounding box center [986, 663] width 72 height 18
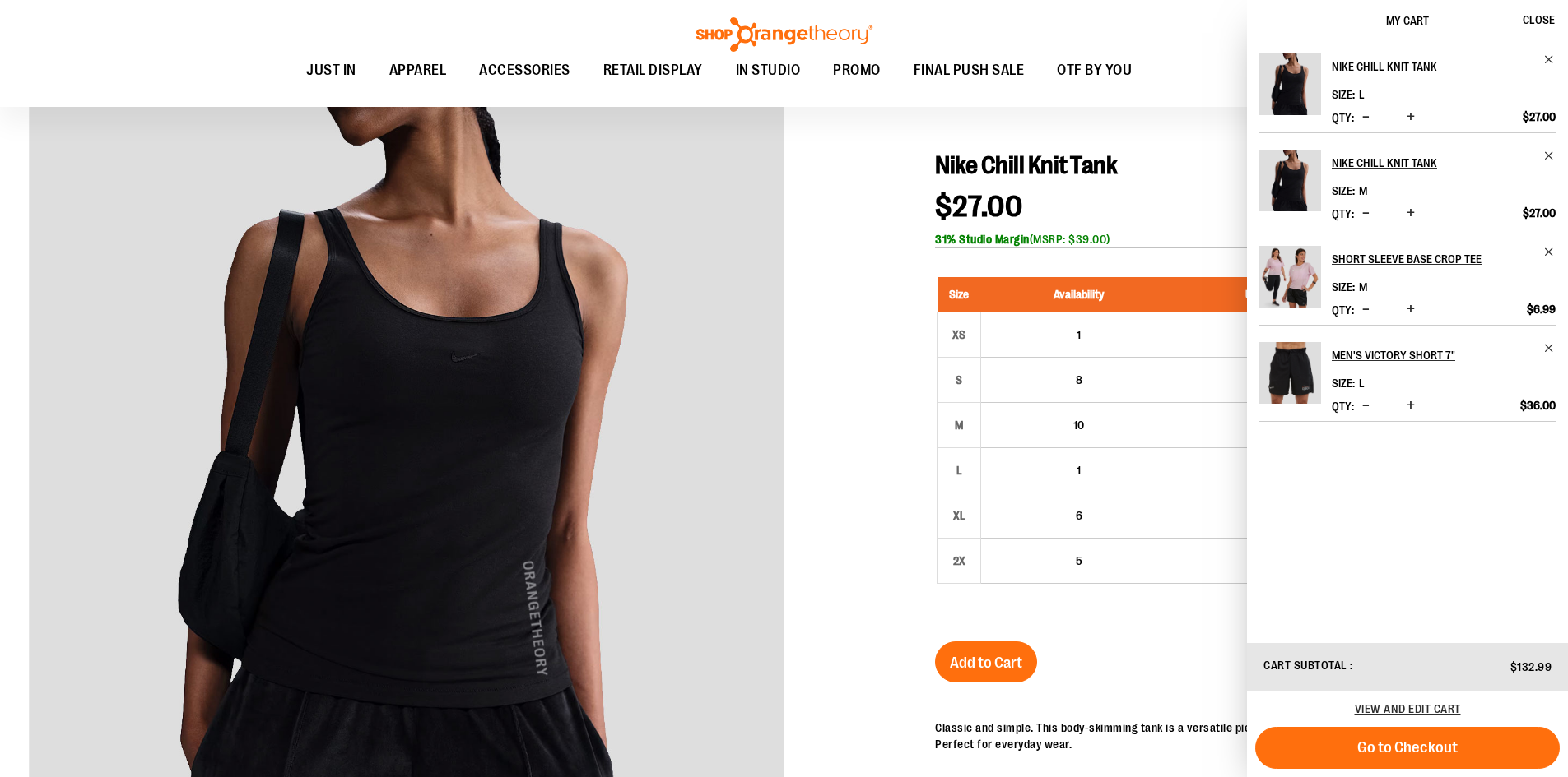
click at [1358, 211] on button "Decrease product quantity" at bounding box center [1365, 214] width 16 height 17
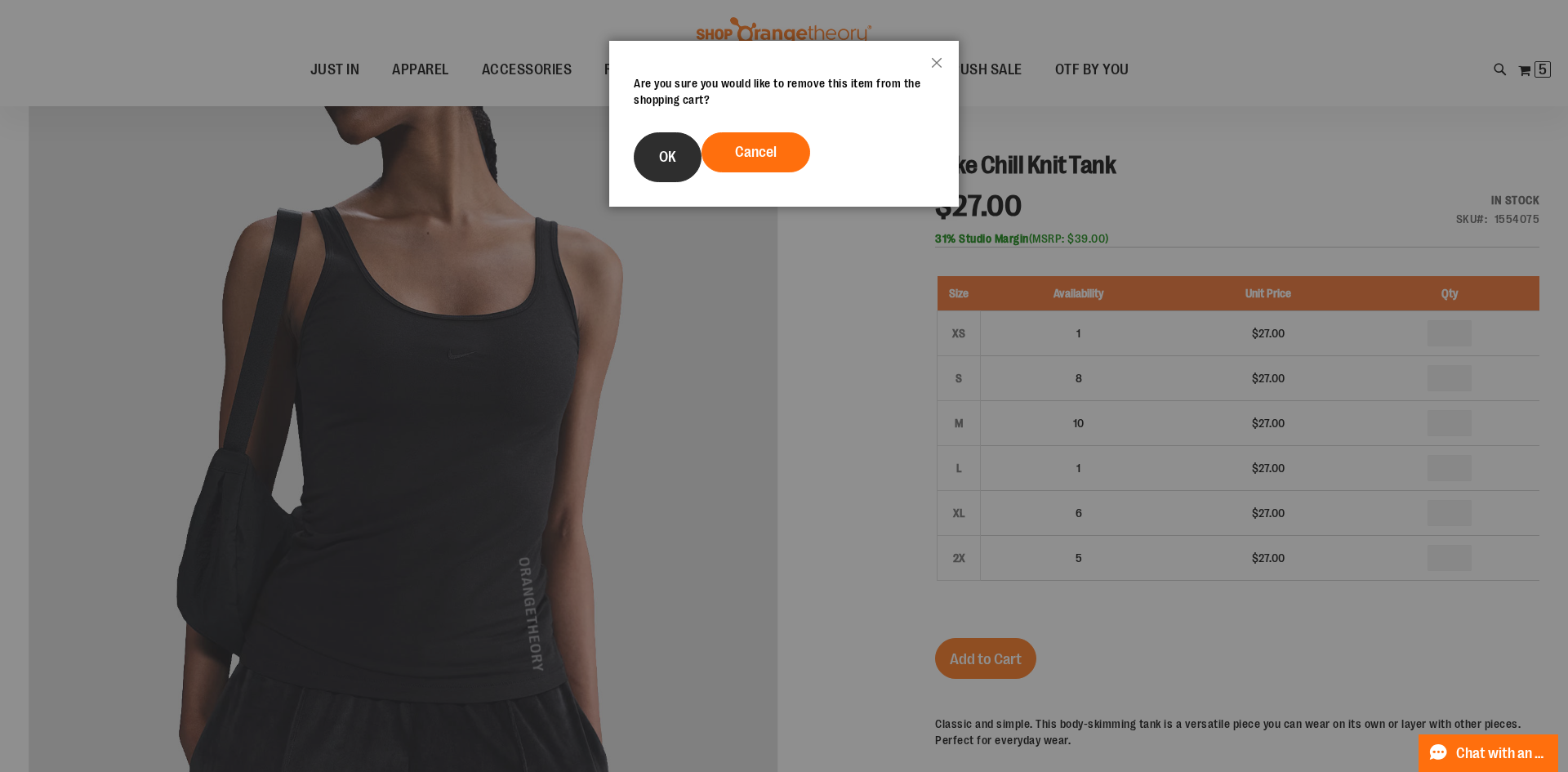
click at [685, 163] on button "OK" at bounding box center [668, 157] width 68 height 50
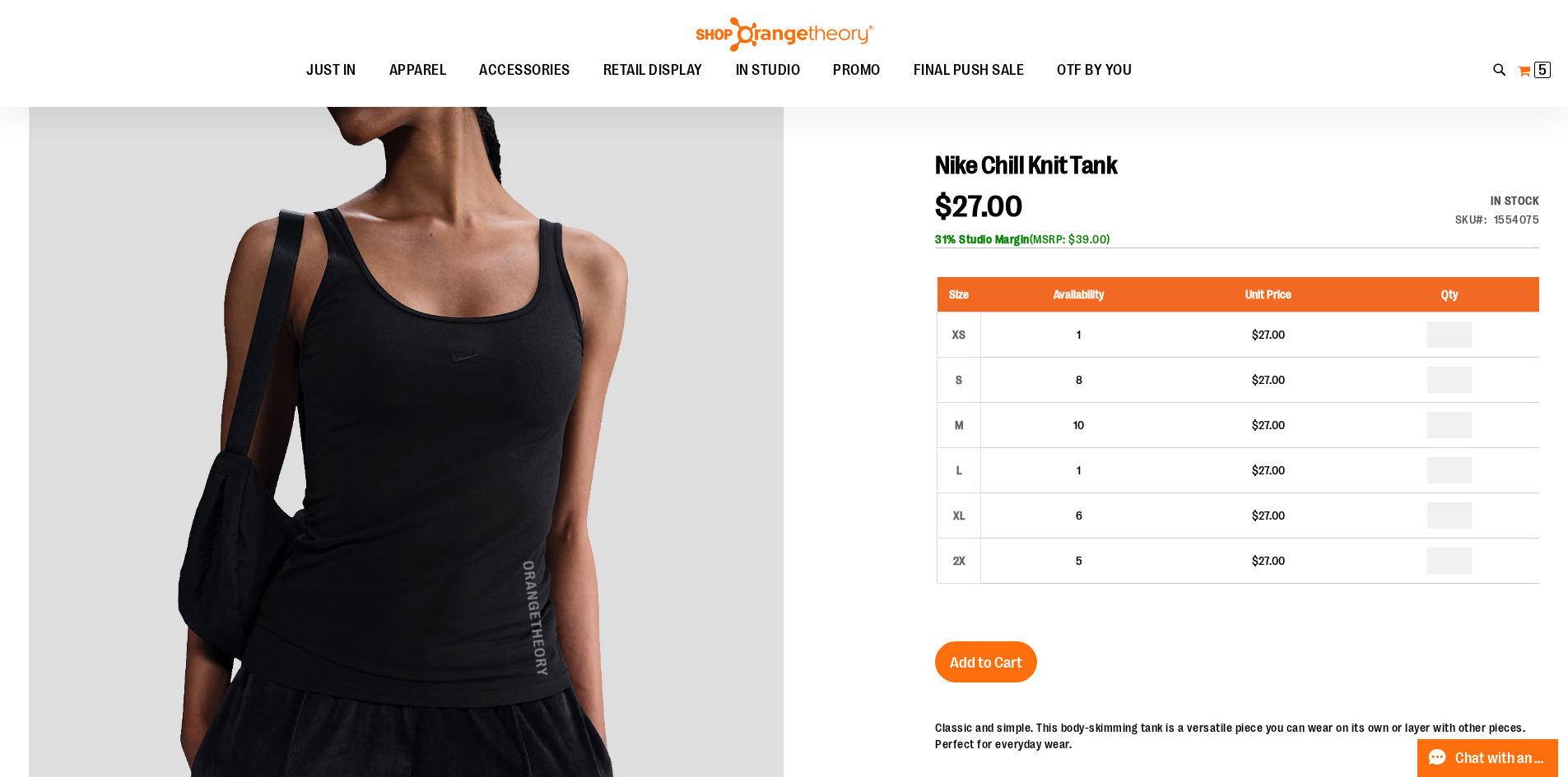
click at [1534, 74] on span "5 5 items" at bounding box center [1542, 70] width 17 height 17
